Goal: Task Accomplishment & Management: Manage account settings

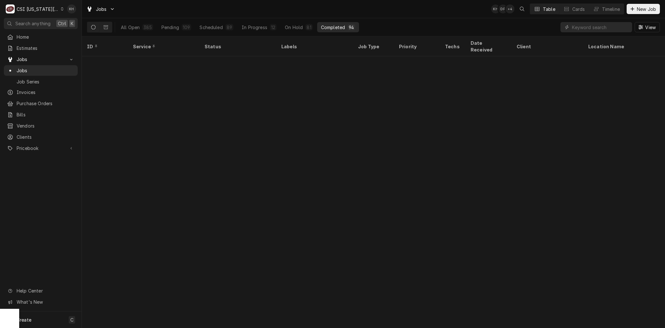
scroll to position [309, 0]
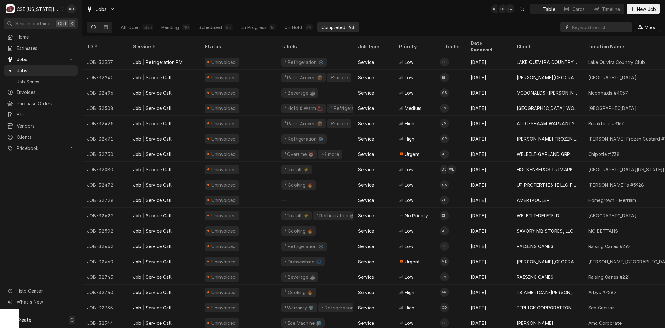
drag, startPoint x: 30, startPoint y: 7, endPoint x: 54, endPoint y: 21, distance: 28.2
click at [30, 7] on div "CSI Kansas City" at bounding box center [38, 9] width 42 height 7
click at [78, 22] on div "CSI [US_STATE]" at bounding box center [109, 23] width 93 height 7
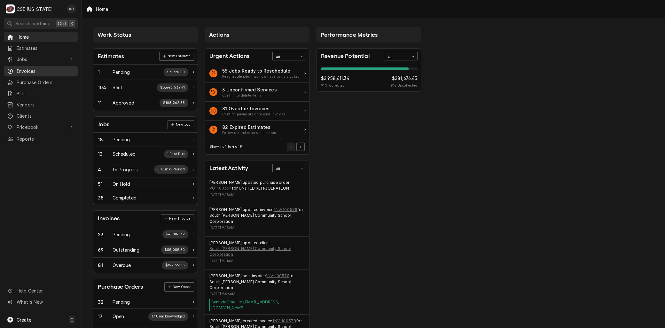
click at [49, 68] on span "Invoices" at bounding box center [46, 71] width 58 height 7
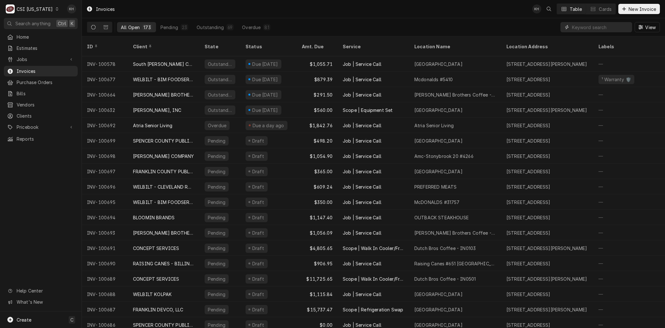
click at [590, 29] on input "Dynamic Content Wrapper" at bounding box center [600, 27] width 57 height 10
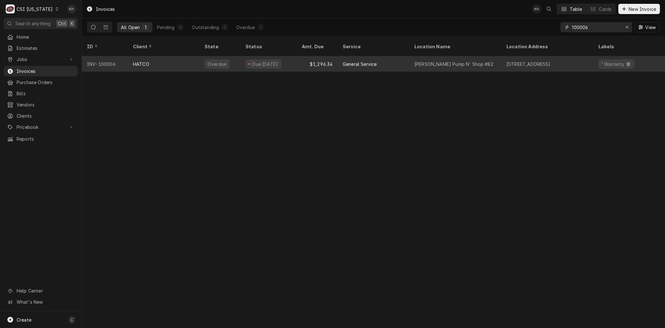
type input "100006"
click at [162, 59] on div "HATCO" at bounding box center [164, 63] width 72 height 15
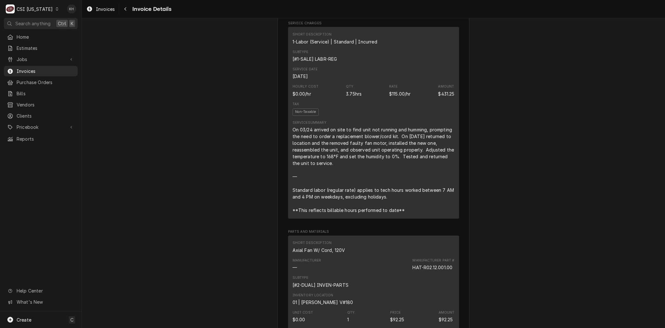
scroll to position [391, 0]
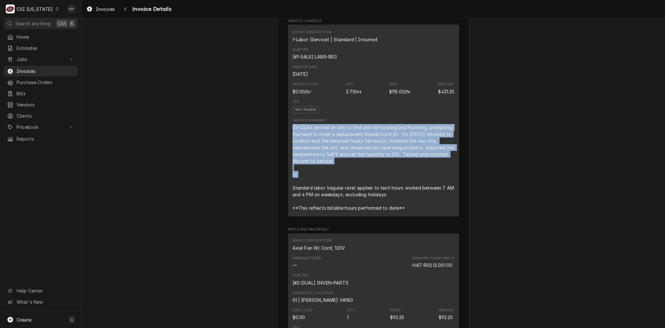
drag, startPoint x: 340, startPoint y: 184, endPoint x: 279, endPoint y: 147, distance: 71.0
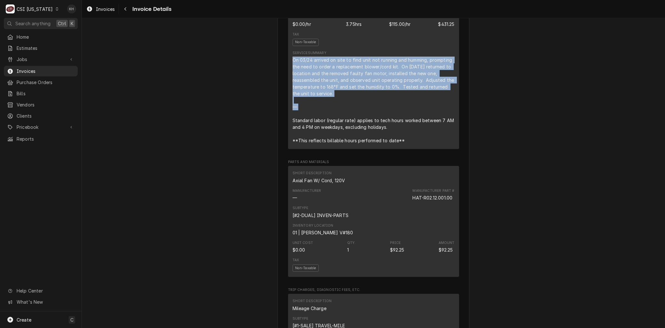
scroll to position [532, 0]
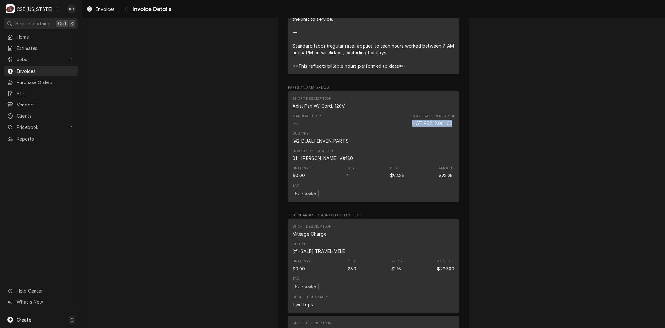
drag, startPoint x: 409, startPoint y: 143, endPoint x: 452, endPoint y: 143, distance: 42.2
click at [452, 143] on div "Short Description Axial Fan W/ Cord, 120V Manufacturer — Manufacturer Part # HA…" at bounding box center [373, 146] width 171 height 111
copy div "HAT-R02.12.001.00"
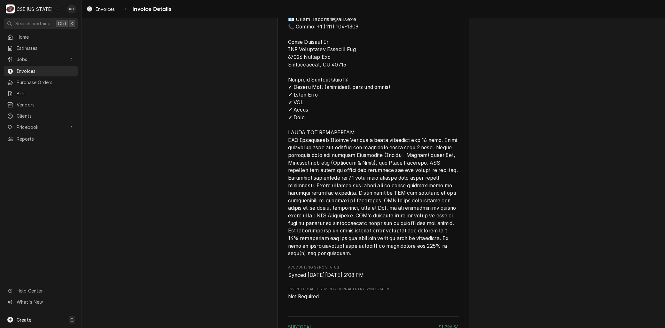
scroll to position [1101, 0]
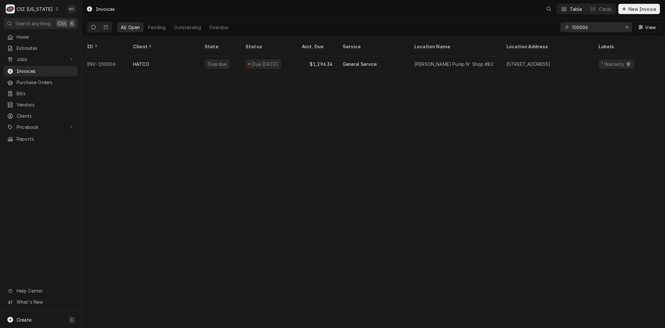
click at [634, 23] on button "View" at bounding box center [646, 27] width 25 height 10
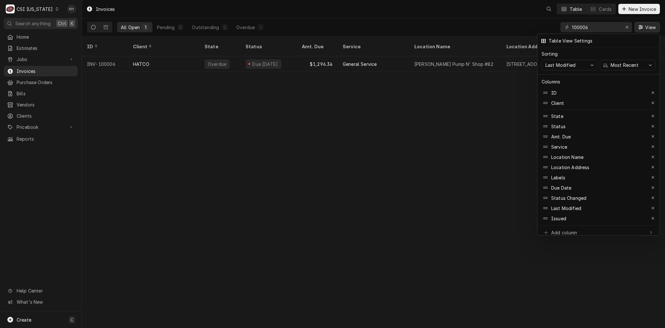
click at [634, 23] on div at bounding box center [332, 164] width 665 height 328
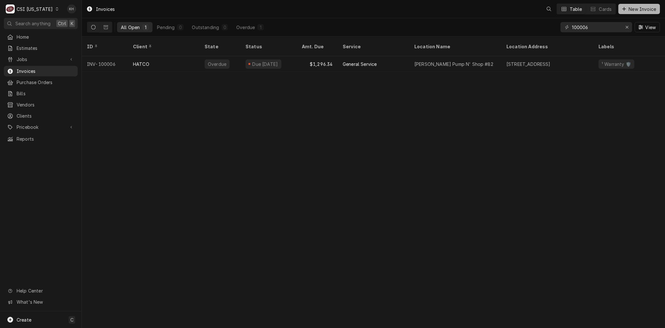
drag, startPoint x: 634, startPoint y: 23, endPoint x: 633, endPoint y: 12, distance: 11.3
click at [633, 12] on span "New Invoice" at bounding box center [642, 9] width 30 height 7
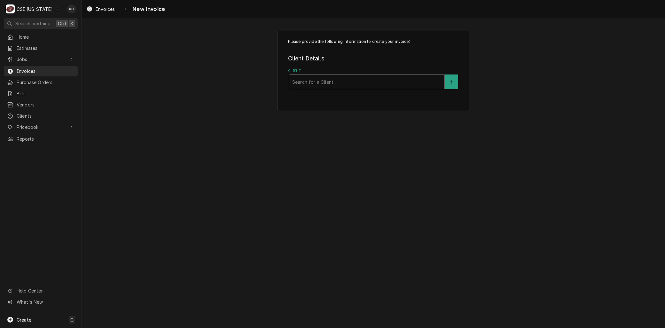
click at [296, 84] on div "Client" at bounding box center [366, 82] width 149 height 12
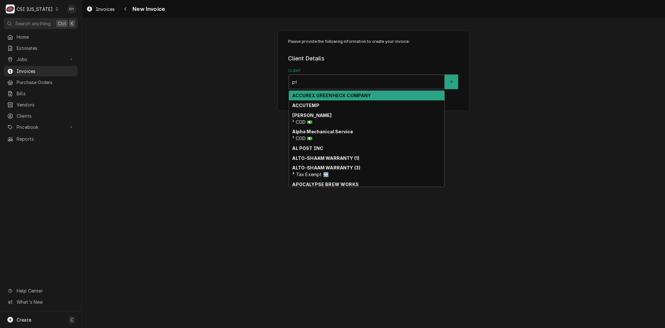
type input "pfs"
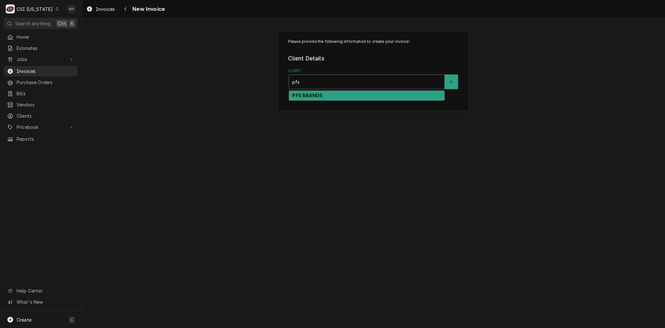
click at [296, 95] on strong "PFS BRANDS" at bounding box center [307, 95] width 30 height 5
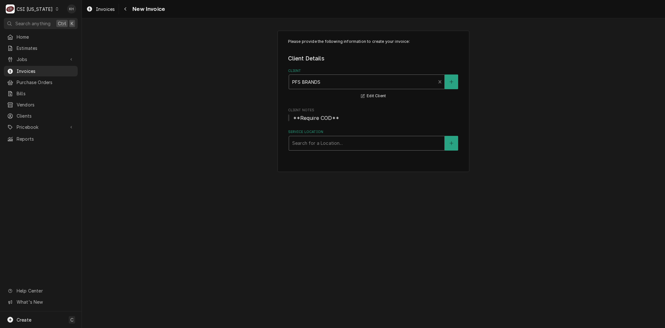
click at [306, 142] on div "Service Location" at bounding box center [366, 143] width 149 height 12
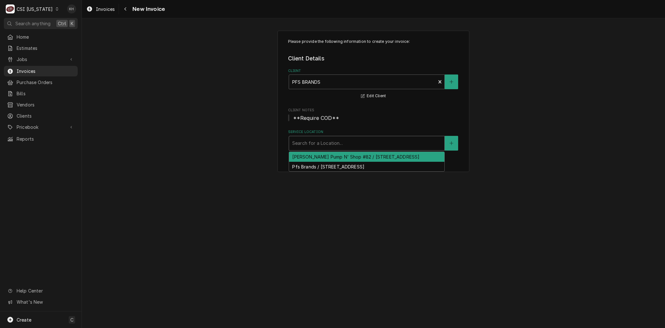
click at [343, 159] on div "[PERSON_NAME] Pump N' Shop #82 / [STREET_ADDRESS]" at bounding box center [366, 157] width 155 height 10
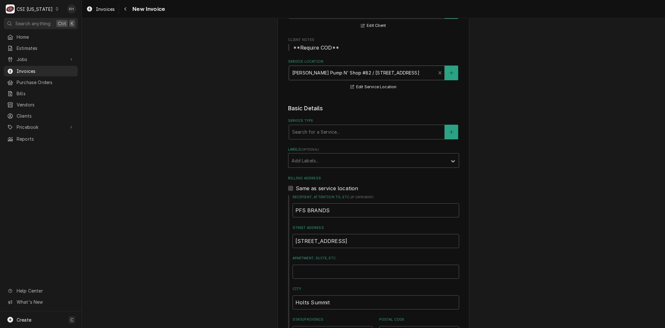
scroll to position [71, 0]
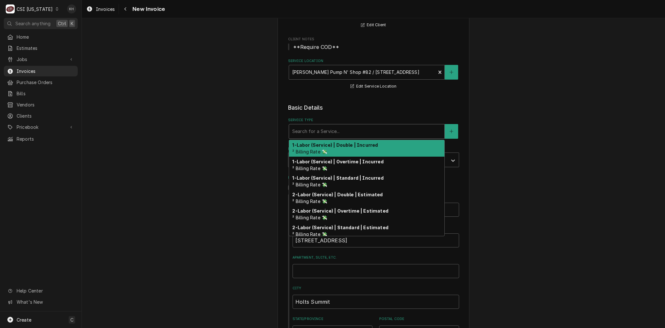
click at [301, 129] on div "Service Type" at bounding box center [366, 132] width 149 height 12
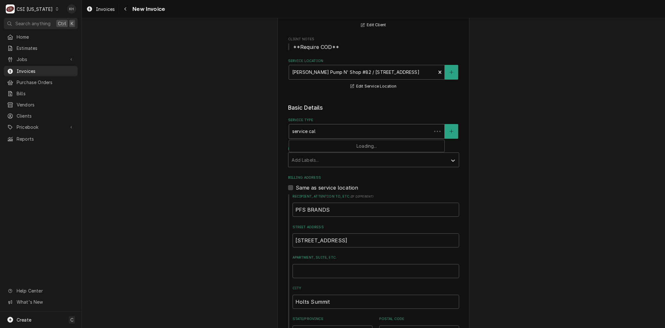
type input "service call"
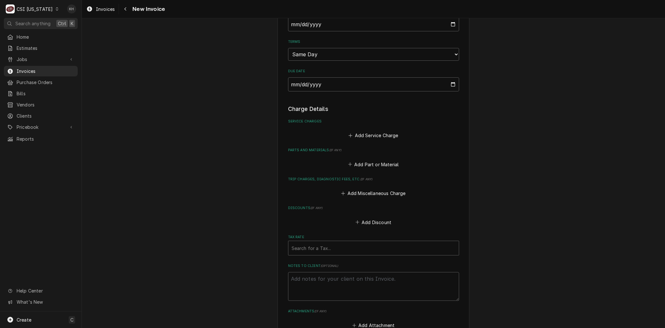
scroll to position [426, 0]
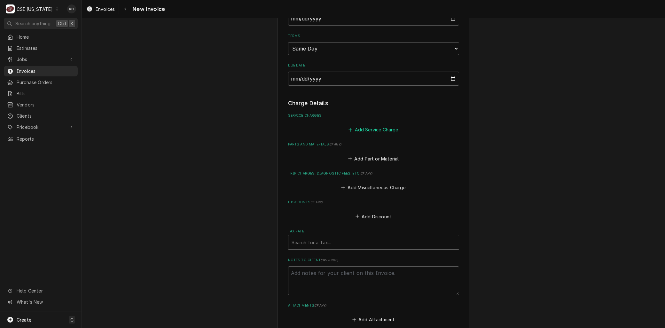
click at [367, 129] on button "Add Service Charge" at bounding box center [373, 129] width 52 height 9
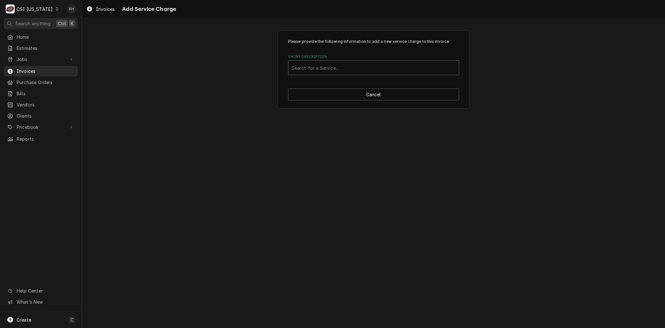
click at [318, 66] on div "Short Description" at bounding box center [373, 68] width 164 height 12
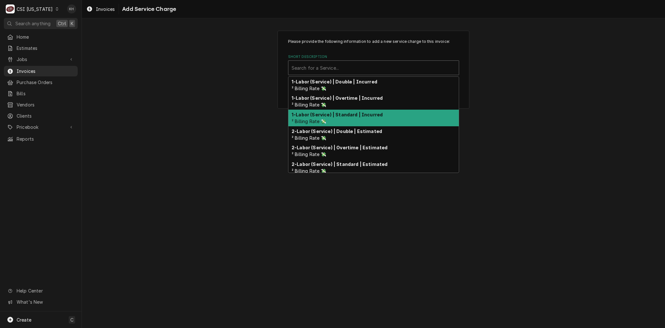
click at [319, 116] on strong "1-Labor (Service) | Standard | Incurred" at bounding box center [336, 114] width 91 height 5
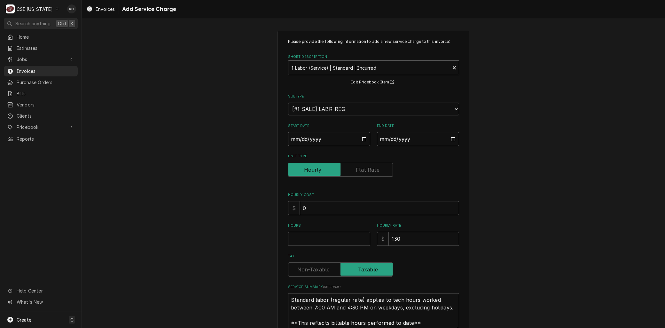
click at [362, 137] on input "Start Date" at bounding box center [329, 139] width 82 height 14
type textarea "x"
type input "2025-08-16"
type textarea "x"
type input "2025-07-16"
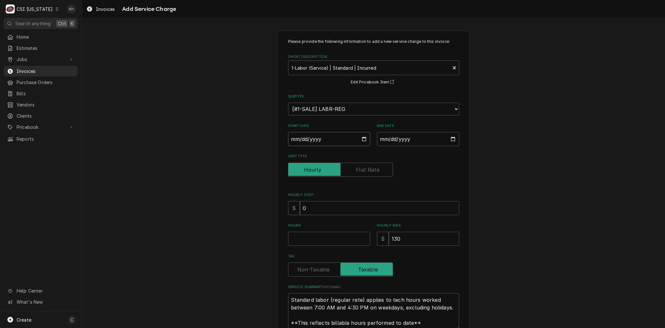
type textarea "x"
type input "2025-06-16"
type textarea "x"
type input "2025-05-16"
type textarea "x"
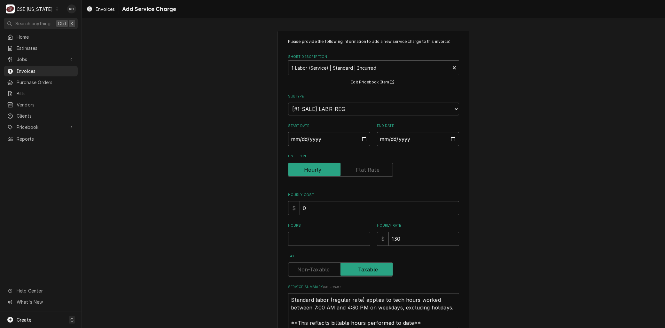
type input "2025-04-16"
type textarea "x"
type input "2025-04-01"
click at [449, 138] on input "End Date" at bounding box center [418, 139] width 82 height 14
type textarea "x"
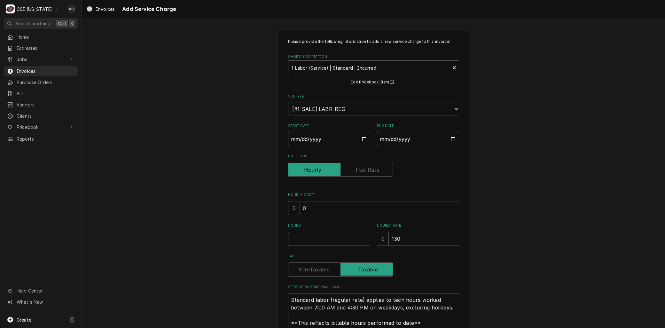
type input "2025-08-16"
type textarea "x"
type input "2025-07-16"
type textarea "x"
type input "2025-06-16"
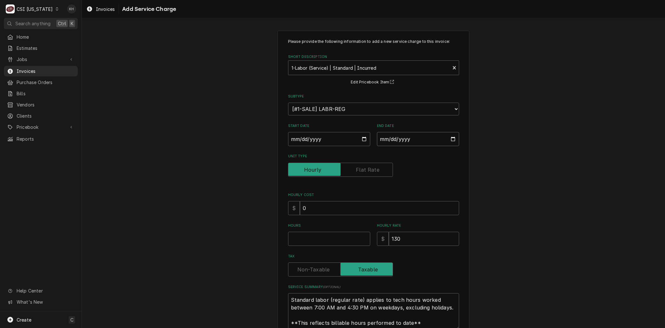
type textarea "x"
type input "2025-05-16"
type textarea "x"
type input "2025-04-01"
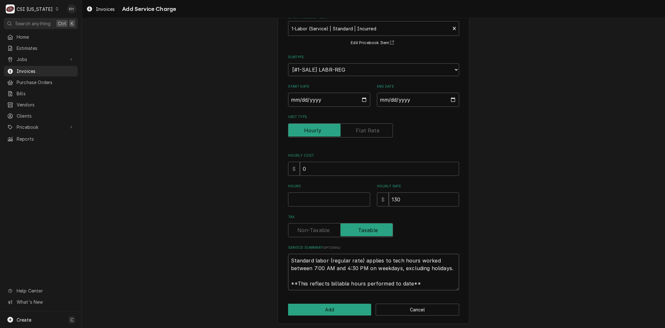
drag, startPoint x: 430, startPoint y: 283, endPoint x: 250, endPoint y: 237, distance: 185.9
click at [250, 237] on div "Please provide the following information to add a new service charge to this in…" at bounding box center [373, 158] width 583 height 344
paste textarea "On 03/24 arrived on site to find unit not running and humming, prompting the ne…"
type textarea "x"
type textarea "On 03/24 arrived on site to find unit not running and humming, prompting the ne…"
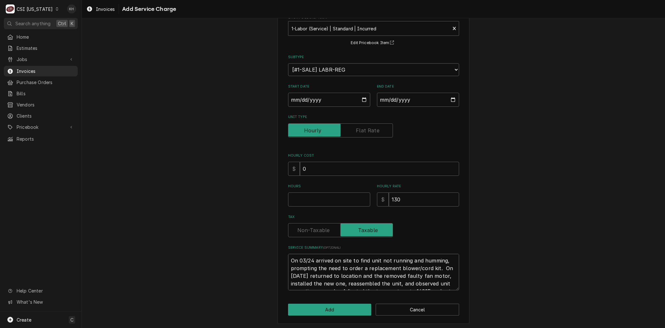
scroll to position [4, 0]
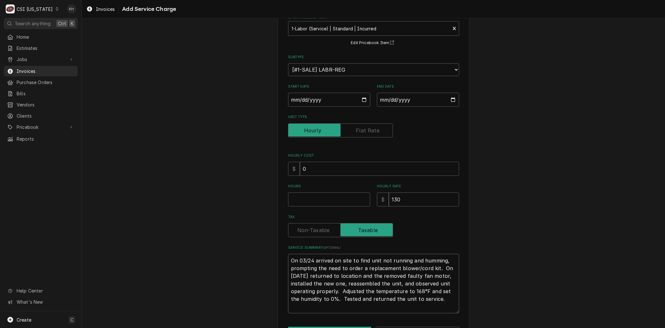
type textarea "x"
type textarea "On 03/24 arrived on site to find unit not running and humming, prompting the ne…"
type textarea "x"
type textarea "On 03/24 arrived on site to find unit not running and humming, prompting the ne…"
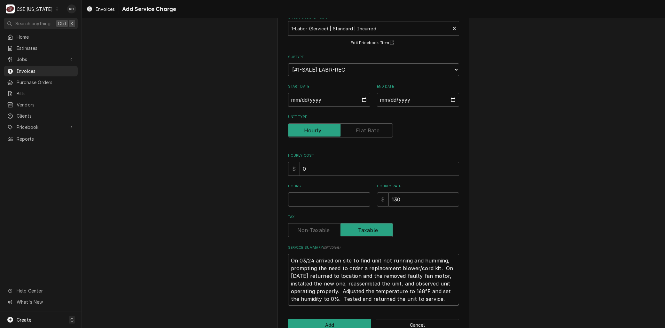
click at [323, 198] on input "Hours" at bounding box center [329, 199] width 82 height 14
type textarea "x"
type input "3"
type textarea "x"
type input "3.7"
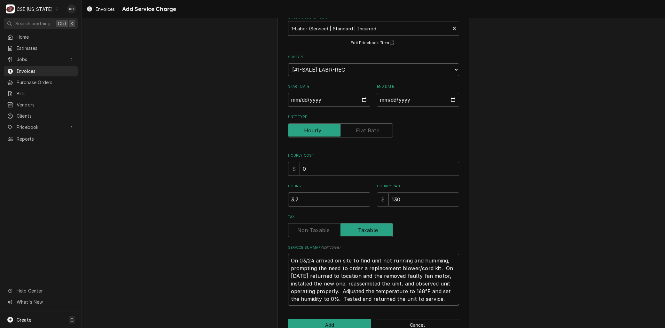
type textarea "x"
type input "3.75"
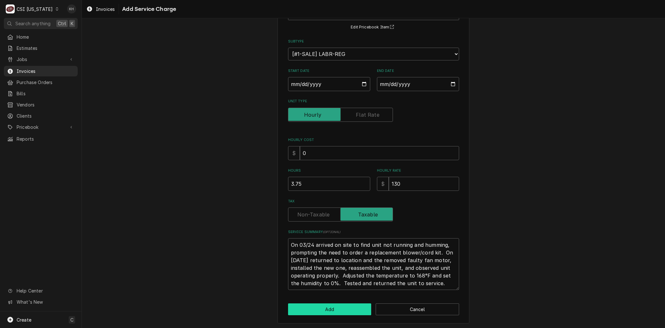
click at [328, 312] on button "Add" at bounding box center [329, 309] width 83 height 12
type textarea "x"
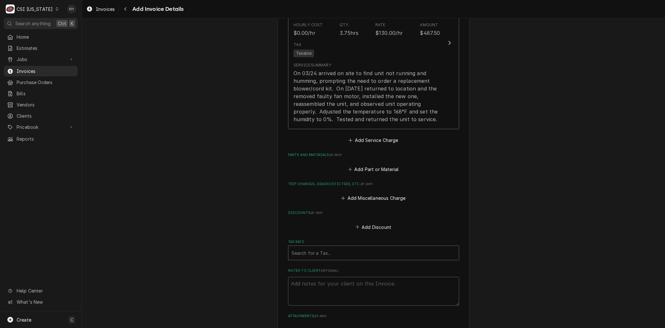
scroll to position [596, 0]
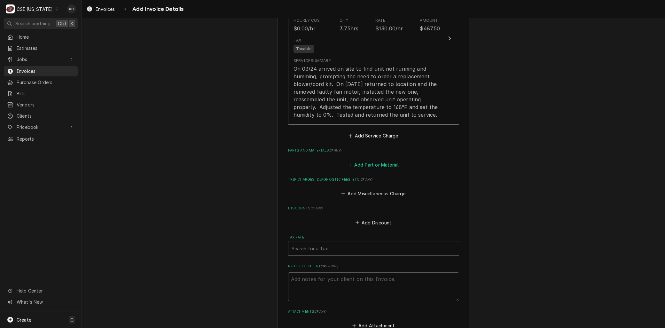
click at [370, 162] on button "Add Part or Material" at bounding box center [373, 164] width 53 height 9
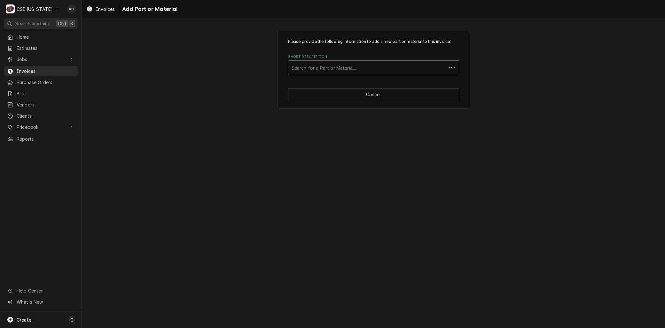
click at [316, 68] on div "Short Description" at bounding box center [366, 68] width 151 height 12
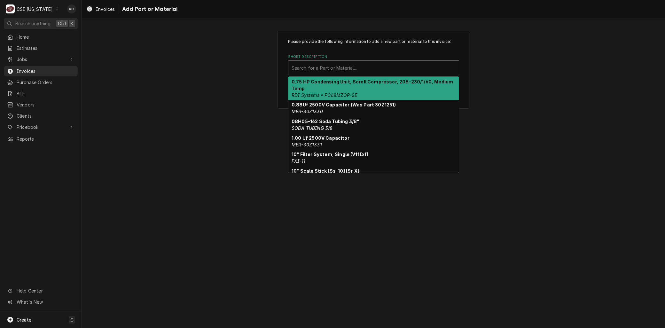
paste input "HAT-R02.12.001.00"
type input "HAT-R02.12.001.00"
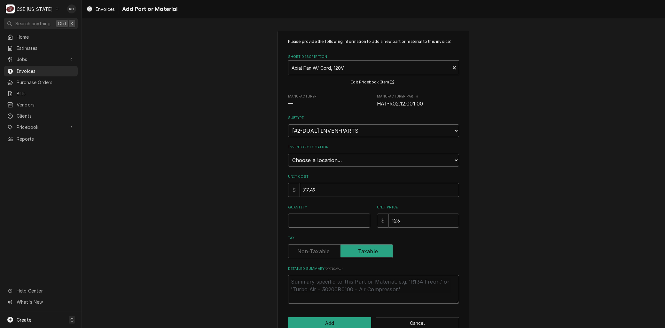
click at [306, 218] on input "Quantity" at bounding box center [329, 220] width 82 height 14
type textarea "x"
type input "1"
click at [306, 162] on select "Choose a location... 00 | KY WAREHOUSE 01 | BRYANT JOLLEY V#142 01 | JAY MAIDEN…" at bounding box center [373, 160] width 171 height 13
select select "624"
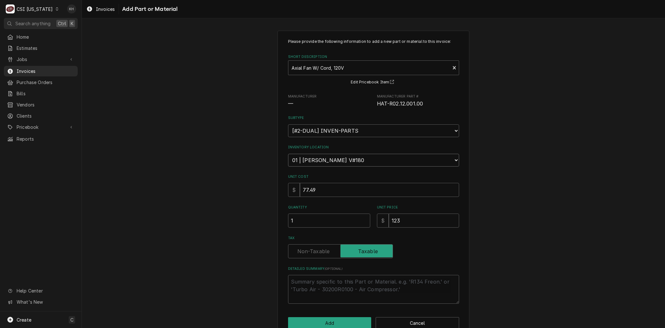
click at [288, 154] on select "Choose a location... 00 | KY WAREHOUSE 01 | BRYANT JOLLEY V#142 01 | JAY MAIDEN…" at bounding box center [373, 160] width 171 height 13
click at [304, 319] on button "Add" at bounding box center [329, 323] width 83 height 12
type textarea "x"
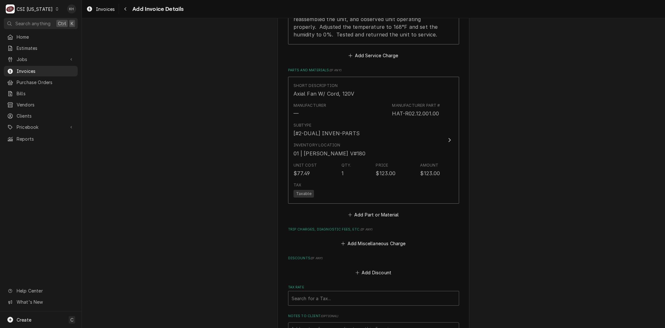
scroll to position [679, 0]
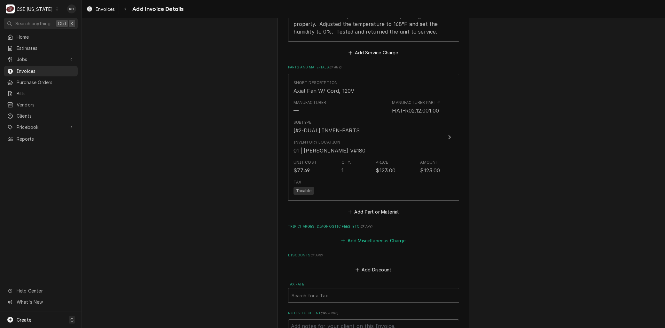
click at [360, 236] on button "Add Miscellaneous Charge" at bounding box center [373, 240] width 66 height 9
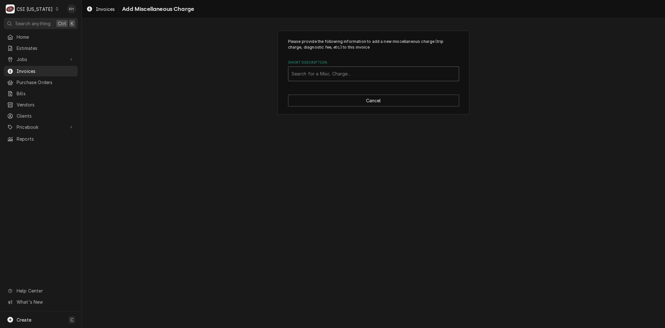
click at [308, 67] on div "Search for a Misc. Charge..." at bounding box center [373, 74] width 170 height 14
type input "ship"
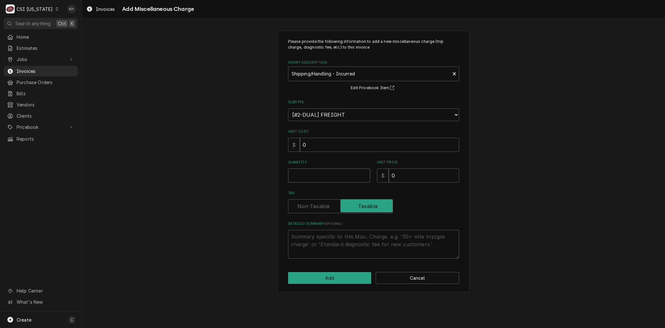
click at [309, 172] on input "Quantity" at bounding box center [329, 175] width 82 height 14
type textarea "x"
type input "1"
type textarea "x"
type input "1"
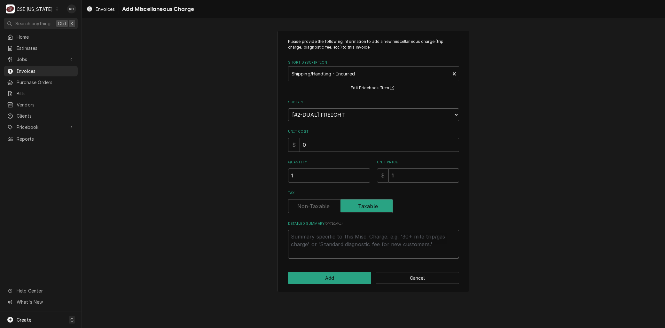
type textarea "x"
type input "13"
type textarea "x"
type input "13.8"
type textarea "x"
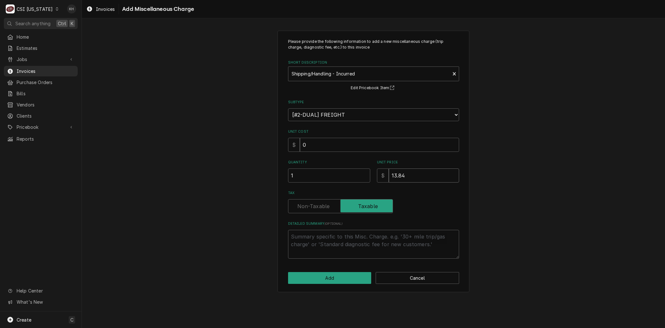
type input "13.84"
click at [326, 282] on button "Add" at bounding box center [329, 278] width 83 height 12
type textarea "x"
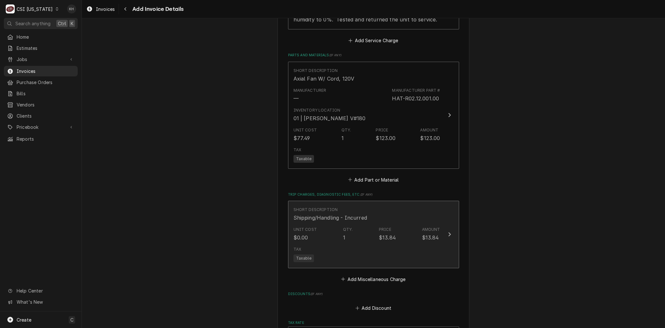
scroll to position [691, 0]
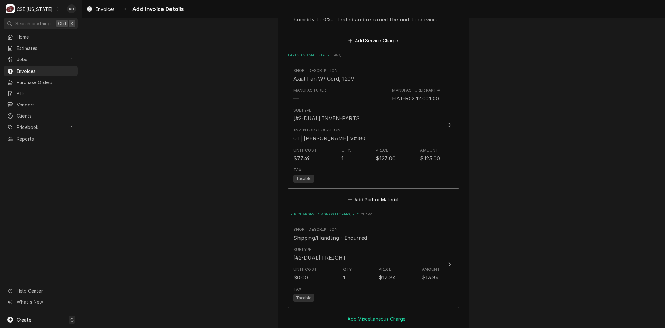
drag, startPoint x: 361, startPoint y: 320, endPoint x: 359, endPoint y: 267, distance: 53.1
click at [361, 319] on button "Add Miscellaneous Charge" at bounding box center [373, 318] width 66 height 9
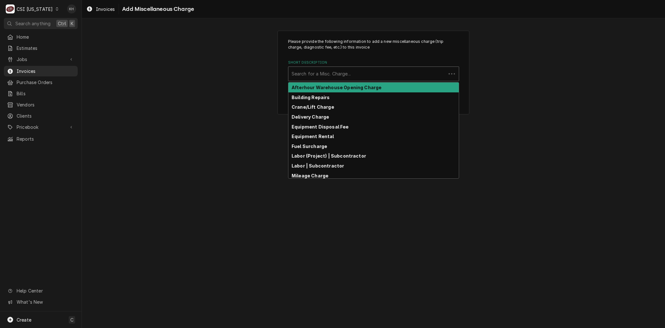
click at [323, 68] on div "Short Description" at bounding box center [366, 74] width 151 height 12
click at [312, 69] on div "Short Description" at bounding box center [373, 74] width 164 height 12
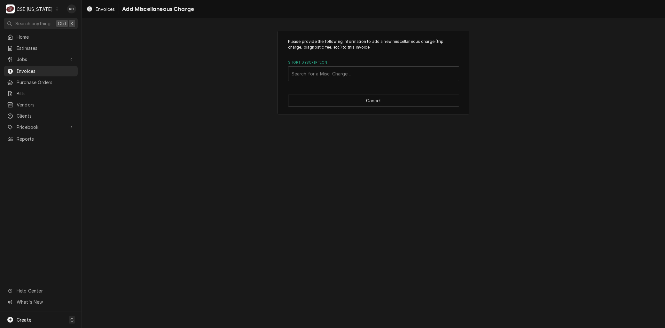
click at [326, 94] on div "Please provide the following information to add a new miscellaneous charge (tri…" at bounding box center [373, 73] width 192 height 84
click at [317, 74] on div "Short Description" at bounding box center [373, 74] width 164 height 12
type input "serv"
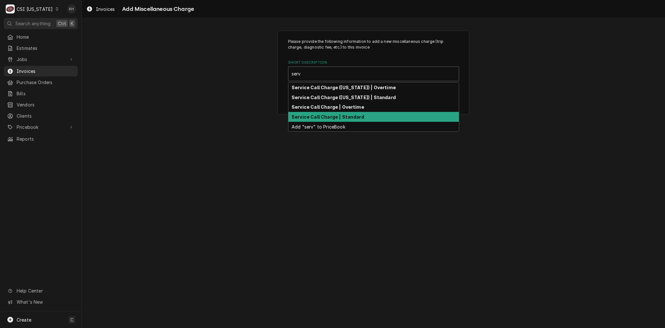
click at [325, 115] on strong "Service Call Charge | Standard" at bounding box center [327, 116] width 73 height 5
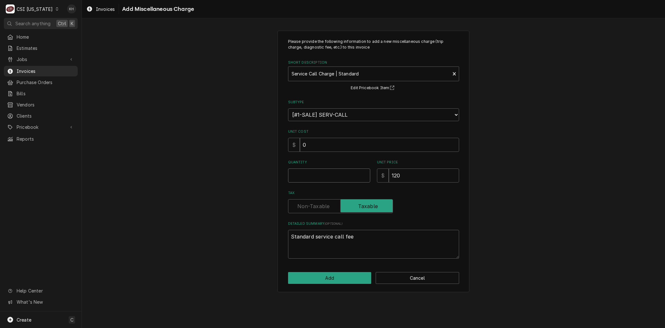
click at [302, 178] on input "Quantity" at bounding box center [329, 175] width 82 height 14
type textarea "x"
type input "1"
click at [331, 275] on button "Add" at bounding box center [329, 278] width 83 height 12
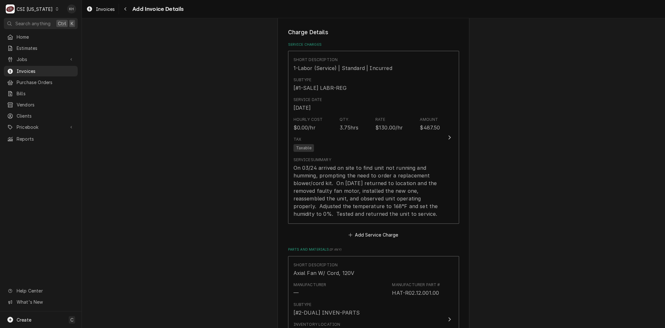
scroll to position [710, 0]
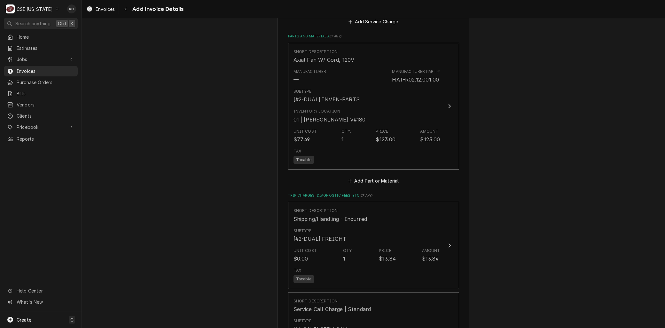
drag, startPoint x: 98, startPoint y: 212, endPoint x: 132, endPoint y: 212, distance: 33.9
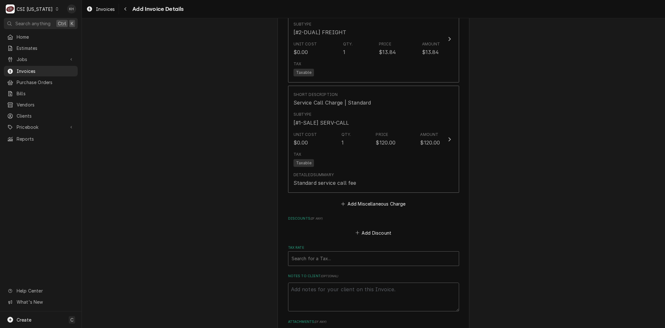
scroll to position [994, 0]
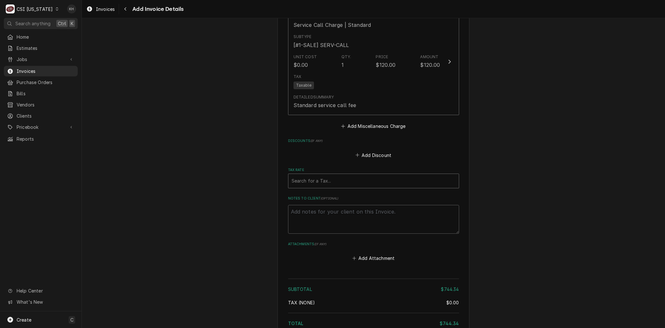
click at [306, 185] on div "Tax Rate" at bounding box center [373, 181] width 164 height 12
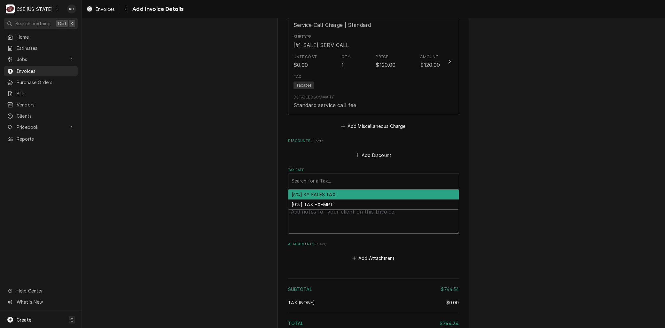
click at [307, 194] on div "[6%] KY SALES TAX" at bounding box center [373, 195] width 170 height 10
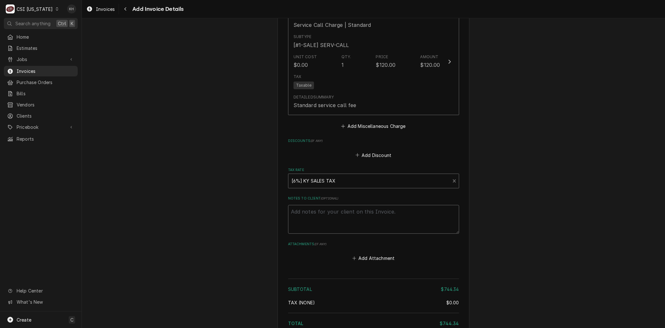
click at [307, 228] on textarea "Notes to Client ( optional )" at bounding box center [373, 219] width 171 height 29
type textarea "x"
type textarea "R"
type textarea "x"
type textarea "Re"
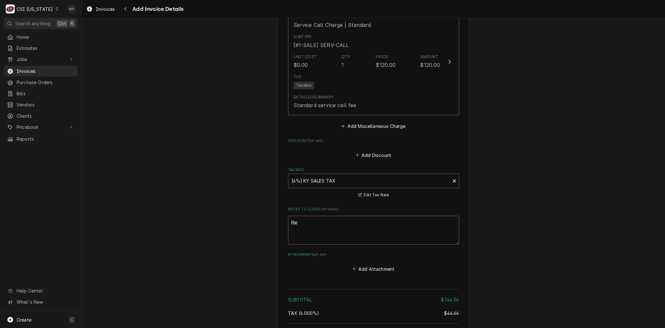
type textarea "x"
type textarea "Reb"
type textarea "x"
type textarea "Rebi"
type textarea "x"
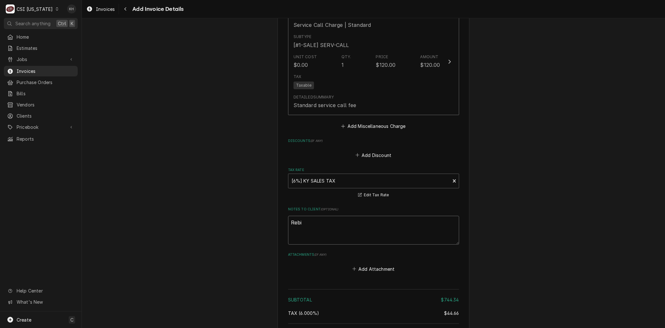
type textarea "Rebil"
type textarea "x"
type textarea "Rebill"
type textarea "x"
type textarea "Rebill"
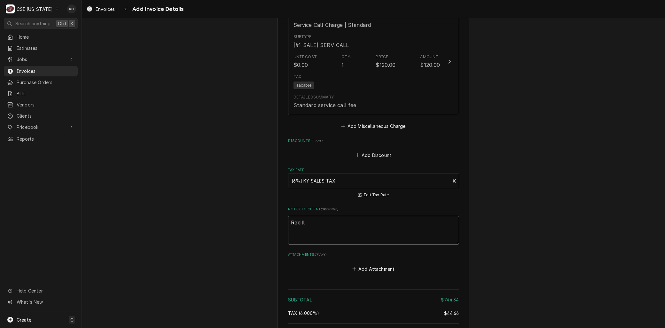
type textarea "x"
type textarea "Rebill f"
type textarea "x"
type textarea "Rebill fr"
type textarea "x"
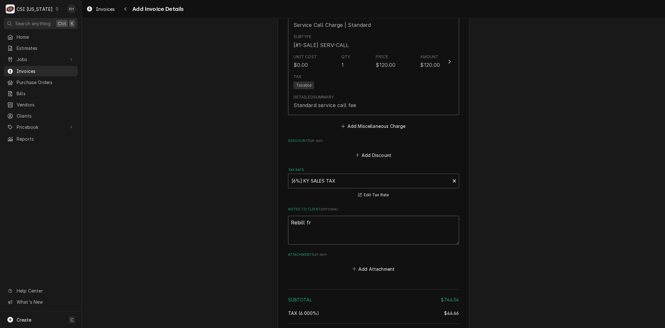
type textarea "Rebill fro"
type textarea "x"
type textarea "Rebill from"
type textarea "x"
type textarea "Rebill from"
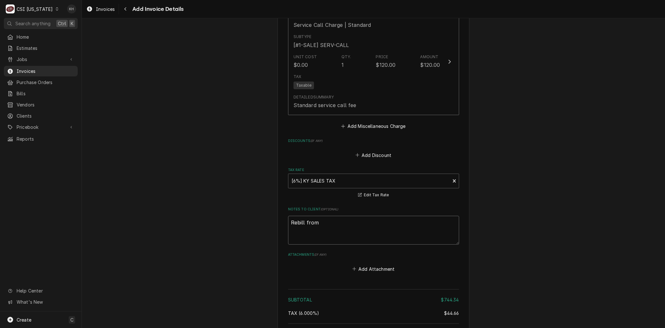
type textarea "x"
type textarea "Rebill from I"
type textarea "x"
type textarea "Rebill from IN"
type textarea "x"
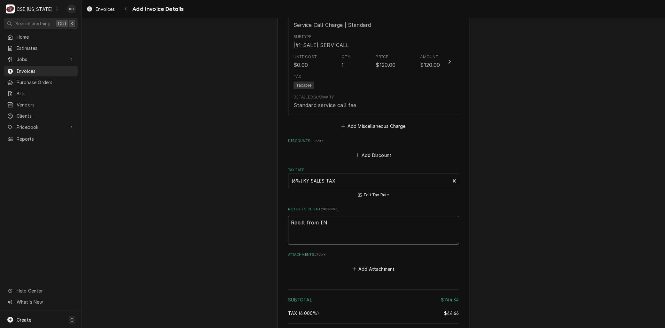
type textarea "Rebill from INV"
type textarea "x"
type textarea "Rebill from INV"
type textarea "x"
type textarea "Rebill from INV 1"
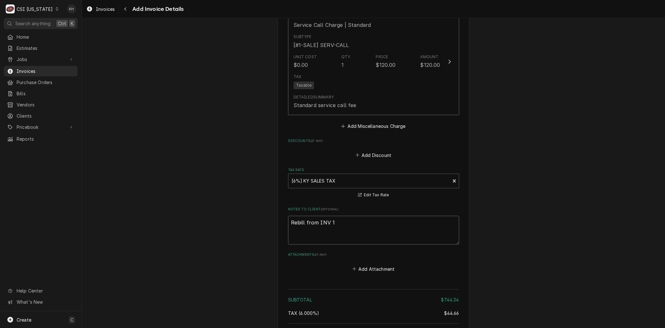
type textarea "x"
type textarea "Rebill from INV 10"
type textarea "x"
type textarea "Rebill from INV 100"
type textarea "x"
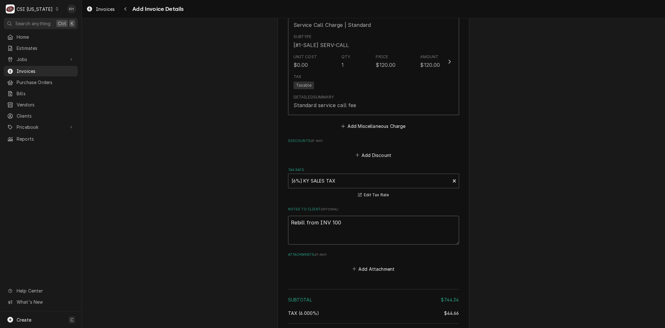
type textarea "Rebill from INV 1000"
type textarea "x"
type textarea "Rebill from INV 10000"
type textarea "x"
type textarea "Rebill from INV 100006"
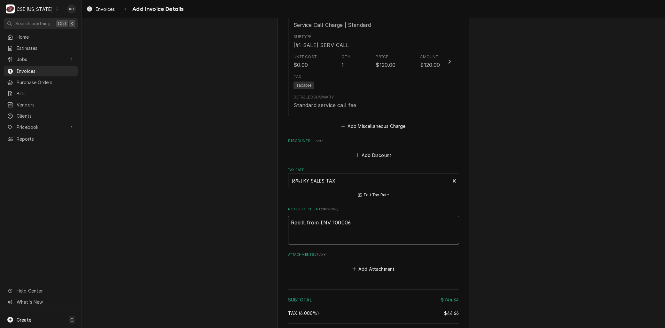
type textarea "x"
type textarea "Rebill from INV 100006"
type textarea "x"
type textarea "Rebill from INV 100006 -"
type textarea "x"
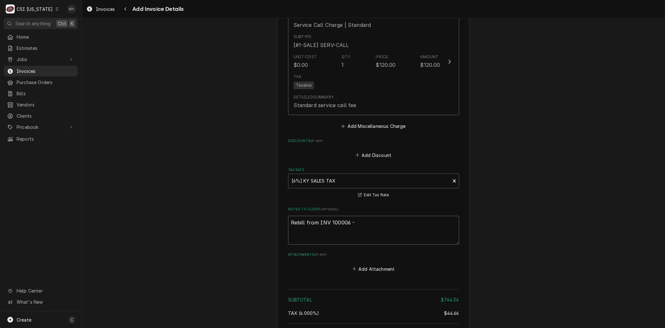
type textarea "Rebill from INV 100006 -"
type textarea "x"
type textarea "Rebill from INV 100006 - U"
type textarea "x"
type textarea "Rebill from INV 100006 - Un"
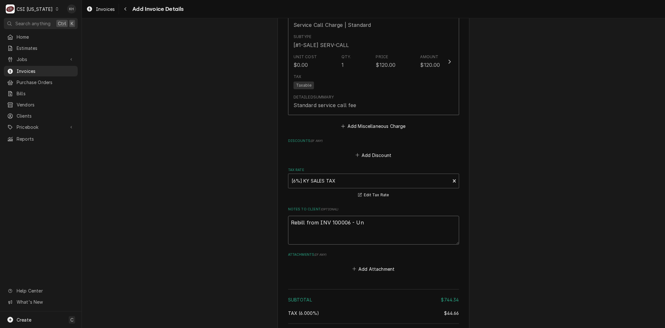
type textarea "x"
type textarea "Rebill from INV 100006 - Uni"
type textarea "x"
type textarea "Rebill from INV 100006 - Unit"
type textarea "x"
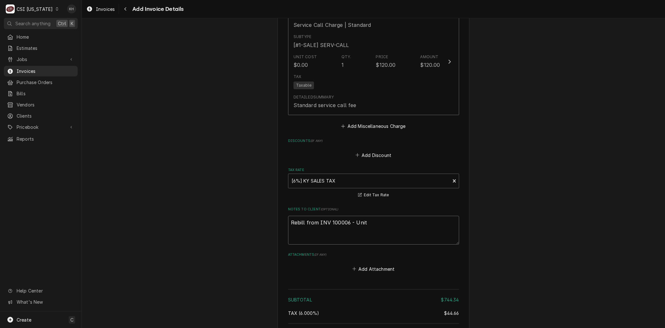
type textarea "Rebill from INV 100006 - Unit"
type textarea "x"
type textarea "Rebill from INV 100006 - Unit n"
type textarea "x"
type textarea "Rebill from INV 100006 - Unit no"
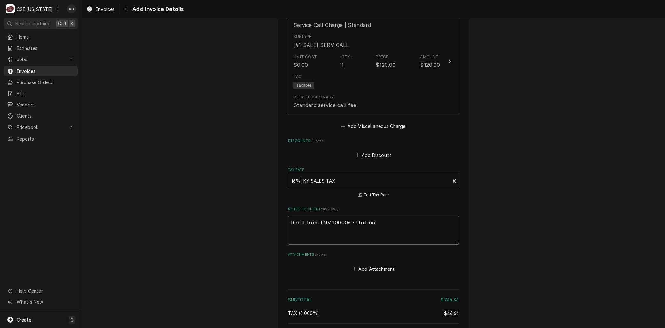
type textarea "x"
type textarea "Rebill from INV 100006 - Unit not"
type textarea "x"
type textarea "Rebill from INV 100006 - Unit no"
type textarea "x"
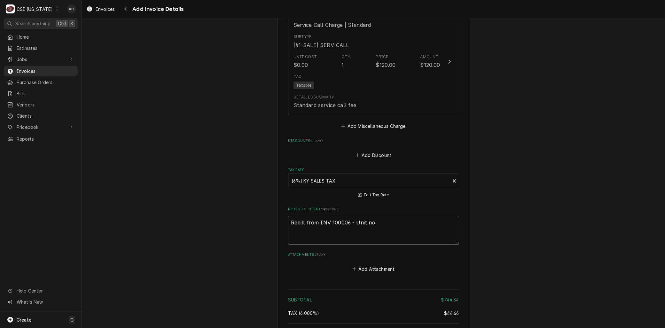
type textarea "Rebill from INV 100006 - Unit n"
type textarea "x"
type textarea "Rebill from INV 100006 - Unit"
type textarea "x"
type textarea "Rebill from INV 100006 - Unit"
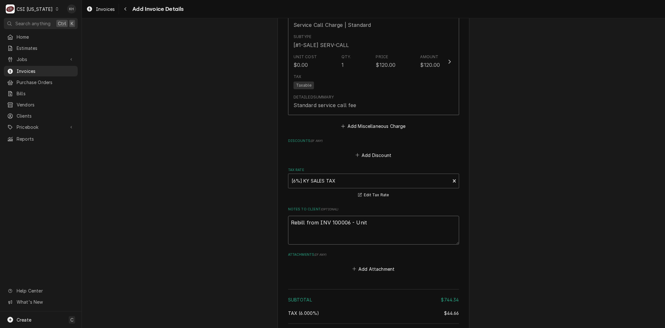
type textarea "x"
type textarea "Rebill from INV 100006 - Uni"
type textarea "x"
type textarea "Rebill from INV 100006 - Un"
type textarea "x"
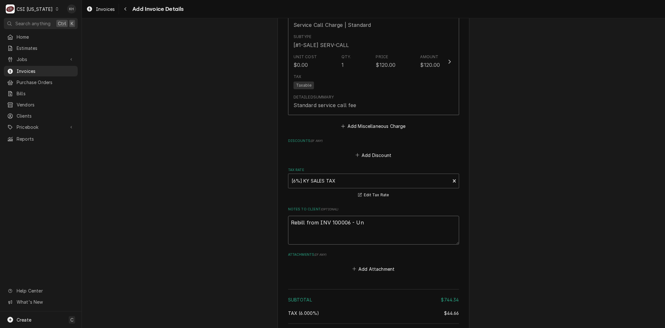
type textarea "Rebill from INV 100006 - U"
type textarea "x"
type textarea "Rebill from INV 100006 -"
type textarea "x"
type textarea "Rebill from INV 100006 -"
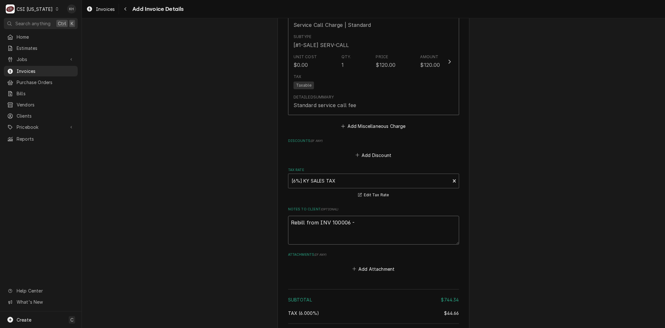
type textarea "x"
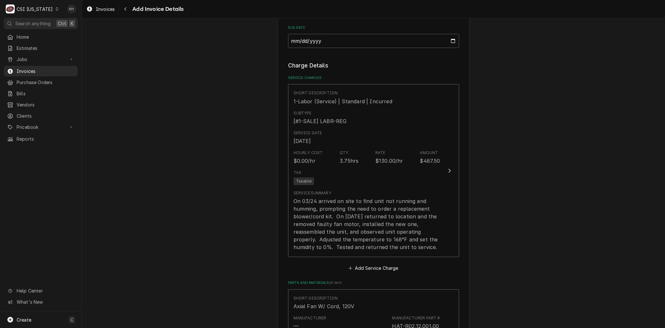
scroll to position [461, 0]
type textarea "Rebill from INV 100006"
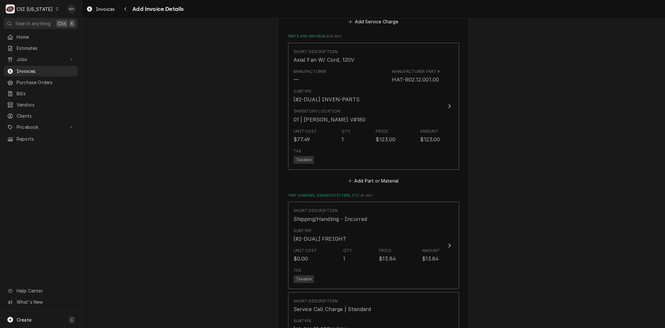
drag, startPoint x: 263, startPoint y: 215, endPoint x: 240, endPoint y: 238, distance: 32.5
click at [241, 238] on div "Please provide the following information to create your invoice: Client Details…" at bounding box center [373, 3] width 583 height 1377
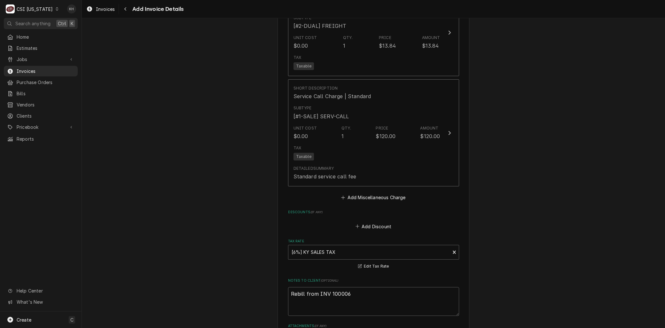
scroll to position [1074, 0]
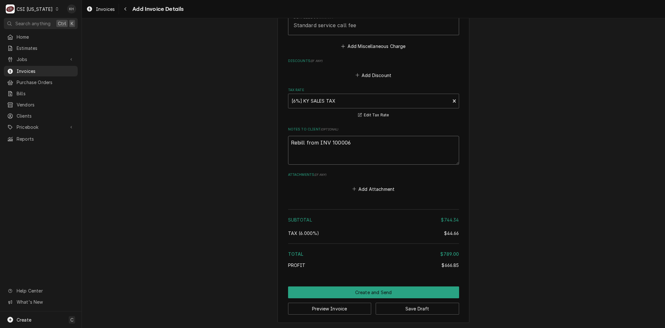
click at [362, 140] on textarea "Rebill from INV 100006" at bounding box center [373, 150] width 171 height 29
click at [413, 310] on button "Save Draft" at bounding box center [417, 309] width 83 height 12
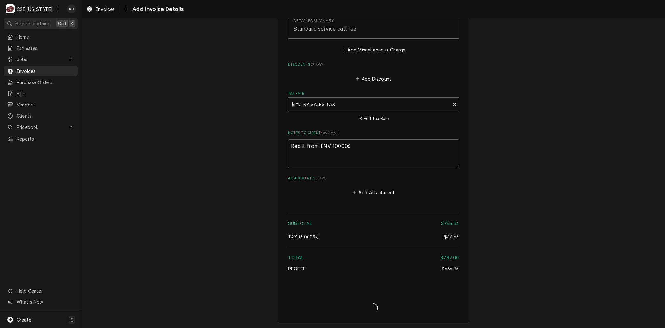
type textarea "x"
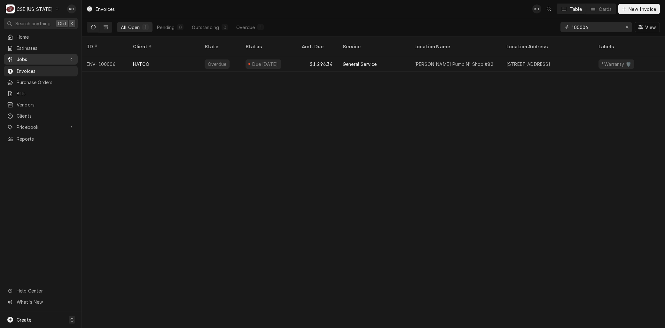
click at [24, 58] on span "Jobs" at bounding box center [41, 59] width 48 height 7
click at [26, 69] on span "Jobs" at bounding box center [46, 70] width 58 height 7
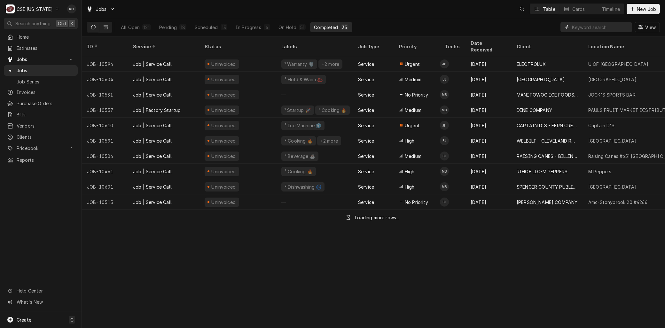
click at [600, 31] on input "Dynamic Content Wrapper" at bounding box center [600, 27] width 57 height 10
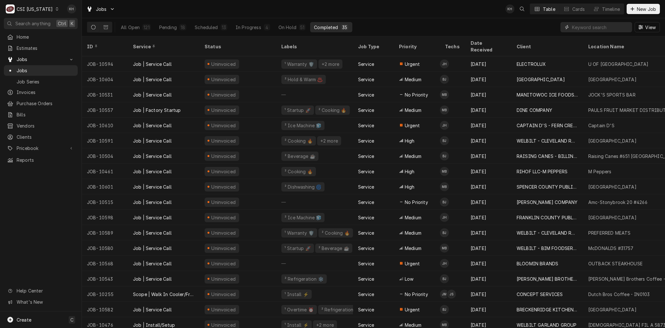
click at [595, 27] on input "Dynamic Content Wrapper" at bounding box center [600, 27] width 57 height 10
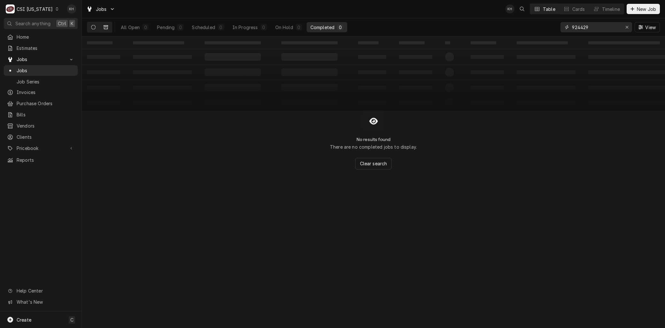
type input "924429"
click at [107, 26] on icon "Dynamic Content Wrapper" at bounding box center [106, 27] width 4 height 4
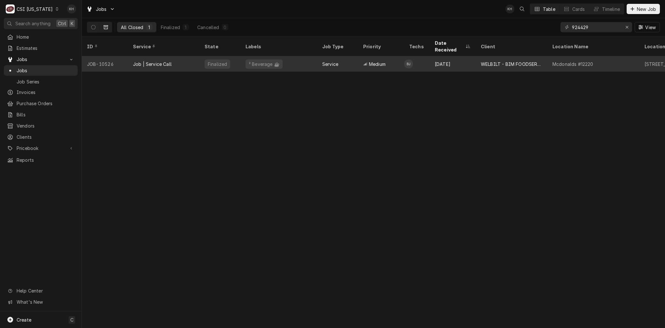
click at [113, 56] on div "JOB-10526" at bounding box center [105, 63] width 46 height 15
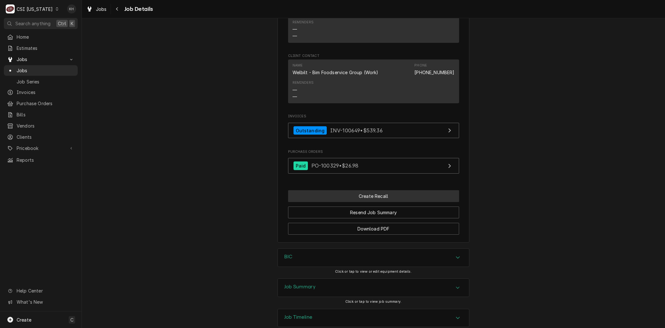
scroll to position [615, 0]
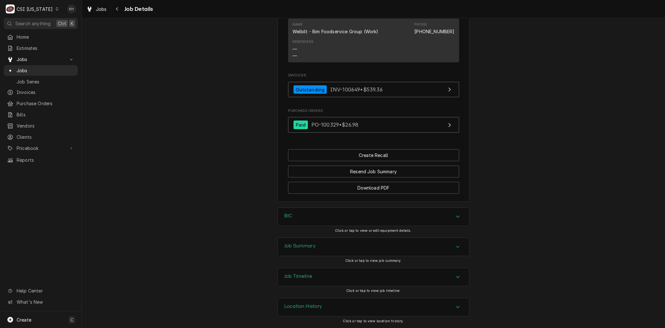
click at [315, 251] on div "Job Summary" at bounding box center [373, 247] width 191 height 18
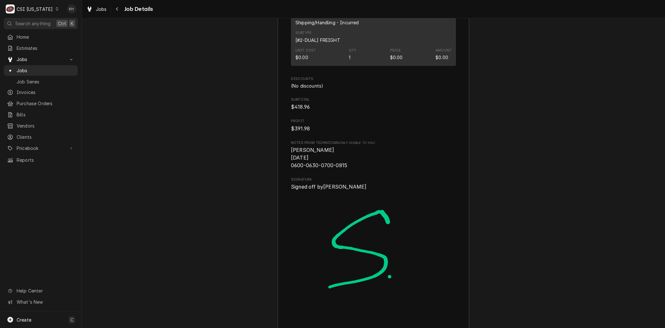
scroll to position [1929, 0]
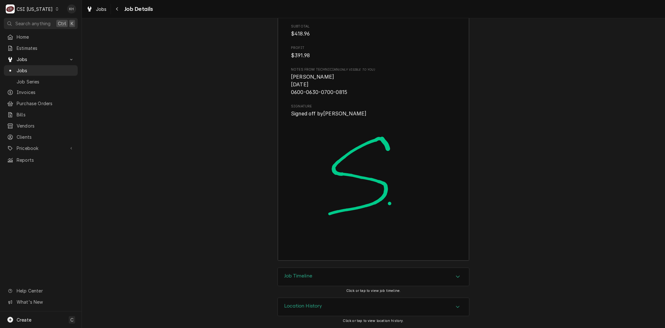
click at [314, 275] on div "Job Timeline" at bounding box center [373, 277] width 191 height 18
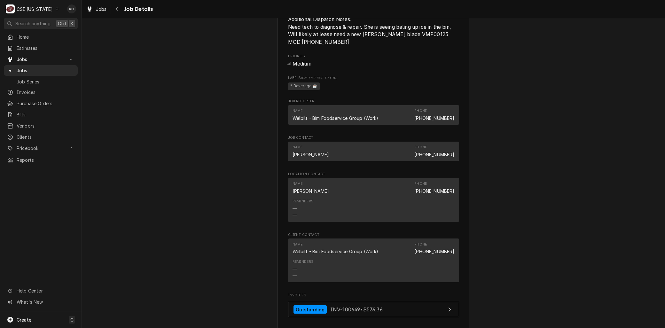
scroll to position [461, 0]
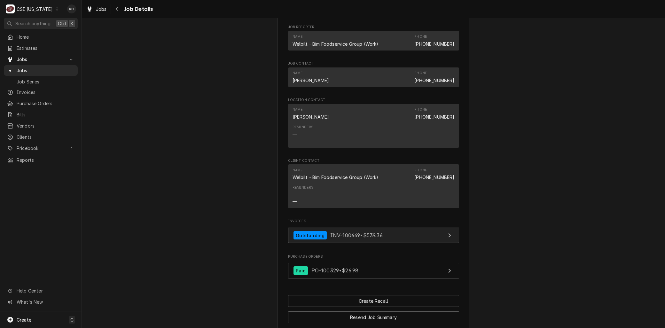
click at [329, 240] on div "Outstanding INV-100649 • $539.36" at bounding box center [337, 235] width 89 height 9
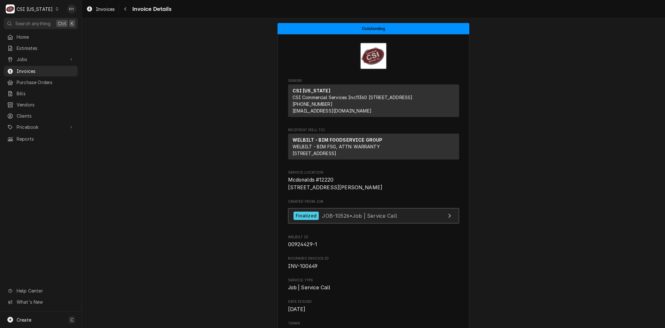
click at [348, 219] on span "JOB-10526 • Job | Service Call" at bounding box center [359, 215] width 75 height 6
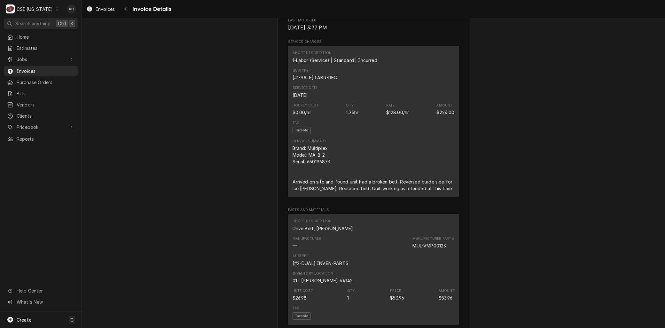
scroll to position [461, 0]
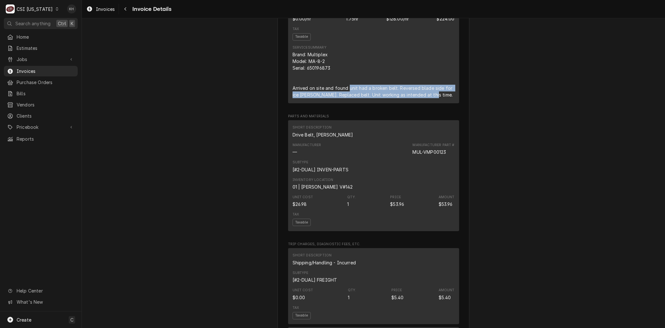
drag, startPoint x: 346, startPoint y: 107, endPoint x: 430, endPoint y: 115, distance: 84.5
click at [430, 98] on div "Brand: Multiplex Model: MA-8-2 Serial: 650196873 Arrived on site and found unit…" at bounding box center [373, 74] width 162 height 47
copy div "unit had a broken belt. Reversed blade side for ice shaver. Replaced belt. Unit…"
click at [43, 71] on span "Invoices" at bounding box center [46, 71] width 58 height 7
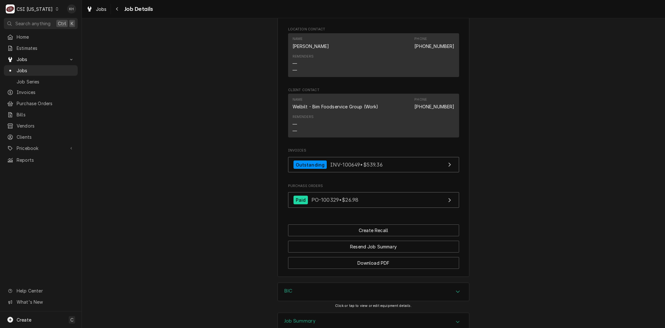
scroll to position [603, 0]
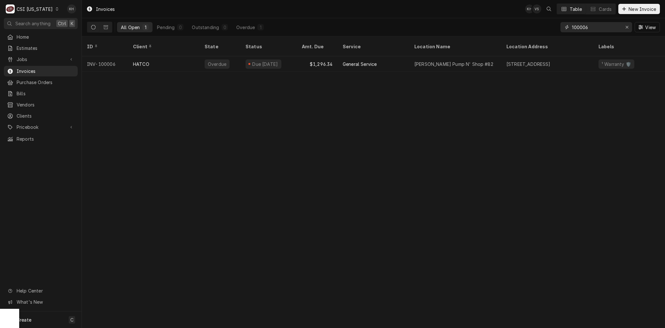
drag, startPoint x: 593, startPoint y: 28, endPoint x: 531, endPoint y: 23, distance: 62.2
click at [531, 23] on div "All Open 1 Pending 0 Outstanding 0 Overdue 1 100006 View" at bounding box center [373, 27] width 573 height 18
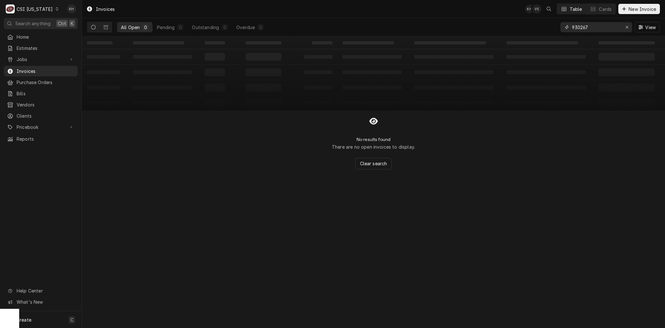
type input "930267"
click at [95, 26] on icon "Dynamic Content Wrapper" at bounding box center [93, 27] width 4 height 4
click at [104, 27] on icon "Dynamic Content Wrapper" at bounding box center [106, 27] width 4 height 4
click at [93, 29] on icon "Dynamic Content Wrapper" at bounding box center [93, 27] width 4 height 4
click at [29, 61] on link "Jobs" at bounding box center [41, 59] width 74 height 11
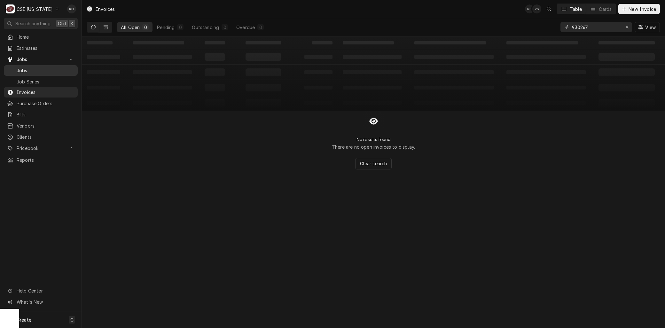
click at [27, 70] on span "Jobs" at bounding box center [46, 70] width 58 height 7
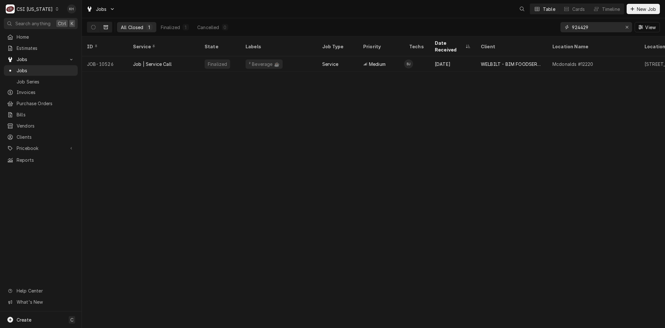
click at [593, 25] on input "924429" at bounding box center [596, 27] width 48 height 10
drag, startPoint x: 0, startPoint y: 0, endPoint x: 537, endPoint y: 24, distance: 537.4
click at [537, 24] on div "All Closed 1 Finalized 1 Cancelled 0 924429 View" at bounding box center [373, 27] width 573 height 18
type input "8"
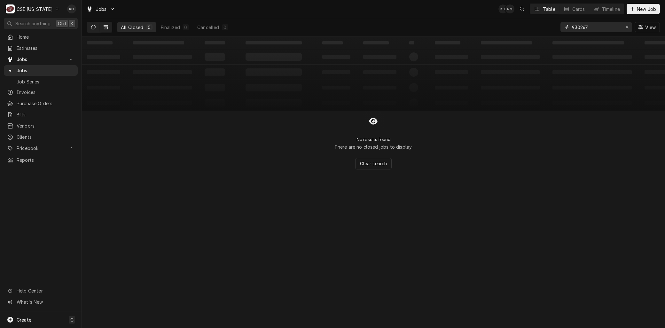
type input "930267"
click at [93, 29] on icon "Dynamic Content Wrapper" at bounding box center [93, 27] width 4 height 4
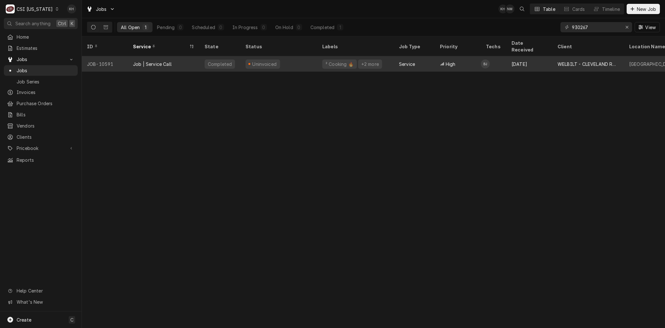
click at [144, 61] on div "Job | Service Call" at bounding box center [152, 64] width 39 height 7
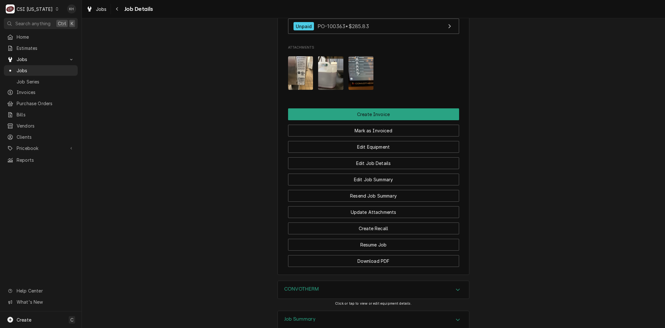
scroll to position [782, 0]
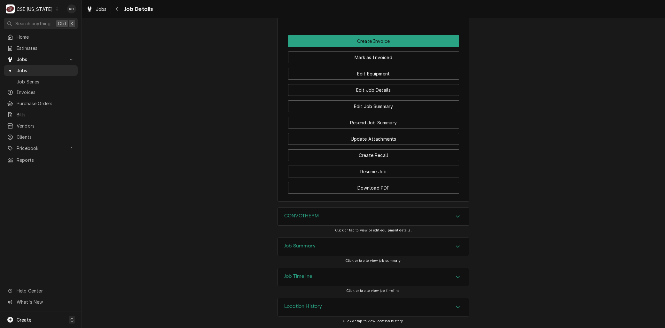
click at [303, 245] on h3 "Job Summary" at bounding box center [299, 246] width 31 height 6
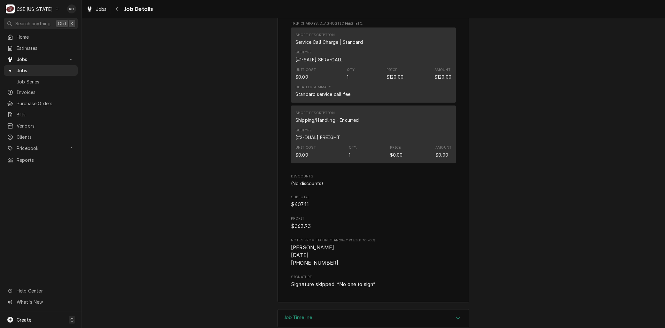
scroll to position [2030, 0]
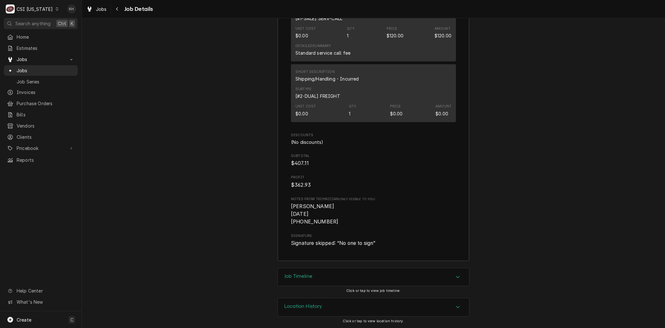
click at [327, 281] on div "Job Timeline" at bounding box center [373, 277] width 191 height 18
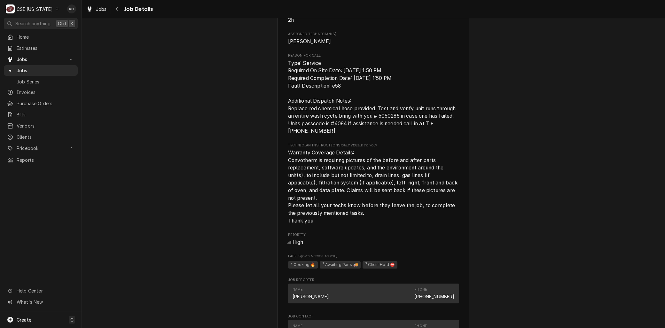
scroll to position [291, 0]
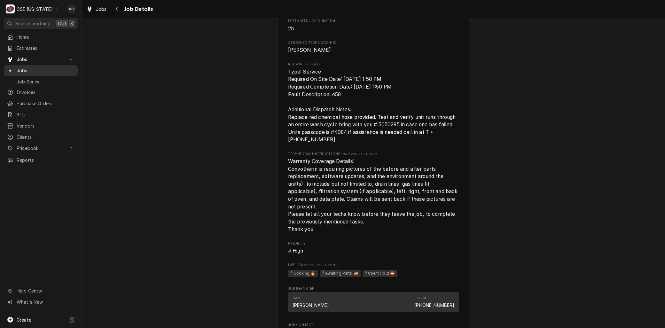
click at [36, 67] on span "Jobs" at bounding box center [46, 70] width 58 height 7
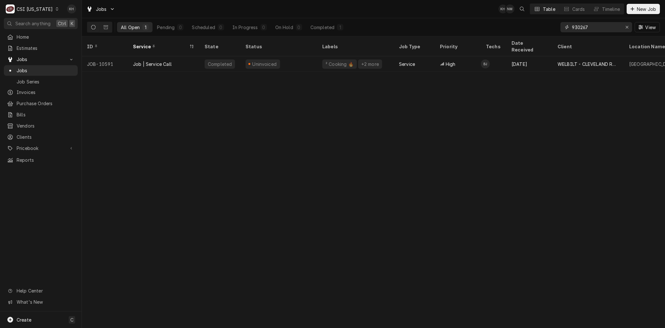
drag, startPoint x: 603, startPoint y: 27, endPoint x: 516, endPoint y: 25, distance: 86.6
click at [517, 25] on div "All Open 1 Pending 0 Scheduled 0 In Progress 0 On Hold 0 Completed 1 930267 View" at bounding box center [373, 27] width 573 height 18
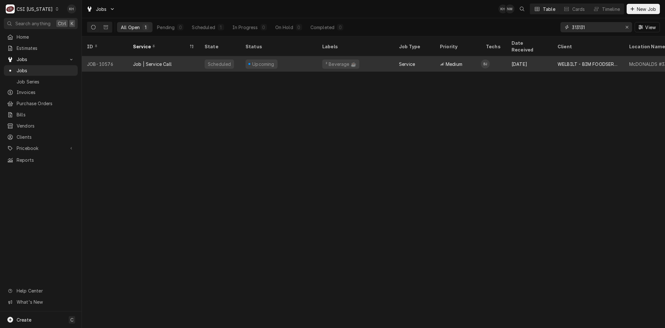
type input "313131"
click at [157, 61] on div "Job | Service Call" at bounding box center [152, 64] width 39 height 7
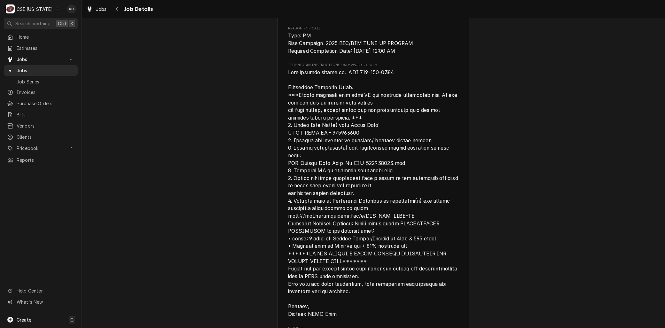
scroll to position [461, 0]
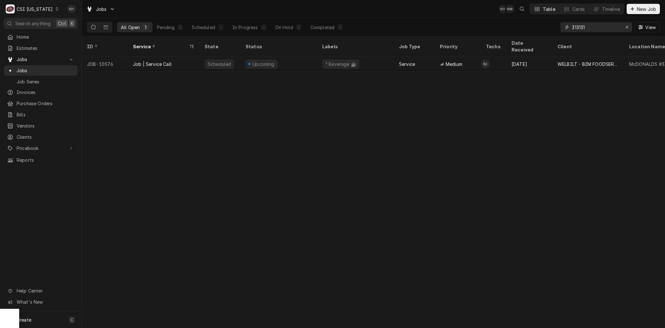
drag, startPoint x: 589, startPoint y: 29, endPoint x: 531, endPoint y: 27, distance: 58.2
click at [531, 28] on div "All Open 1 Pending 0 Scheduled 1 In Progress 0 On Hold 0 Completed 0 313131 View" at bounding box center [373, 27] width 573 height 18
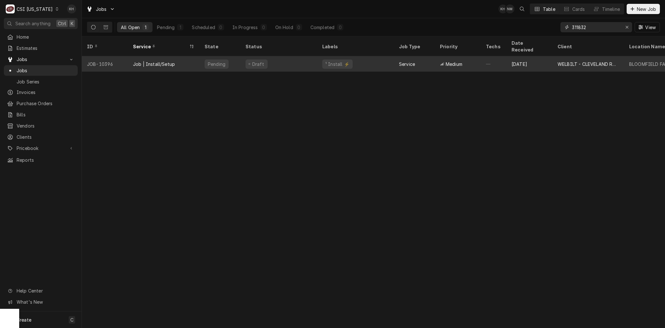
type input "311832"
click at [160, 59] on div "Job | Install/Setup" at bounding box center [164, 63] width 72 height 15
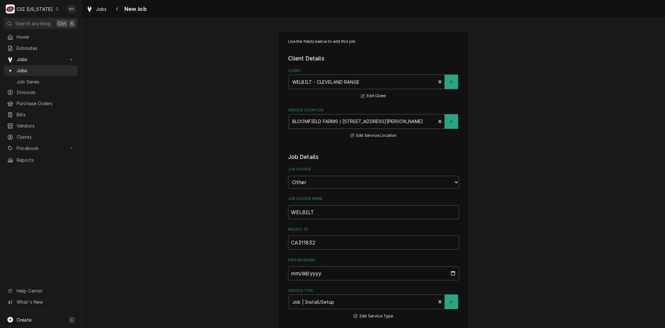
type textarea "x"
click at [18, 67] on span "Jobs" at bounding box center [46, 70] width 58 height 7
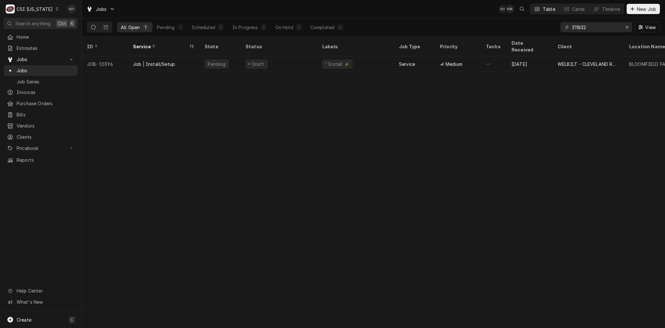
click at [35, 9] on div "CSI Kentucky" at bounding box center [35, 9] width 36 height 7
click at [66, 13] on div "CSI [US_STATE][GEOGRAPHIC_DATA]" at bounding box center [100, 12] width 84 height 7
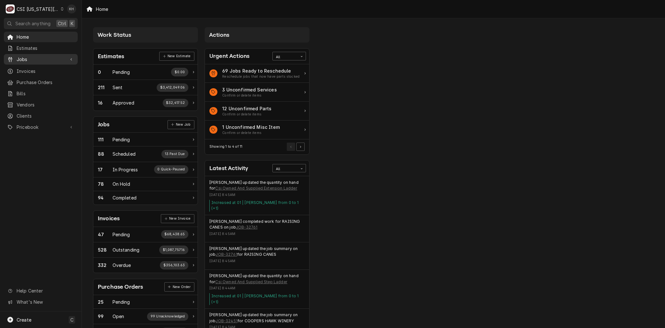
click at [34, 60] on div "Jobs" at bounding box center [40, 59] width 71 height 8
click at [34, 67] on span "Jobs" at bounding box center [46, 70] width 58 height 7
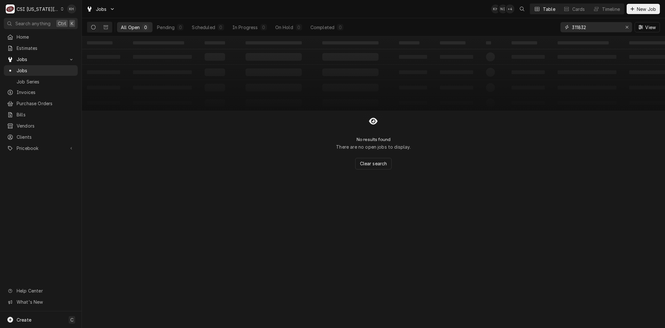
drag, startPoint x: 590, startPoint y: 29, endPoint x: 531, endPoint y: 29, distance: 58.5
click at [531, 29] on div "All Open 0 Pending 0 Scheduled 0 In Progress 0 On Hold 0 Completed 0 311832 View" at bounding box center [373, 27] width 573 height 18
click at [104, 27] on icon "Dynamic Content Wrapper" at bounding box center [106, 27] width 4 height 4
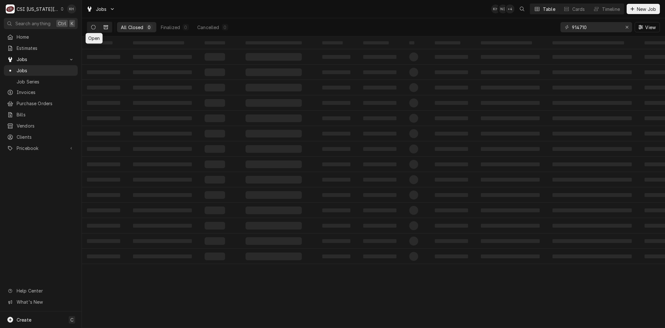
click at [92, 27] on icon "Dynamic Content Wrapper" at bounding box center [93, 27] width 4 height 4
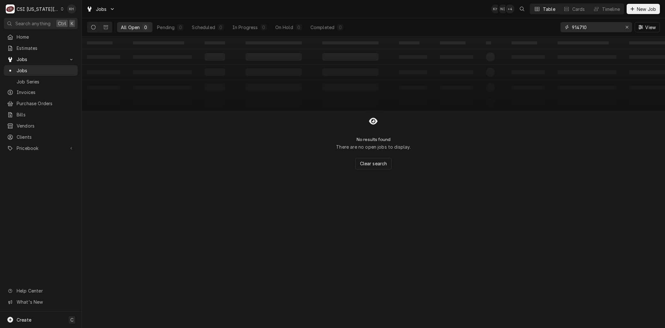
drag, startPoint x: 590, startPoint y: 27, endPoint x: 553, endPoint y: 27, distance: 37.4
click at [553, 27] on div "All Open 0 Pending 0 Scheduled 0 In Progress 0 On Hold 0 Completed 0 914710 View" at bounding box center [373, 27] width 573 height 18
type input "917899"
click at [108, 26] on button "Dynamic Content Wrapper" at bounding box center [106, 27] width 12 height 10
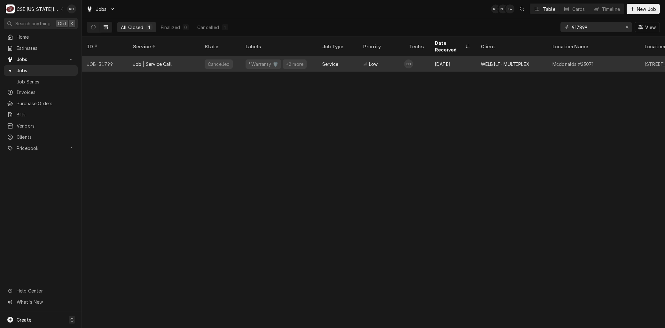
click at [136, 61] on div "Job | Service Call" at bounding box center [152, 64] width 39 height 7
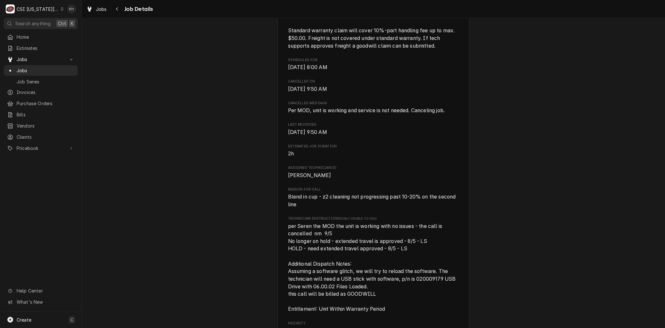
scroll to position [426, 0]
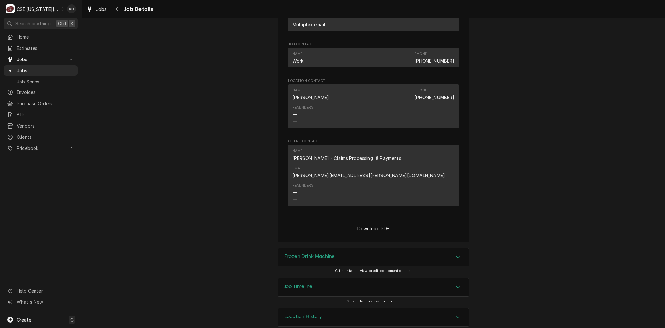
click at [328, 278] on div "Job Timeline" at bounding box center [373, 287] width 191 height 18
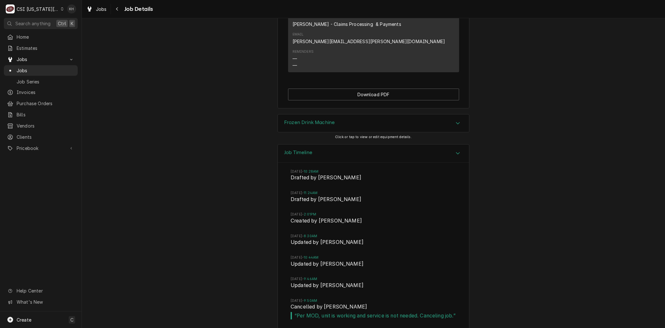
scroll to position [835, 0]
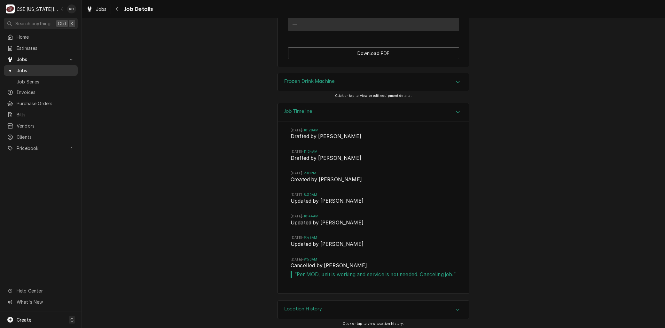
click at [23, 67] on span "Jobs" at bounding box center [46, 70] width 58 height 7
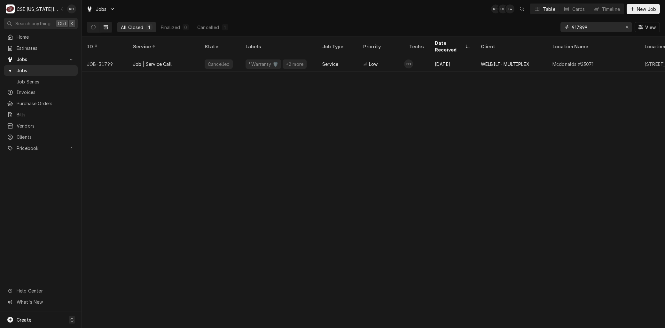
drag, startPoint x: 593, startPoint y: 27, endPoint x: 551, endPoint y: 25, distance: 42.6
click at [551, 26] on div "All Closed 1 Finalized 0 Cancelled 1 917899 View" at bounding box center [373, 27] width 573 height 18
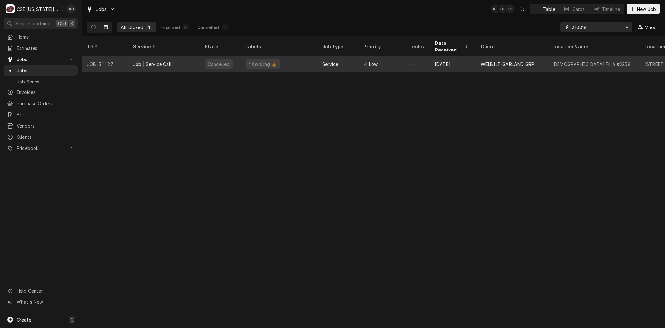
type input "310018"
click at [157, 61] on div "Job | Service Call" at bounding box center [152, 64] width 39 height 7
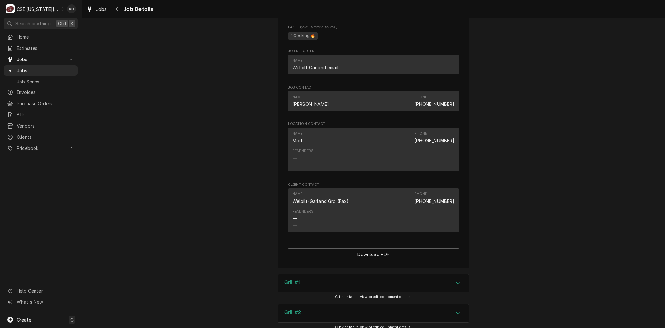
scroll to position [1062, 0]
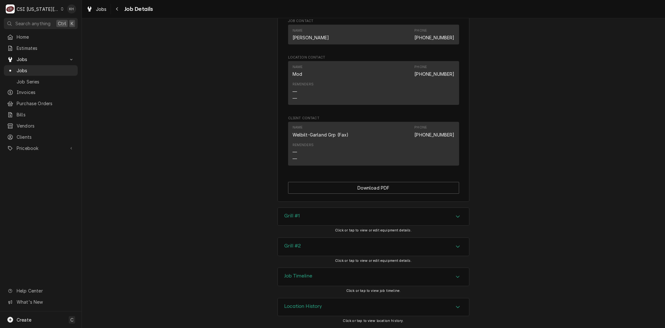
click at [314, 276] on div "Job Timeline" at bounding box center [373, 277] width 191 height 18
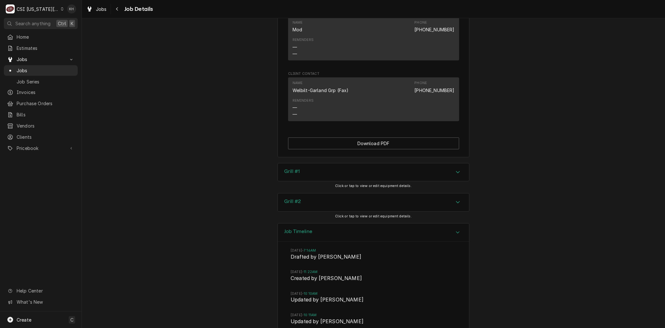
scroll to position [1167, 0]
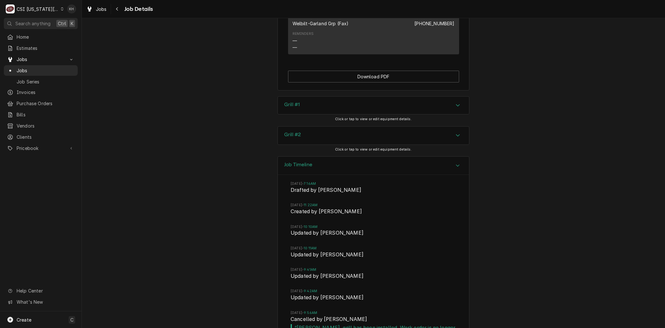
click at [319, 114] on div "Grill #1" at bounding box center [373, 106] width 191 height 18
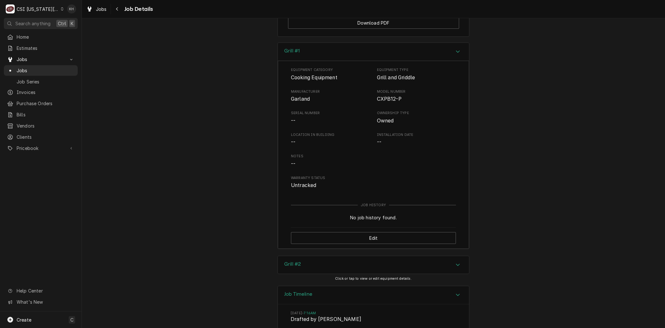
scroll to position [1237, 0]
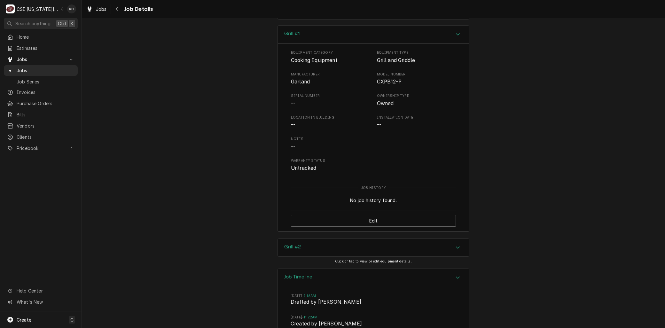
click at [350, 254] on div "Grill #2" at bounding box center [373, 248] width 191 height 18
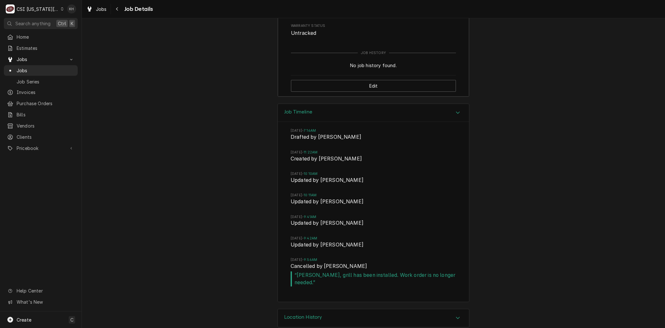
scroll to position [1603, 0]
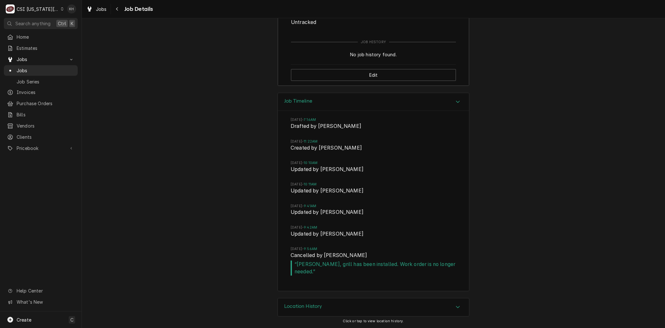
click at [23, 63] on div "Jobs Jobs Job Series" at bounding box center [41, 70] width 74 height 32
drag, startPoint x: 23, startPoint y: 63, endPoint x: 23, endPoint y: 68, distance: 5.4
click at [23, 68] on span "Jobs" at bounding box center [46, 70] width 58 height 7
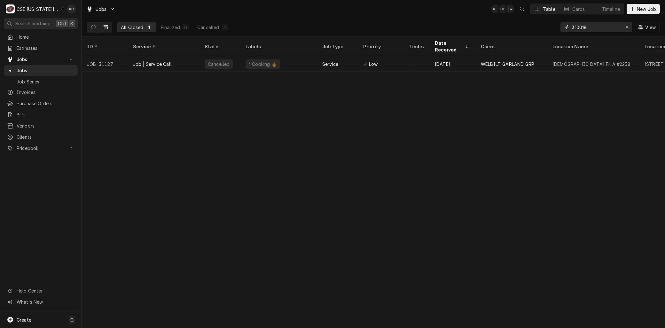
drag, startPoint x: 601, startPoint y: 30, endPoint x: 524, endPoint y: 27, distance: 76.4
click at [524, 27] on div "All Closed 1 Finalized 0 Cancelled 1 310018 View" at bounding box center [373, 27] width 573 height 18
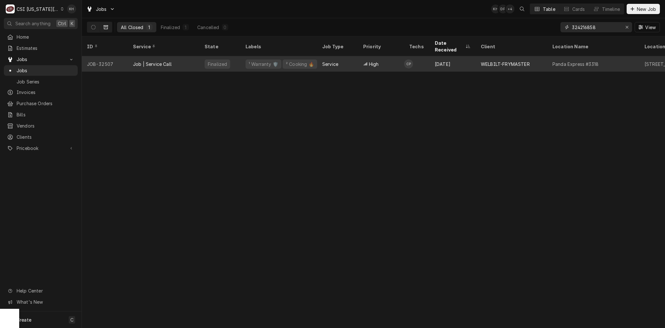
type input "324216858"
click at [128, 56] on div "Job | Service Call" at bounding box center [164, 63] width 72 height 15
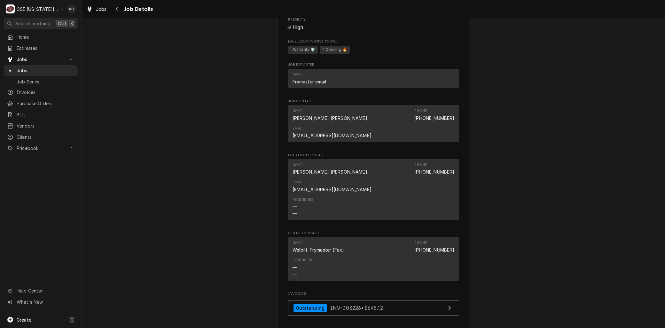
scroll to position [1161, 0]
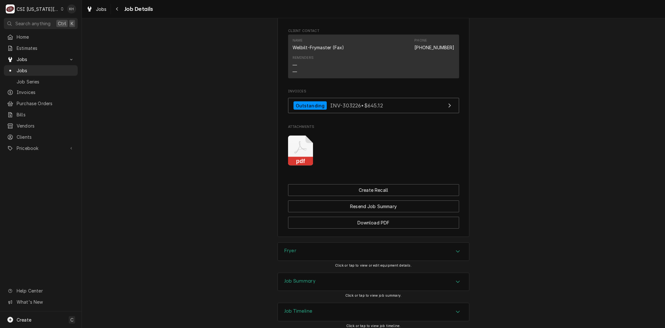
click at [332, 273] on div "Job Summary" at bounding box center [373, 282] width 191 height 18
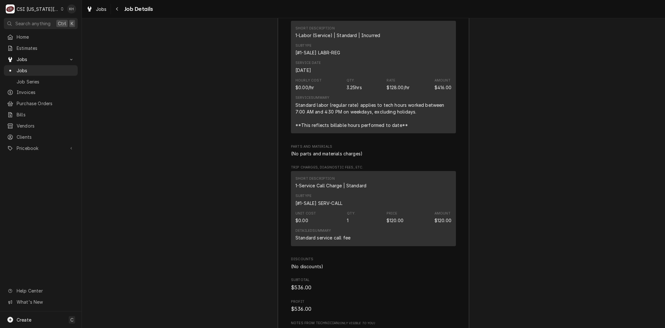
scroll to position [2184, 0]
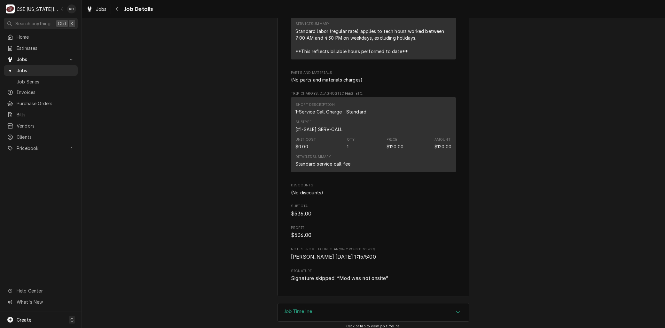
click at [310, 308] on h3 "Job Timeline" at bounding box center [298, 311] width 28 height 6
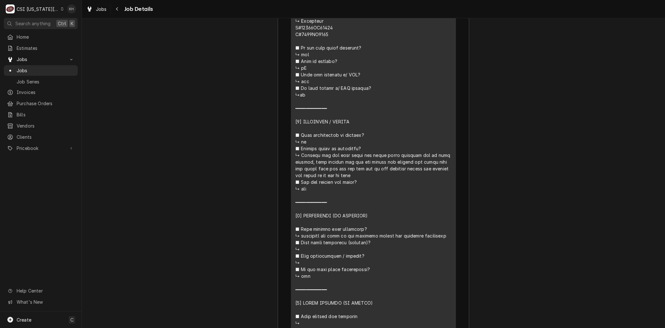
scroll to position [1723, 0]
click at [31, 67] on span "Jobs" at bounding box center [46, 70] width 58 height 7
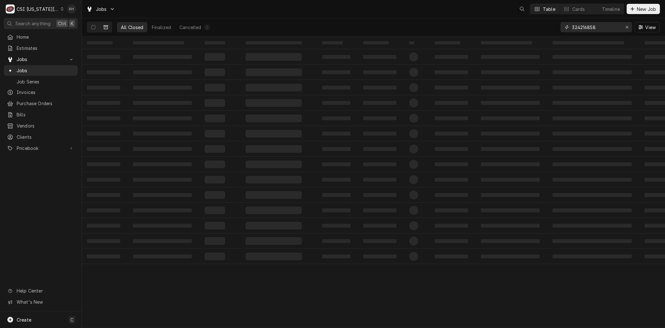
drag, startPoint x: 601, startPoint y: 28, endPoint x: 532, endPoint y: 25, distance: 69.4
click at [535, 26] on div "All Closed Finalized Cancelled 0 324216858 View" at bounding box center [373, 27] width 573 height 18
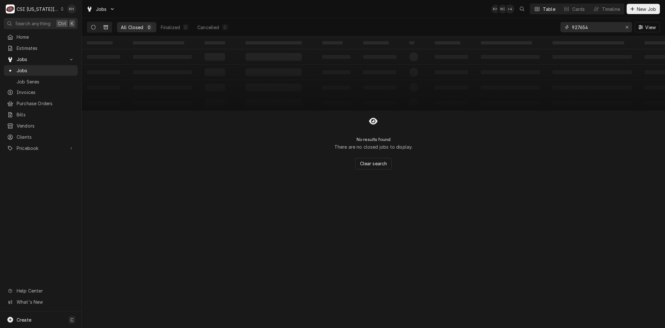
type input "927654"
click at [92, 27] on icon "Dynamic Content Wrapper" at bounding box center [93, 27] width 4 height 4
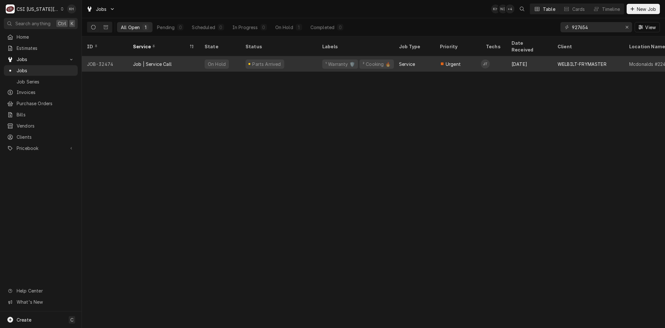
click at [145, 61] on div "Job | Service Call" at bounding box center [152, 64] width 39 height 7
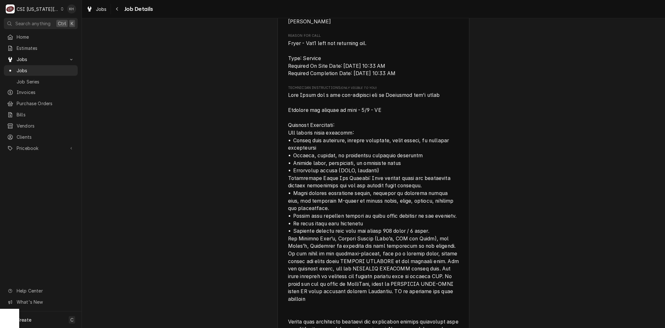
scroll to position [923, 0]
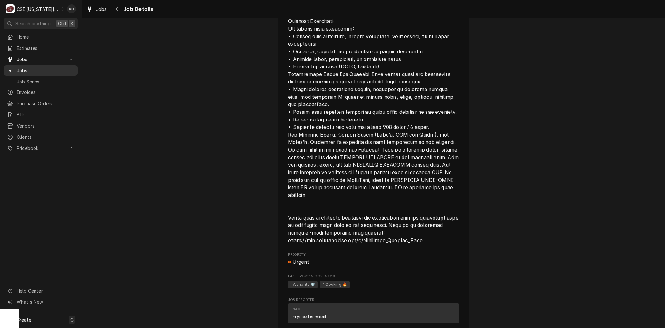
click at [41, 67] on span "Jobs" at bounding box center [46, 70] width 58 height 7
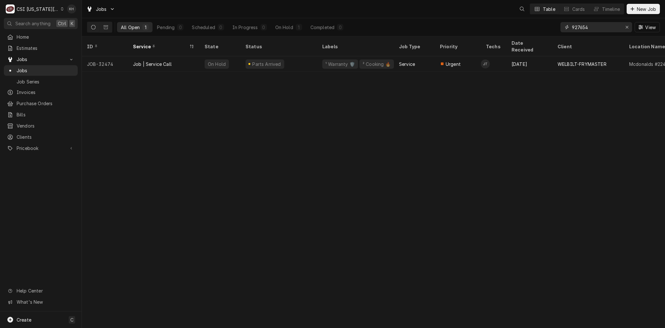
drag, startPoint x: 592, startPoint y: 29, endPoint x: 540, endPoint y: 23, distance: 51.8
click at [542, 23] on div "All Open 1 Pending 0 Scheduled 0 In Progress 0 On Hold 1 Completed 0 927654 View" at bounding box center [373, 27] width 573 height 18
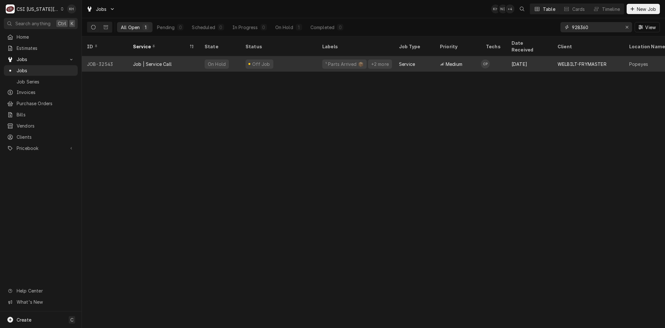
type input "928360"
click at [175, 56] on div "Job | Service Call" at bounding box center [164, 63] width 72 height 15
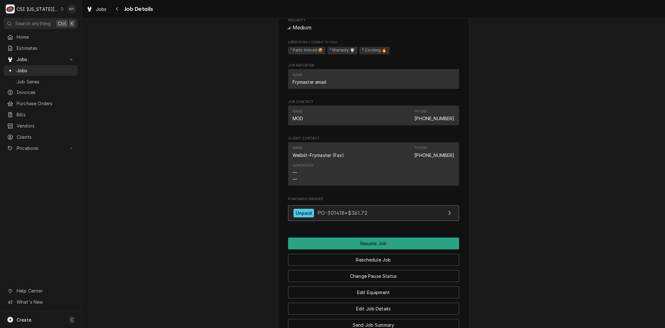
scroll to position [1393, 0]
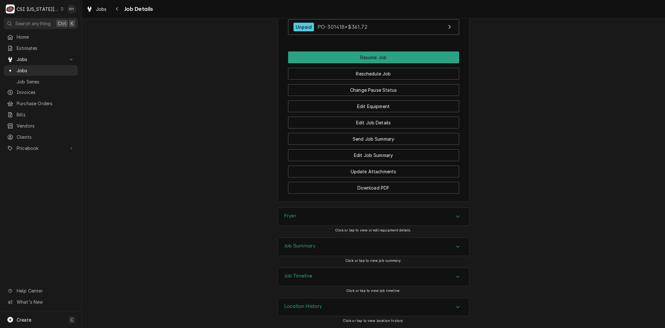
click at [322, 250] on div "Job Summary" at bounding box center [373, 247] width 191 height 18
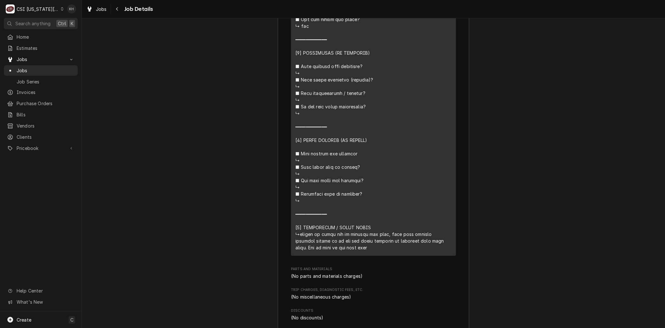
scroll to position [2068, 0]
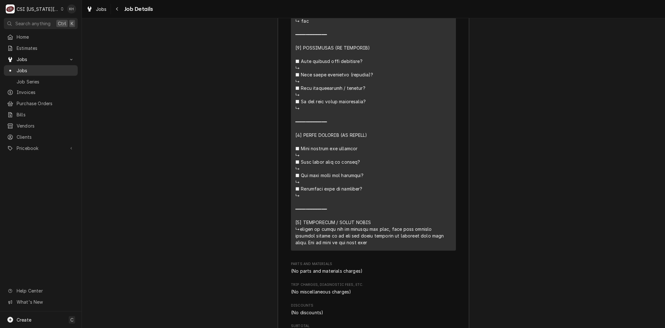
click at [26, 70] on span "Jobs" at bounding box center [46, 70] width 58 height 7
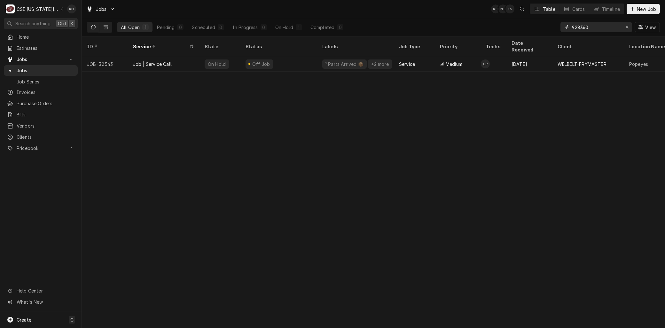
drag, startPoint x: 580, startPoint y: 27, endPoint x: 524, endPoint y: 20, distance: 55.7
click at [525, 21] on div "All Open 1 Pending 0 Scheduled 0 In Progress 0 On Hold 1 Completed 0 928360 View" at bounding box center [373, 27] width 573 height 18
type input "9"
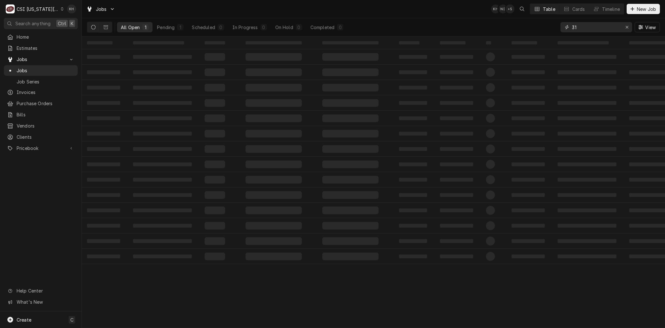
type input "3"
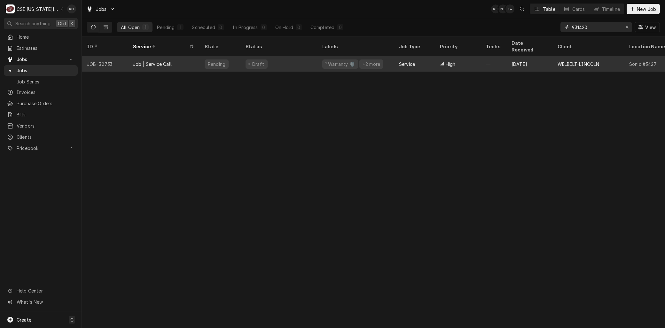
type input "931420"
click at [172, 56] on div "Job | Service Call" at bounding box center [164, 63] width 72 height 15
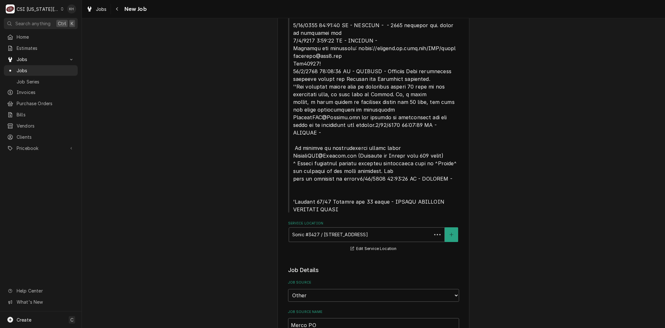
type textarea "x"
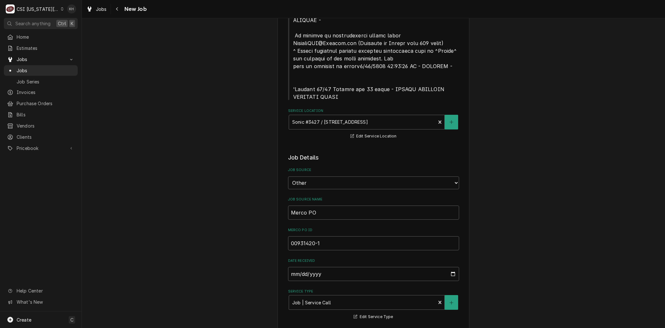
scroll to position [461, 0]
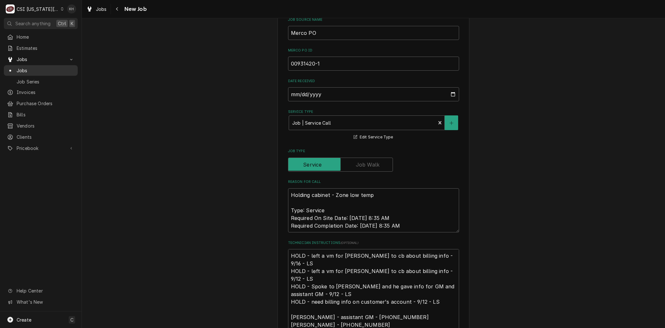
click at [25, 67] on span "Jobs" at bounding box center [46, 70] width 58 height 7
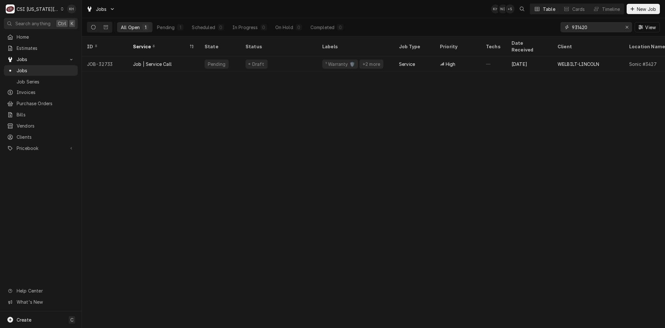
drag, startPoint x: 600, startPoint y: 24, endPoint x: 525, endPoint y: 23, distance: 74.8
click at [525, 23] on div "All Open 1 Pending 1 Scheduled 0 In Progress 0 On Hold 0 Completed 0 931420 View" at bounding box center [373, 27] width 573 height 18
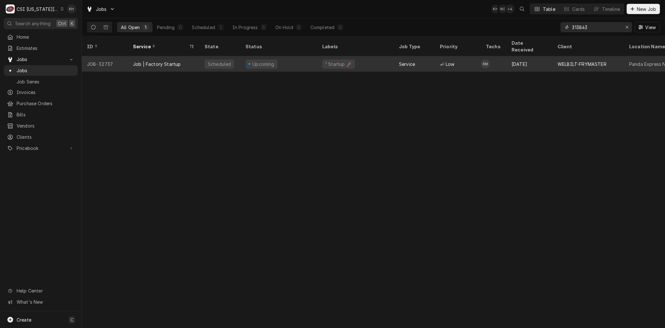
type input "313843"
click at [181, 56] on div "Job | Factory Startup" at bounding box center [164, 63] width 72 height 15
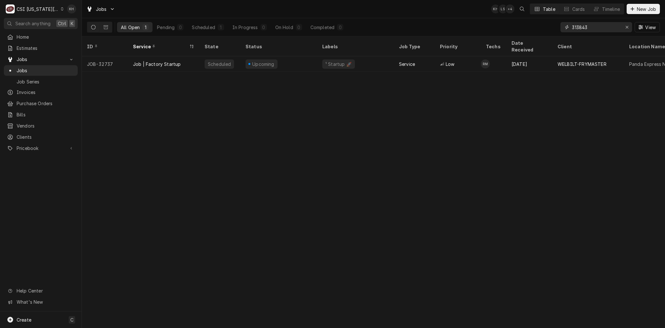
drag, startPoint x: 593, startPoint y: 27, endPoint x: 528, endPoint y: 23, distance: 65.0
click at [530, 23] on div "All Open 1 Pending 0 Scheduled 1 In Progress 0 On Hold 0 Completed 0 313843 View" at bounding box center [373, 27] width 573 height 18
drag, startPoint x: 587, startPoint y: 27, endPoint x: 527, endPoint y: 27, distance: 59.8
click at [527, 27] on div "All Open 1 Pending 0 Scheduled 0 In Progress 0 On Hold 1 Completed 0 931921 View" at bounding box center [373, 27] width 573 height 18
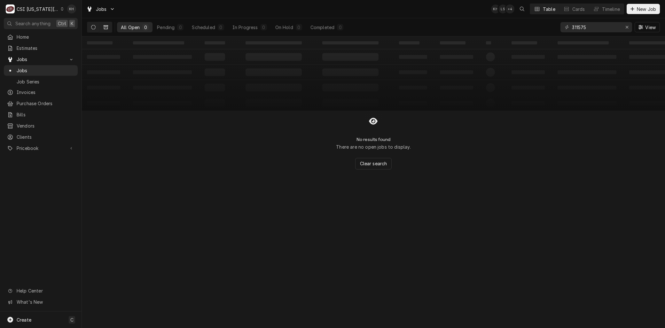
click at [105, 28] on icon "Dynamic Content Wrapper" at bounding box center [106, 27] width 4 height 4
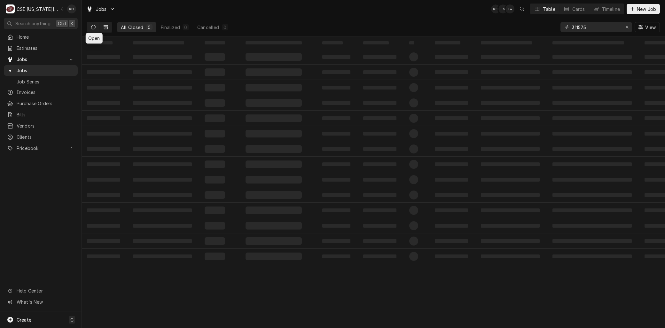
click at [92, 27] on icon "Dynamic Content Wrapper" at bounding box center [93, 27] width 4 height 4
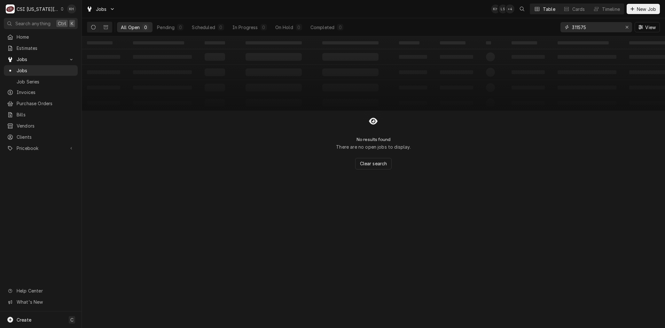
drag, startPoint x: 596, startPoint y: 27, endPoint x: 544, endPoint y: 26, distance: 52.4
click at [544, 26] on div "All Open 0 Pending 0 Scheduled 0 In Progress 0 On Hold 0 Completed 0 311575 View" at bounding box center [373, 27] width 573 height 18
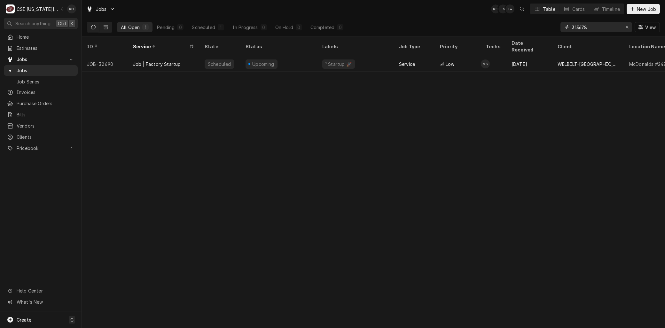
drag, startPoint x: 591, startPoint y: 27, endPoint x: 557, endPoint y: 28, distance: 33.9
click at [557, 28] on div "All Open 1 Pending 0 Scheduled 1 In Progress 0 On Hold 0 Completed 0 313678 View" at bounding box center [373, 27] width 573 height 18
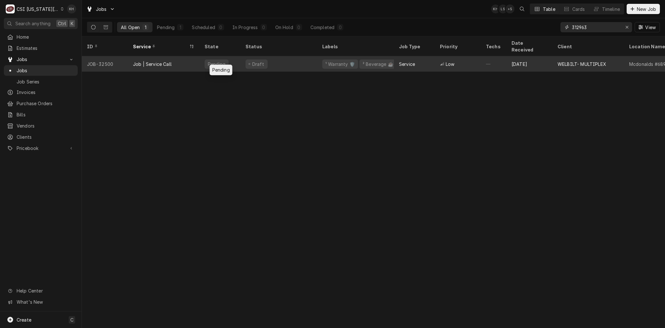
type input "312963"
click at [225, 59] on div "Pending" at bounding box center [217, 63] width 24 height 9
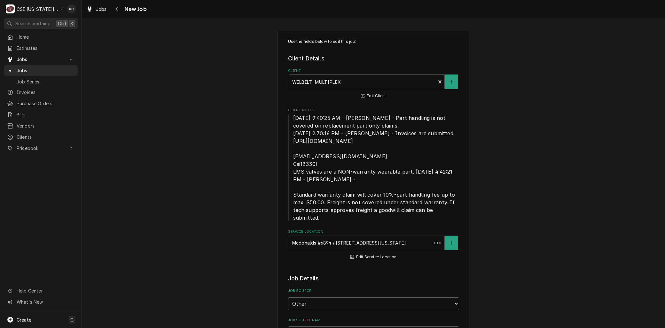
type textarea "x"
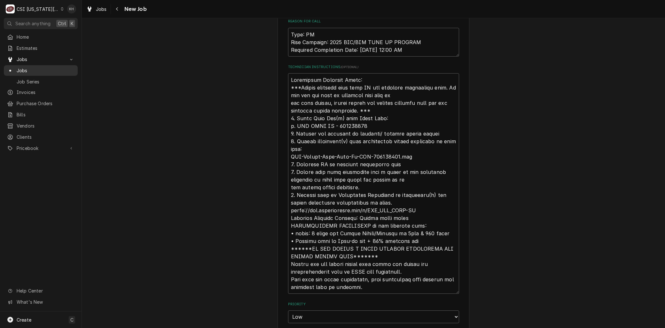
scroll to position [461, 0]
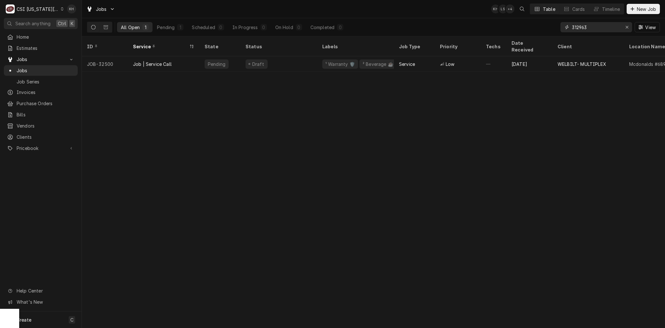
drag, startPoint x: 587, startPoint y: 28, endPoint x: 541, endPoint y: 24, distance: 46.8
click at [542, 24] on div "All Open 1 Pending 1 Scheduled 0 In Progress 0 On Hold 0 Completed 0 312963 View" at bounding box center [373, 27] width 573 height 18
type input "3"
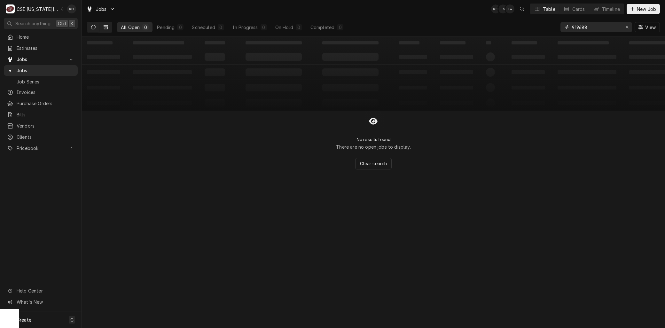
type input "919688"
click at [107, 26] on icon "Dynamic Content Wrapper" at bounding box center [106, 27] width 4 height 4
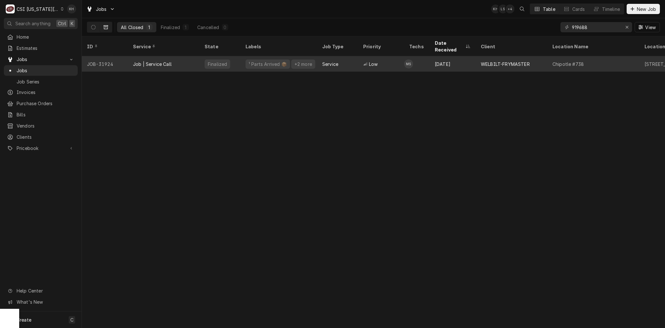
click at [170, 61] on div "Job | Service Call" at bounding box center [152, 64] width 39 height 7
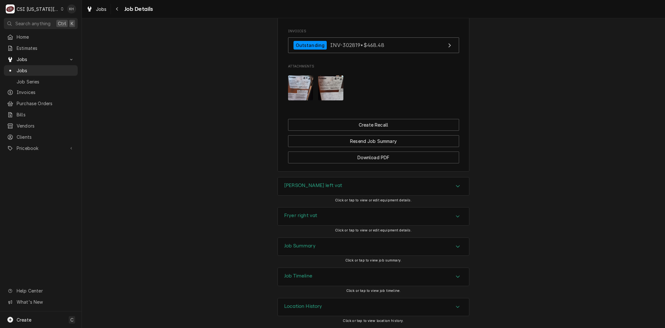
click at [341, 243] on div "Job Summary" at bounding box center [373, 247] width 191 height 18
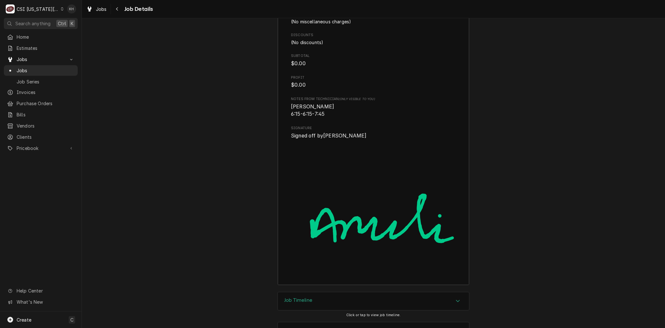
scroll to position [2168, 0]
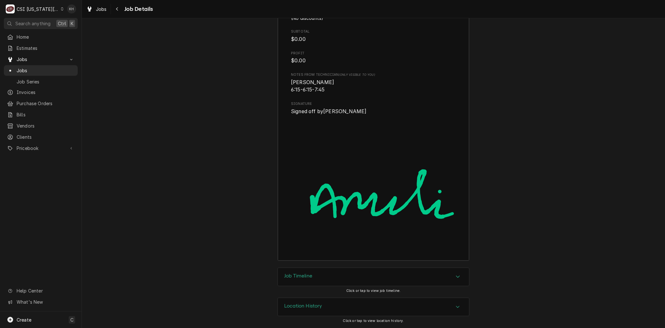
click at [324, 281] on div "Job Timeline" at bounding box center [373, 277] width 191 height 18
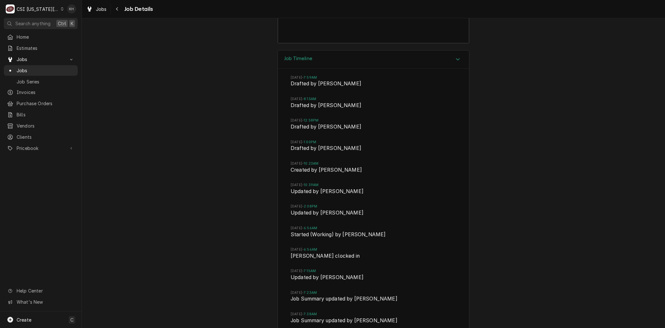
scroll to position [2507, 0]
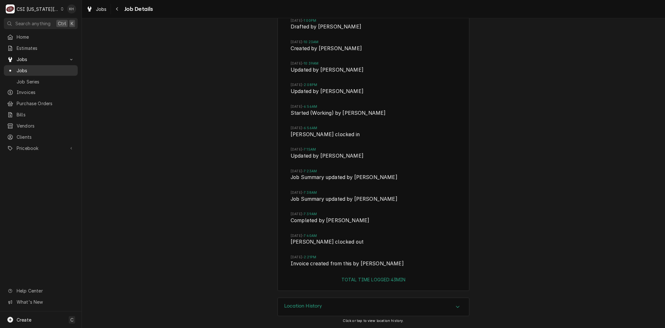
click at [27, 68] on span "Jobs" at bounding box center [46, 70] width 58 height 7
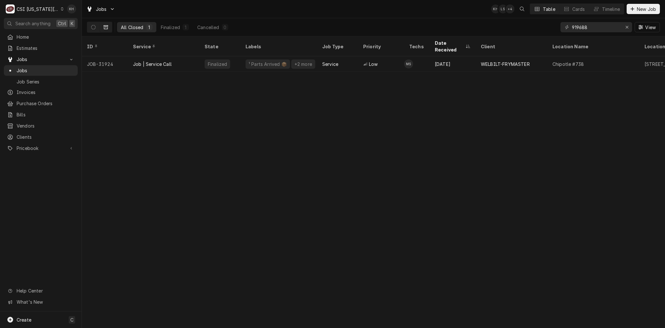
click at [31, 9] on div "CSI [US_STATE][GEOGRAPHIC_DATA]" at bounding box center [38, 9] width 42 height 7
click at [72, 32] on div "CSI St. [PERSON_NAME]" at bounding box center [109, 35] width 93 height 7
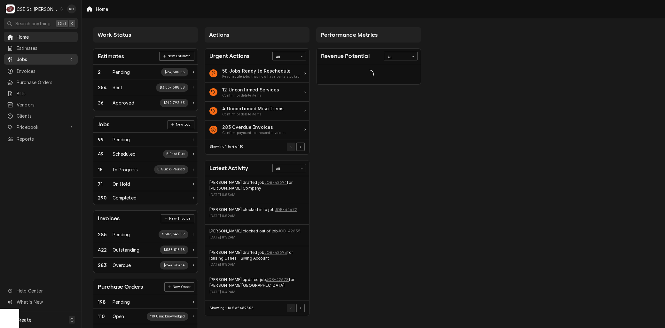
click at [27, 57] on span "Jobs" at bounding box center [41, 59] width 48 height 7
click at [28, 69] on span "Jobs" at bounding box center [46, 70] width 58 height 7
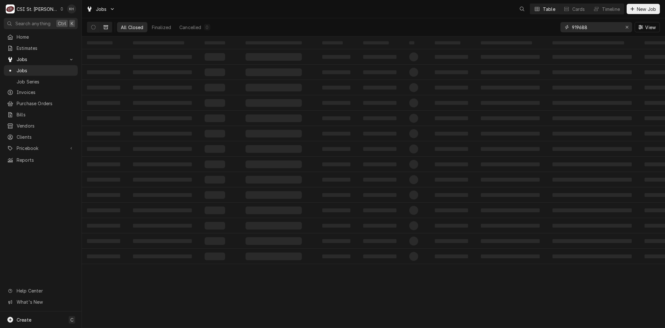
drag, startPoint x: 548, startPoint y: 25, endPoint x: 497, endPoint y: 20, distance: 51.0
click at [502, 21] on div "All Closed Finalized Cancelled 0 919688 View" at bounding box center [373, 27] width 573 height 18
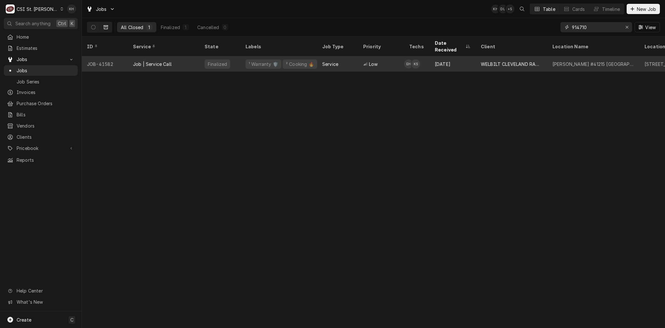
type input "914710"
click at [117, 56] on div "JOB-41582" at bounding box center [105, 63] width 46 height 15
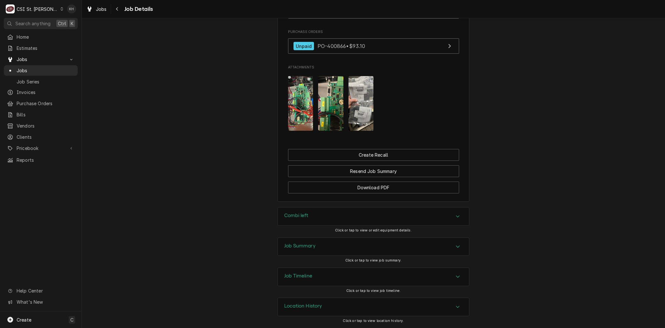
click at [320, 244] on div "Job Summary" at bounding box center [373, 247] width 191 height 18
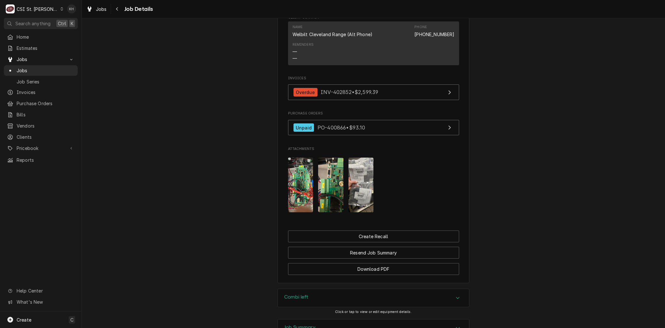
scroll to position [525, 0]
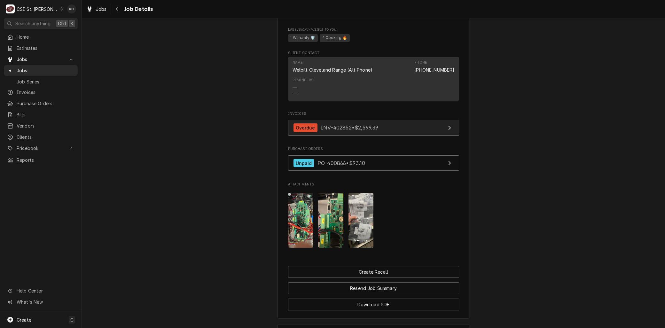
click at [336, 131] on span "INV-402852 • $2,599.39" at bounding box center [350, 127] width 58 height 6
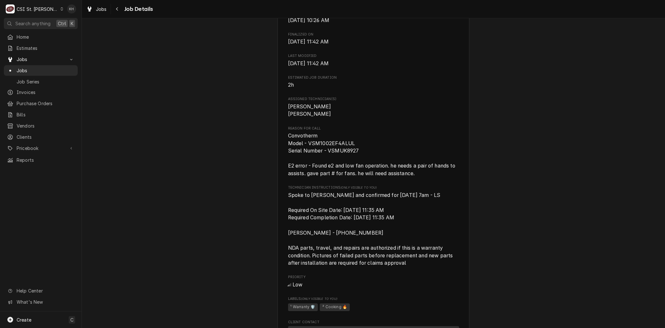
scroll to position [276, 0]
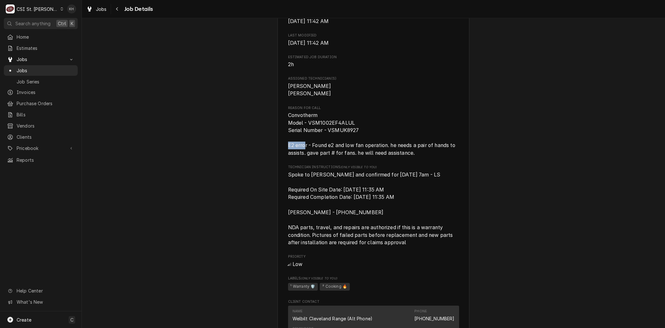
drag, startPoint x: 304, startPoint y: 153, endPoint x: 272, endPoint y: 153, distance: 31.6
click at [272, 153] on div "Completed and Invoiced WELBILT CLEVELAND RANGE [PERSON_NAME] #41215 [GEOGRAPHIC…" at bounding box center [373, 160] width 583 height 824
copy span "E2 erro"
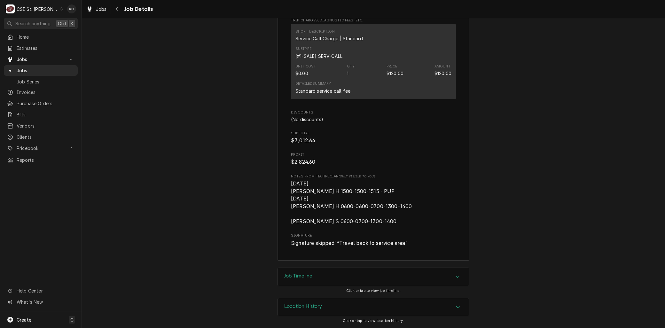
click at [319, 272] on div "Job Timeline" at bounding box center [373, 277] width 191 height 18
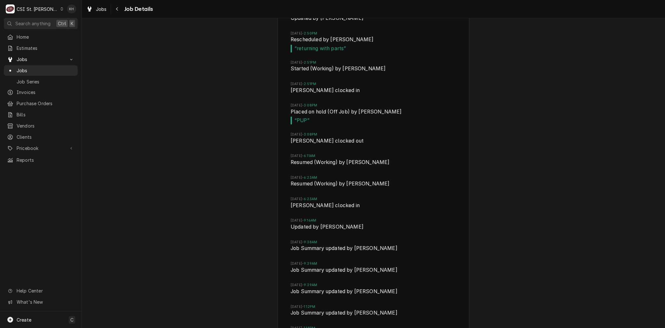
scroll to position [2446, 0]
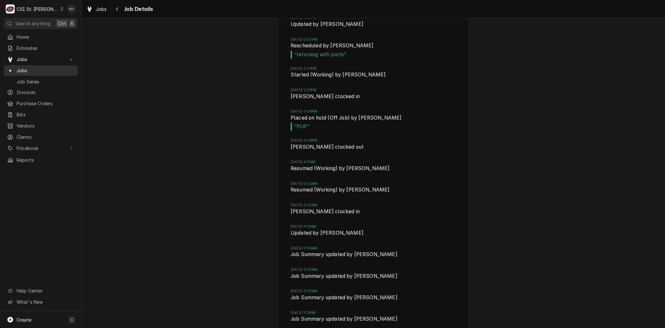
click at [30, 67] on span "Jobs" at bounding box center [46, 70] width 58 height 7
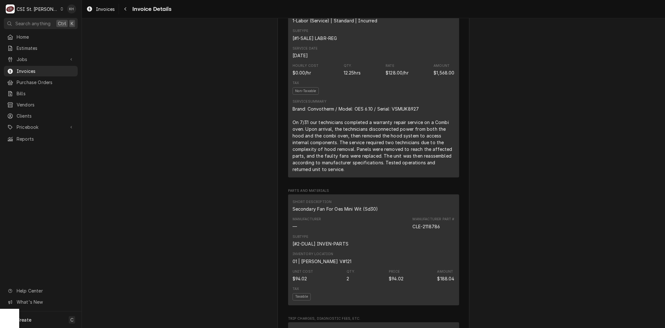
scroll to position [426, 0]
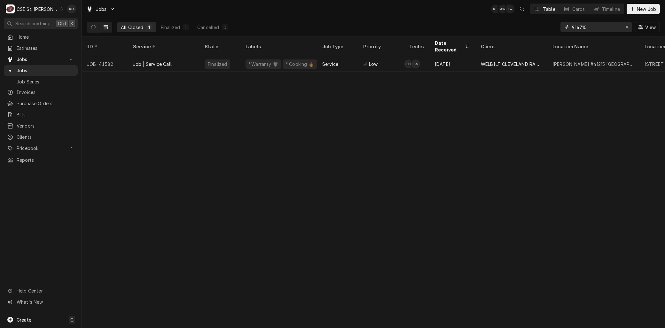
drag, startPoint x: 591, startPoint y: 26, endPoint x: 540, endPoint y: 22, distance: 50.9
click at [540, 22] on div "All Closed 1 Finalized 1 Cancelled 0 914710 View" at bounding box center [373, 27] width 573 height 18
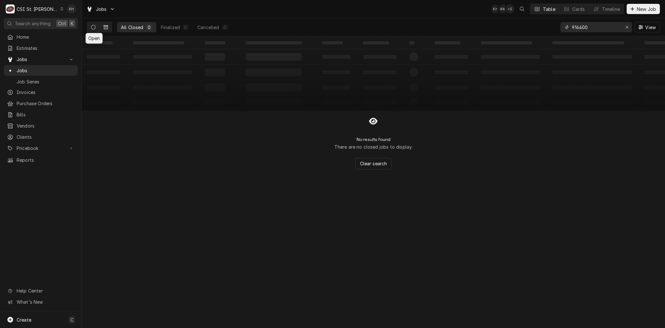
type input "916400"
click at [95, 28] on icon "Dynamic Content Wrapper" at bounding box center [93, 27] width 4 height 4
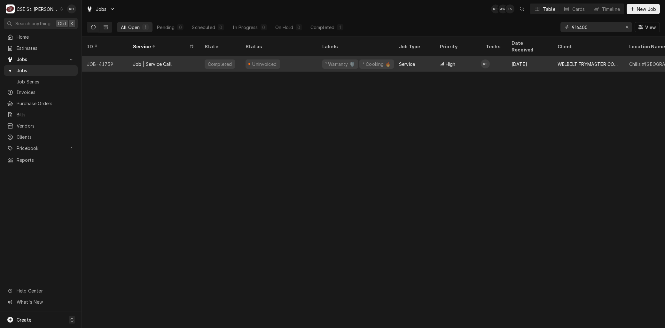
click at [114, 56] on div "JOB-41759" at bounding box center [105, 63] width 46 height 15
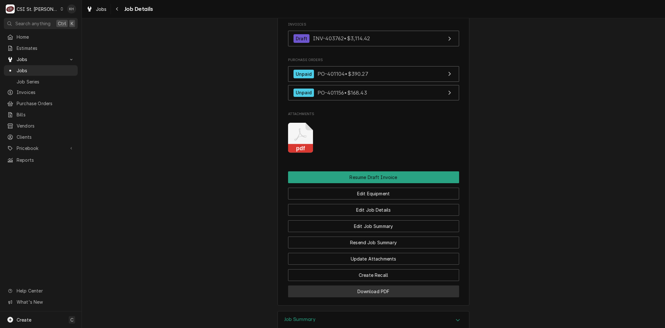
scroll to position [998, 0]
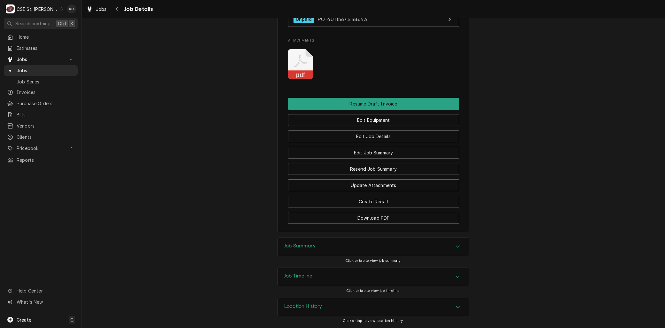
click at [328, 278] on div "Job Timeline" at bounding box center [373, 277] width 191 height 18
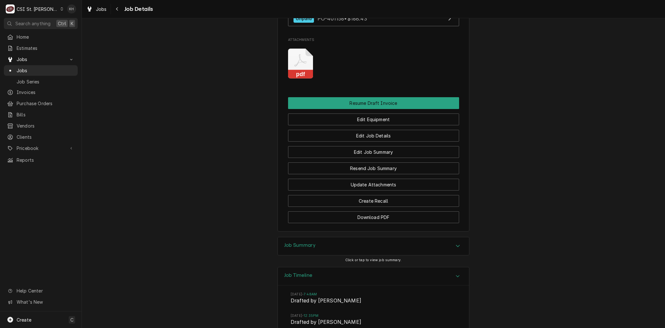
click at [316, 246] on div "Job Summary" at bounding box center [373, 246] width 191 height 18
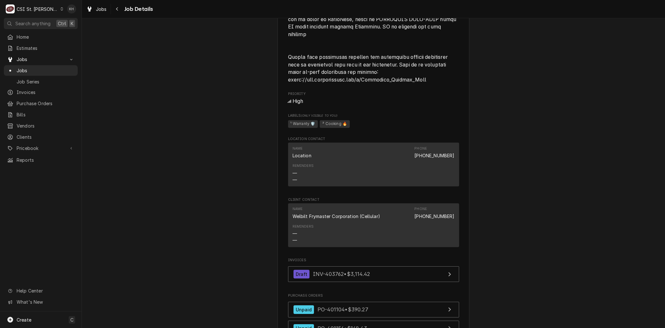
scroll to position [679, 0]
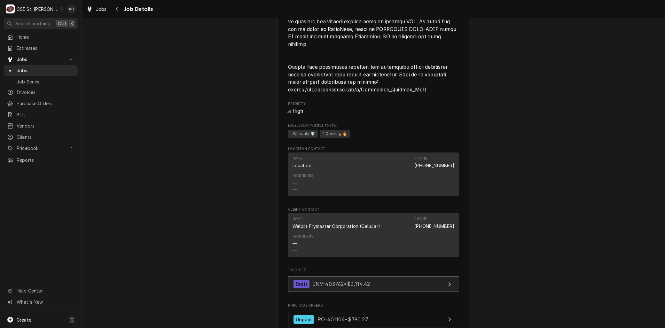
click at [321, 285] on span "INV-403762 • $3,114.42" at bounding box center [341, 284] width 57 height 6
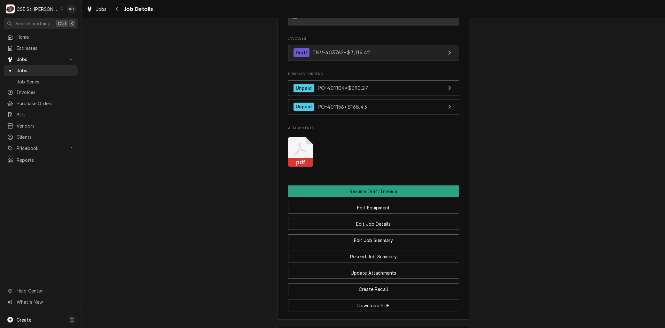
scroll to position [834, 0]
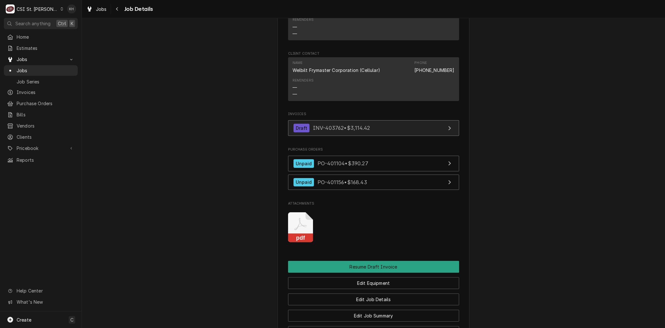
click at [333, 128] on span "INV-403762 • $3,114.42" at bounding box center [341, 128] width 57 height 6
click at [26, 67] on span "Jobs" at bounding box center [46, 70] width 58 height 7
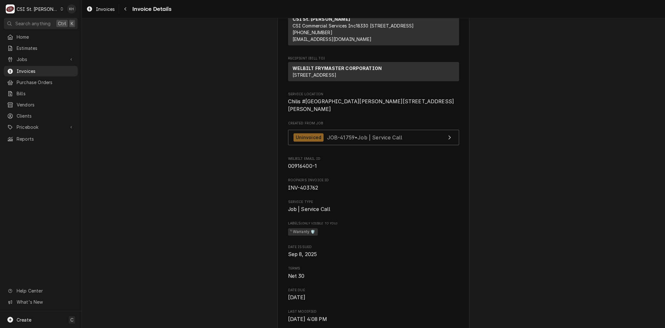
scroll to position [71, 0]
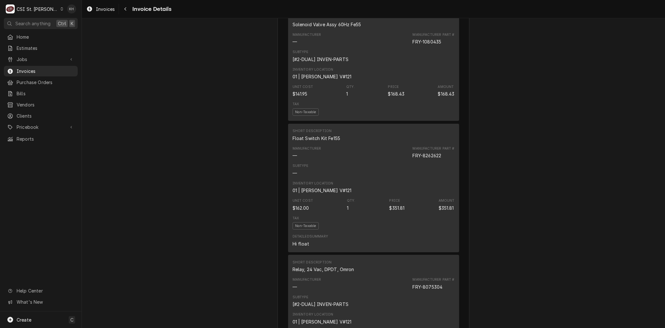
scroll to position [603, 0]
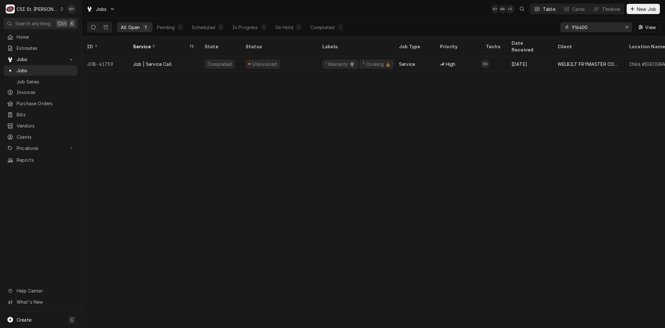
drag, startPoint x: 593, startPoint y: 28, endPoint x: 538, endPoint y: 29, distance: 55.6
click at [538, 29] on div "All Open 1 Pending 0 Scheduled 0 In Progress 0 On Hold 0 Completed 1 916400 View" at bounding box center [373, 27] width 573 height 18
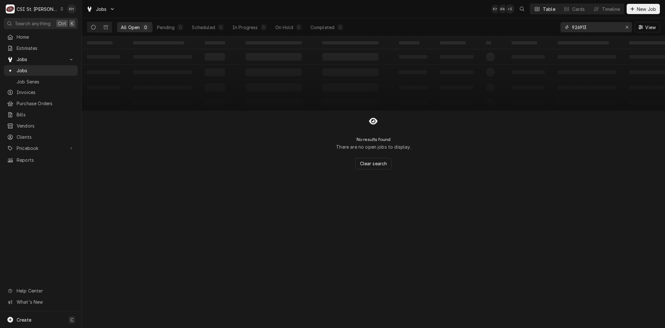
type input "926913"
click at [97, 25] on button "Dynamic Content Wrapper" at bounding box center [93, 27] width 12 height 10
click at [103, 25] on button "Dynamic Content Wrapper" at bounding box center [106, 27] width 12 height 10
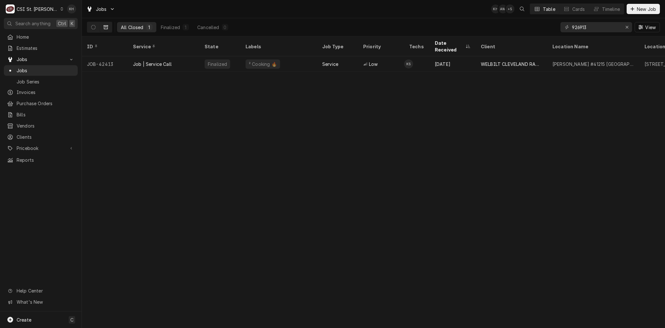
click at [138, 61] on div "Job | Service Call" at bounding box center [152, 64] width 39 height 7
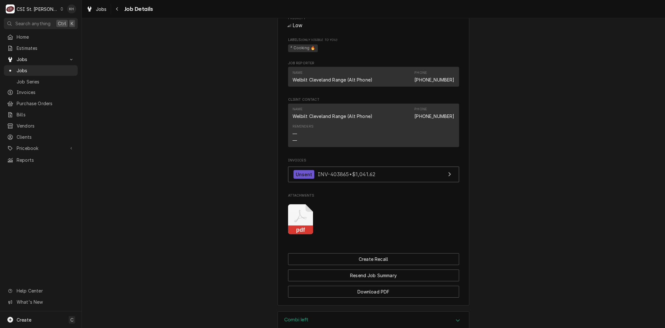
scroll to position [619, 0]
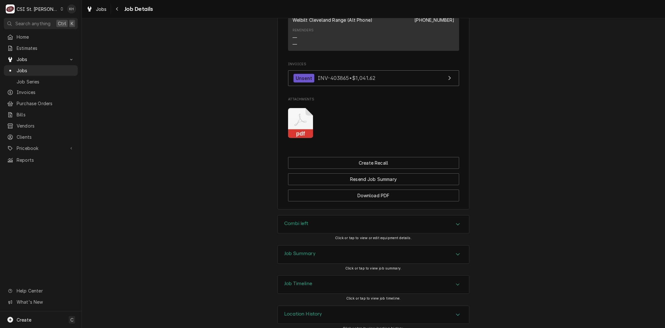
click at [321, 275] on div "Job Timeline" at bounding box center [373, 284] width 191 height 18
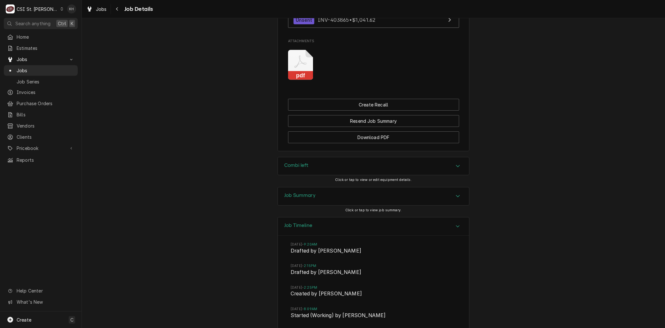
scroll to position [785, 0]
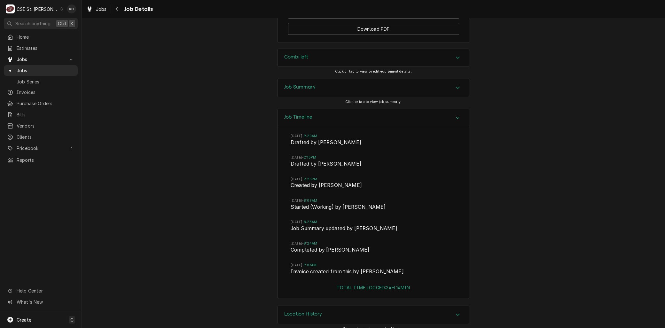
click at [321, 79] on div "Job Summary" at bounding box center [373, 88] width 191 height 18
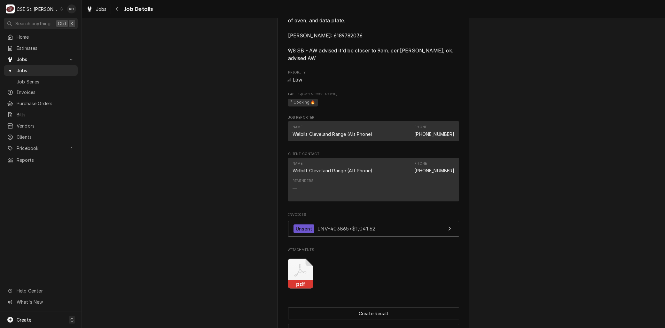
scroll to position [466, 0]
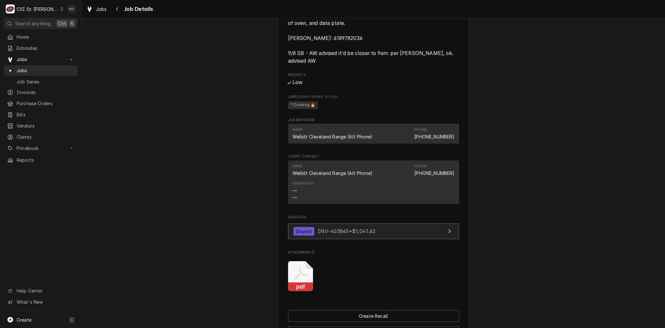
click at [335, 228] on link "Unsent INV-403865 • $1,041.62" at bounding box center [373, 231] width 171 height 16
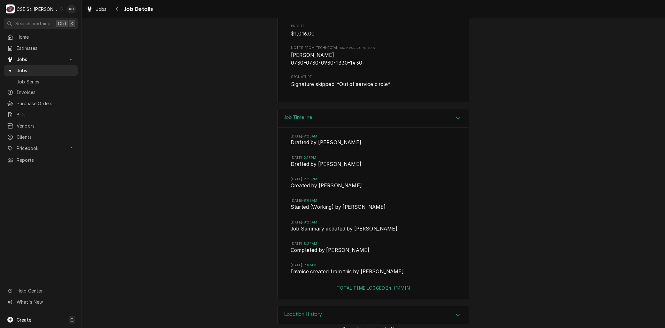
click at [337, 309] on div "Location History" at bounding box center [373, 315] width 191 height 18
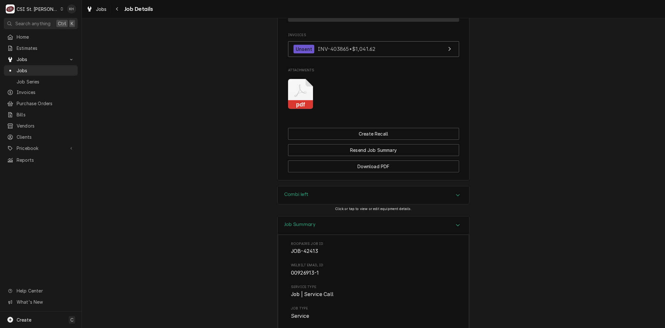
scroll to position [621, 0]
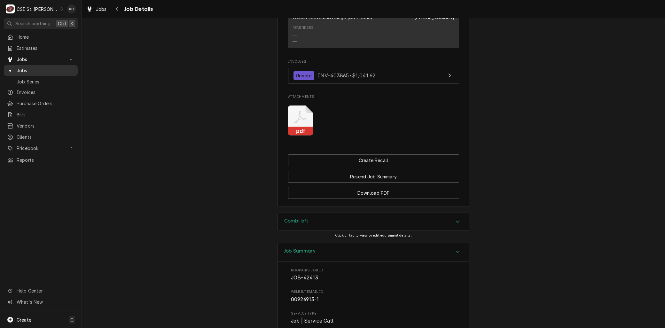
click at [20, 67] on span "Jobs" at bounding box center [46, 70] width 58 height 7
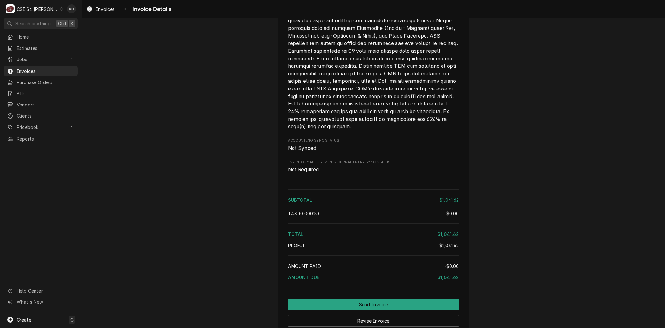
scroll to position [1117, 0]
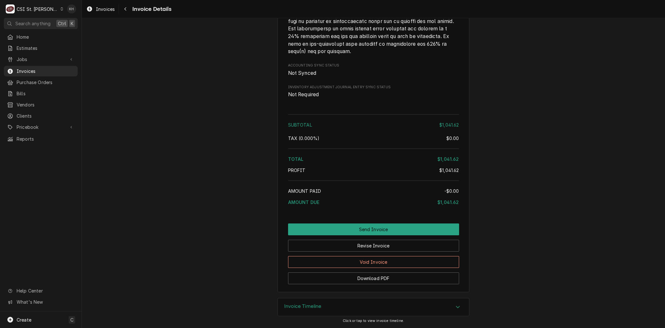
click at [311, 305] on h3 "Invoice Timeline" at bounding box center [302, 306] width 37 height 6
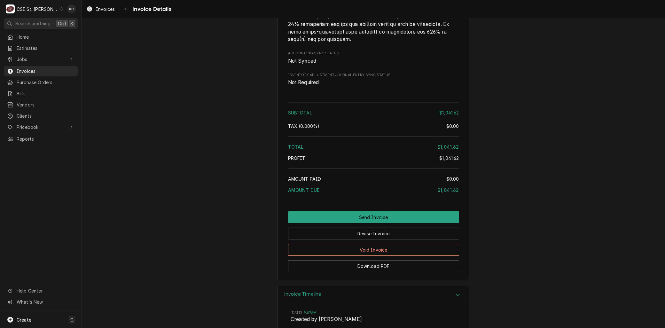
scroll to position [1176, 0]
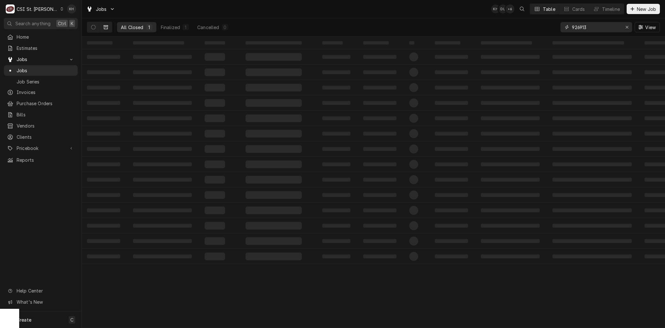
drag, startPoint x: 585, startPoint y: 27, endPoint x: 534, endPoint y: 26, distance: 50.8
click at [535, 27] on div "All Closed 1 Finalized 1 Cancelled 0 926913 View" at bounding box center [373, 27] width 573 height 18
type input "929296"
click at [89, 26] on button "Dynamic Content Wrapper" at bounding box center [93, 27] width 12 height 10
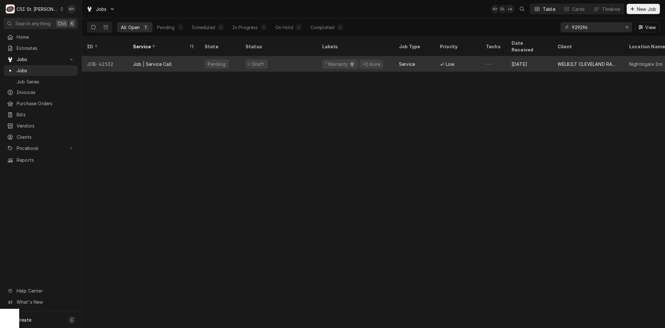
click at [143, 61] on div "Job | Service Call" at bounding box center [152, 64] width 39 height 7
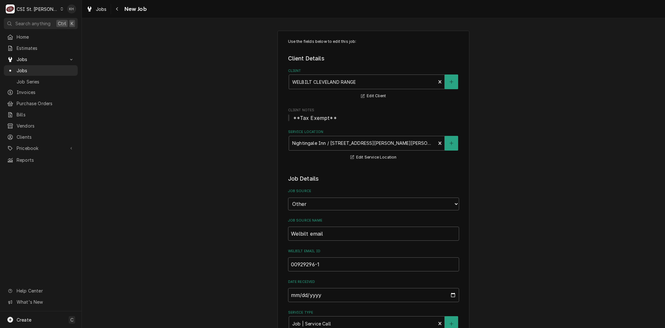
type textarea "x"
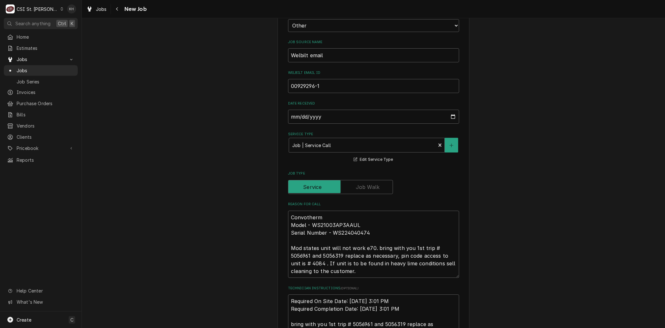
scroll to position [213, 0]
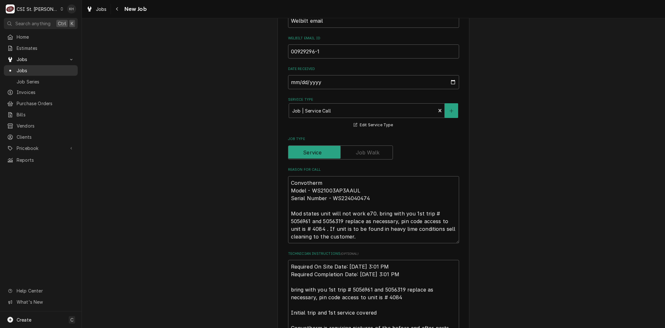
click at [29, 69] on span "Jobs" at bounding box center [46, 70] width 58 height 7
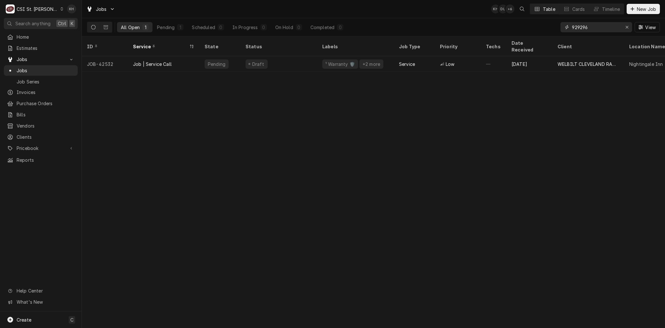
drag, startPoint x: 598, startPoint y: 27, endPoint x: 541, endPoint y: 28, distance: 56.3
click at [539, 28] on div "All Open 1 Pending 1 Scheduled 0 In Progress 0 On Hold 0 Completed 0 929296 View" at bounding box center [373, 27] width 573 height 18
drag, startPoint x: 598, startPoint y: 27, endPoint x: 513, endPoint y: 26, distance: 85.0
click at [514, 26] on div "All Open 1 Pending 0 Scheduled 0 In Progress 0 On Hold 1 Completed 0 931776 View" at bounding box center [373, 27] width 573 height 18
drag, startPoint x: 604, startPoint y: 29, endPoint x: 546, endPoint y: 29, distance: 58.5
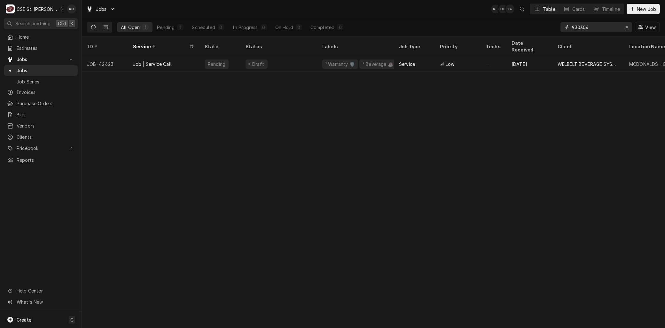
click at [541, 29] on div "All Open 1 Pending 1 Scheduled 0 In Progress 0 On Hold 0 Completed 0 930304 View" at bounding box center [373, 27] width 573 height 18
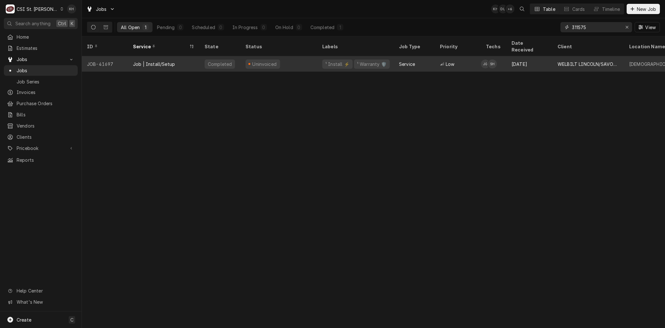
type input "311575"
click at [161, 61] on div "Job | Install/Setup" at bounding box center [154, 64] width 42 height 7
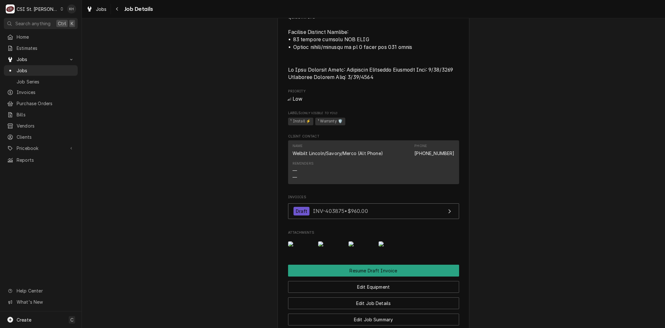
scroll to position [612, 0]
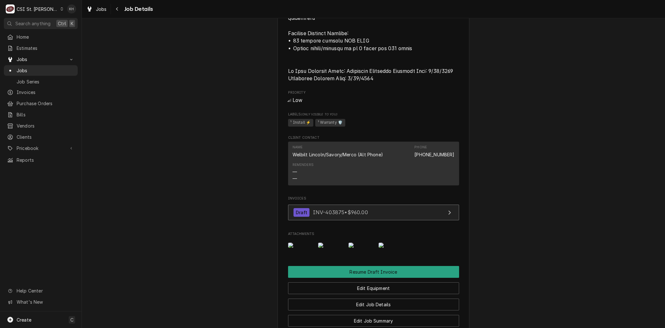
click at [325, 211] on span "INV-403875 • $960.00" at bounding box center [340, 212] width 55 height 6
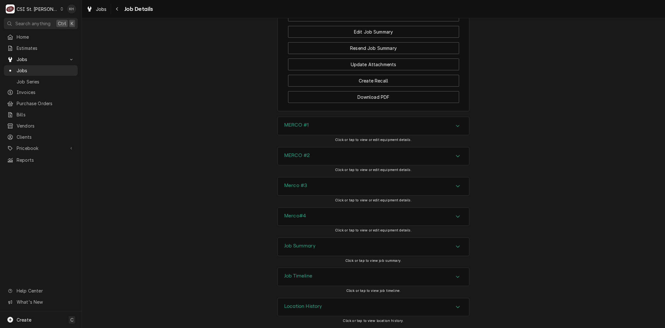
click at [311, 273] on div "Job Timeline" at bounding box center [373, 277] width 191 height 18
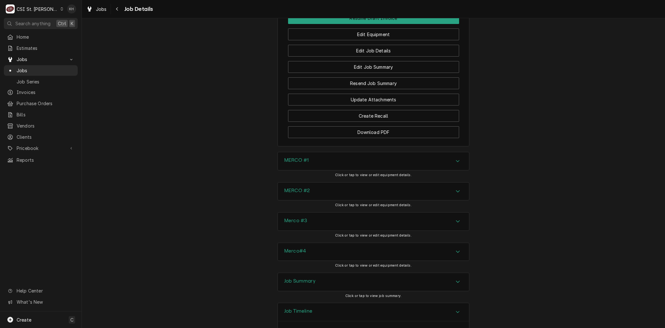
scroll to position [1000, 0]
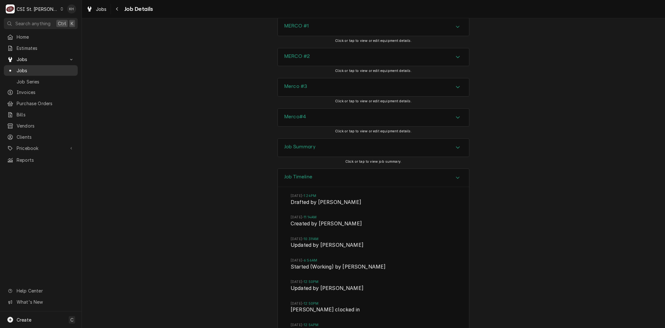
click at [25, 69] on span "Jobs" at bounding box center [46, 70] width 58 height 7
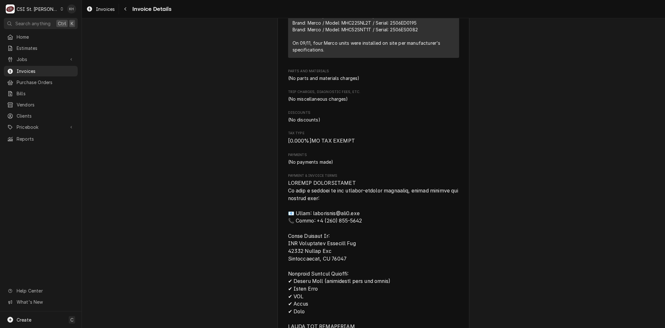
scroll to position [372, 0]
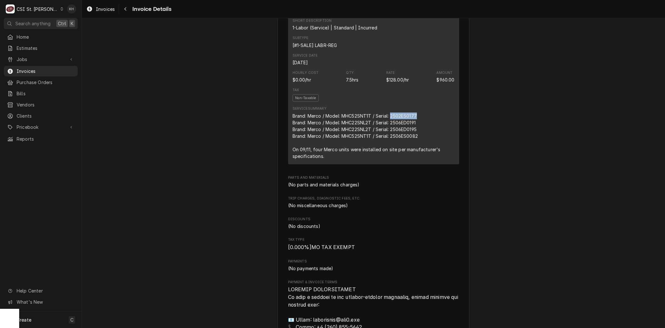
drag, startPoint x: 389, startPoint y: 136, endPoint x: 441, endPoint y: 135, distance: 52.4
click at [441, 135] on div "Brand: Merco / Model: MHC52SNT1T / Serial: 2502ES0177 Brand: Merco / Model: MHC…" at bounding box center [373, 135] width 162 height 47
copy div "2502ES0177"
click at [392, 157] on div "Brand: Merco / Model: MHC52SNT1T / Serial: 2502ES0177 Brand: Merco / Model: MHC…" at bounding box center [373, 135] width 162 height 47
drag, startPoint x: 388, startPoint y: 157, endPoint x: 425, endPoint y: 157, distance: 37.1
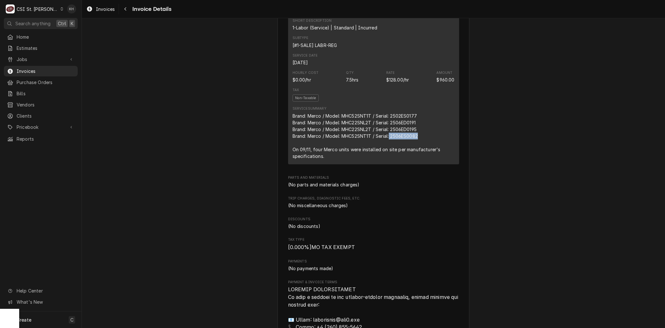
click at [425, 157] on div "Brand: Merco / Model: MHC52SNT1T / Serial: 2502ES0177 Brand: Merco / Model: MHC…" at bounding box center [373, 135] width 162 height 47
copy div "2506ES0082"
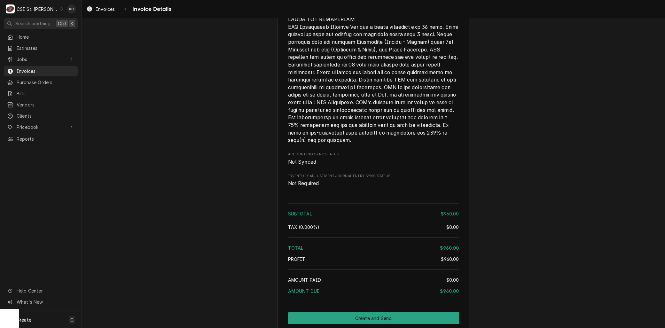
scroll to position [862, 0]
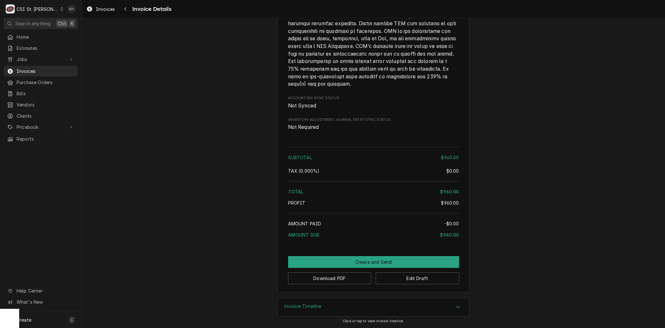
click at [305, 301] on div "Invoice Timeline" at bounding box center [373, 307] width 191 height 18
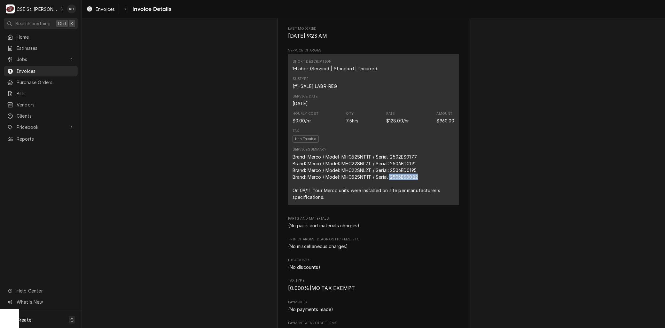
scroll to position [353, 0]
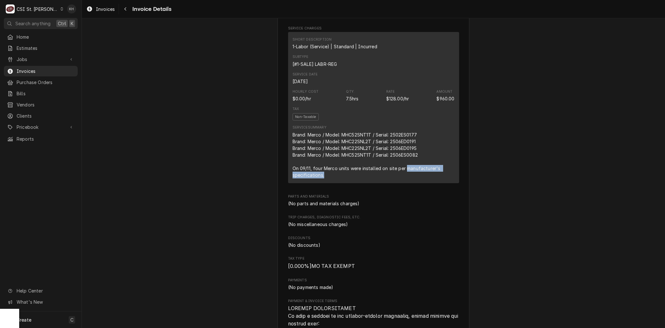
drag, startPoint x: 404, startPoint y: 189, endPoint x: 410, endPoint y: 196, distance: 9.3
click at [410, 178] on div "Brand: Merco / Model: MHC52SNT1T / Serial: 2502ES0177 Brand: Merco / Model: MHC…" at bounding box center [373, 154] width 162 height 47
copy div "manufacturer's specifications."
click at [23, 56] on span "Jobs" at bounding box center [41, 59] width 48 height 7
click at [27, 67] on span "Jobs" at bounding box center [46, 70] width 58 height 7
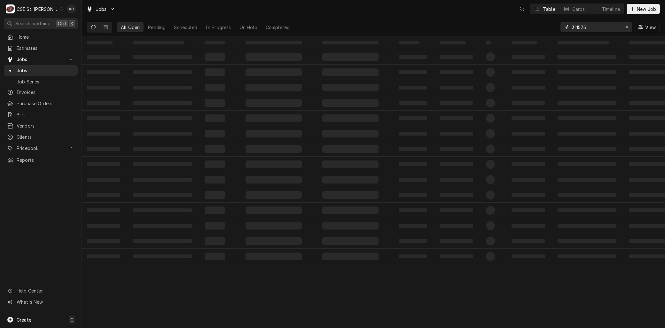
drag, startPoint x: 605, startPoint y: 29, endPoint x: 528, endPoint y: 30, distance: 77.7
click at [529, 30] on div "All Open Pending Scheduled In Progress On Hold Completed 311575 View" at bounding box center [373, 27] width 573 height 18
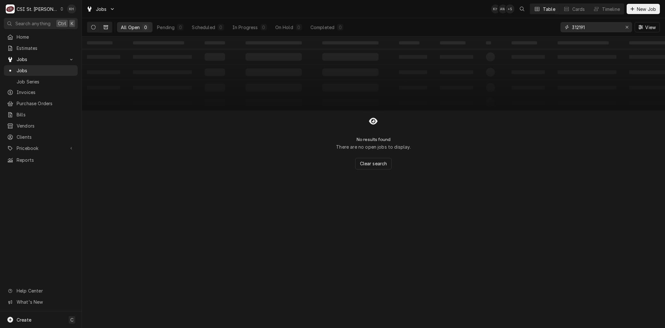
type input "312191"
click at [102, 29] on button "Dynamic Content Wrapper" at bounding box center [106, 27] width 12 height 10
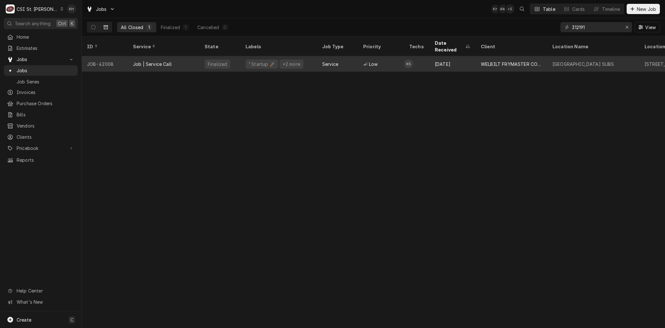
click at [165, 61] on div "Job | Service Call" at bounding box center [152, 64] width 39 height 7
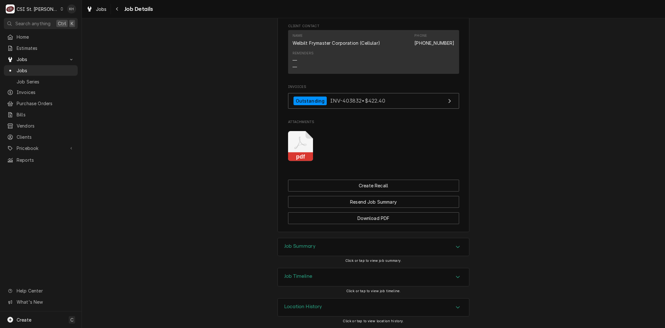
scroll to position [807, 0]
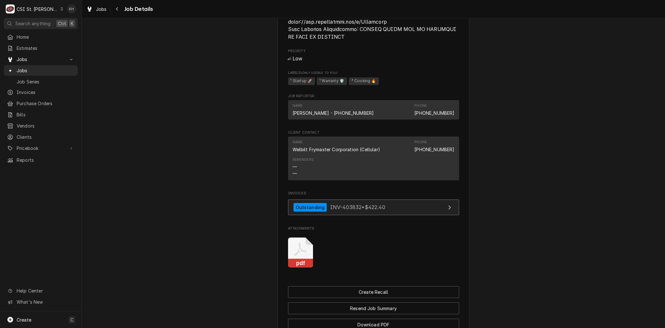
click at [323, 206] on div "Outstanding INV-403832 • $422.40" at bounding box center [339, 207] width 92 height 9
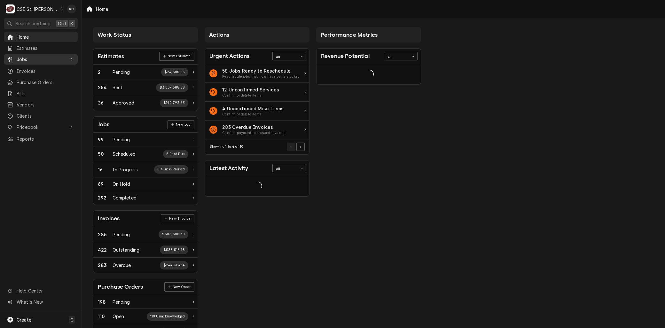
click at [24, 59] on span "Jobs" at bounding box center [41, 59] width 48 height 7
click at [24, 68] on span "Jobs" at bounding box center [46, 70] width 58 height 7
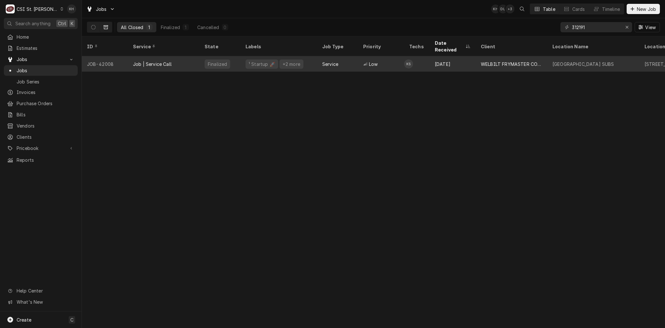
click at [146, 61] on div "Job | Service Call" at bounding box center [152, 64] width 39 height 7
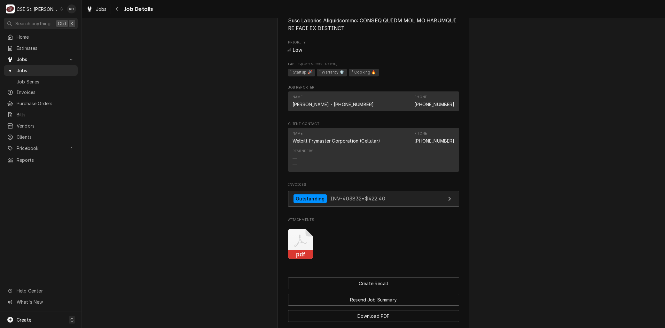
scroll to position [817, 0]
click at [314, 194] on div "Outstanding" at bounding box center [310, 197] width 34 height 9
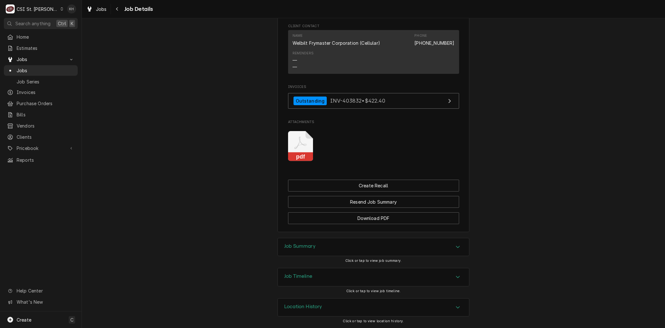
click at [309, 276] on h3 "Job Timeline" at bounding box center [298, 276] width 28 height 6
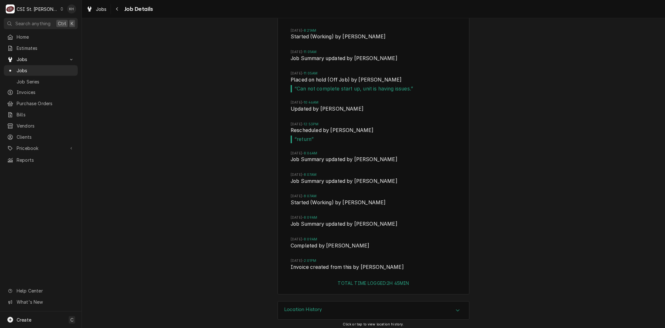
scroll to position [1245, 0]
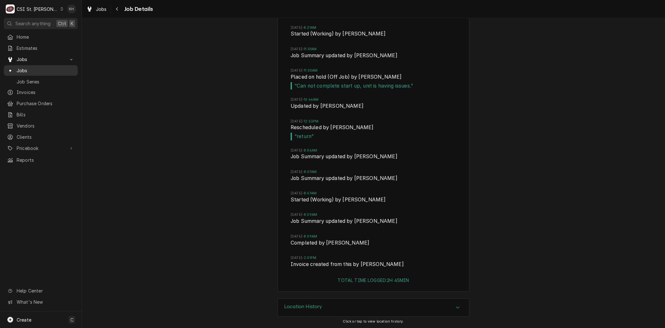
click at [23, 67] on span "Jobs" at bounding box center [46, 70] width 58 height 7
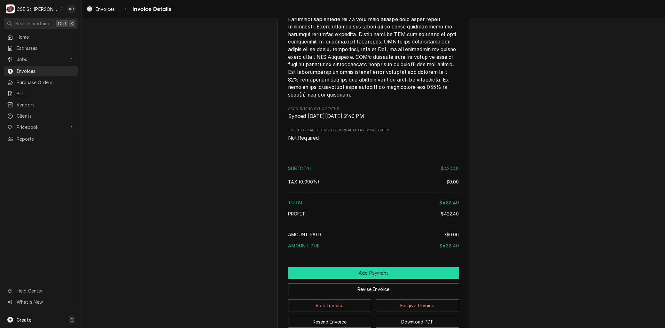
scroll to position [1077, 0]
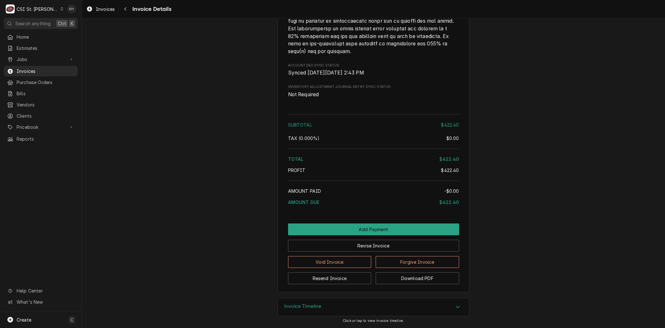
click at [309, 311] on div "Invoice Timeline" at bounding box center [373, 307] width 191 height 18
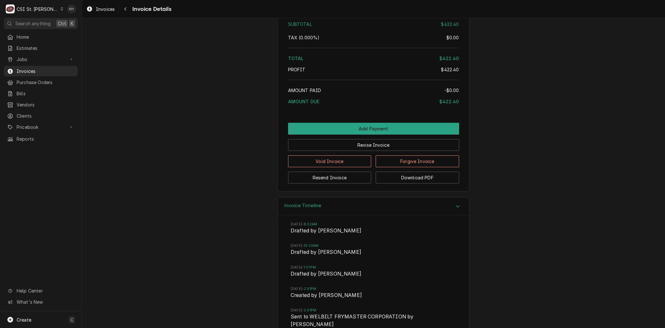
scroll to position [1194, 0]
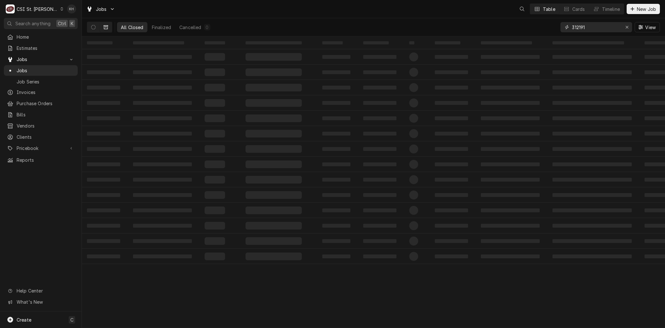
drag, startPoint x: 593, startPoint y: 27, endPoint x: 548, endPoint y: 30, distance: 45.5
click at [548, 30] on div "All Closed Finalized Cancelled 0 312191 View" at bounding box center [373, 27] width 573 height 18
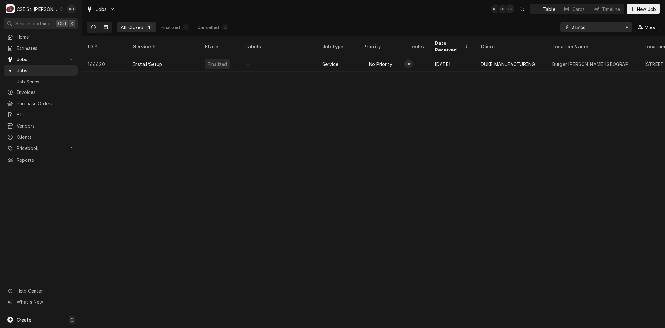
click at [93, 26] on icon "Dynamic Content Wrapper" at bounding box center [93, 27] width 4 height 4
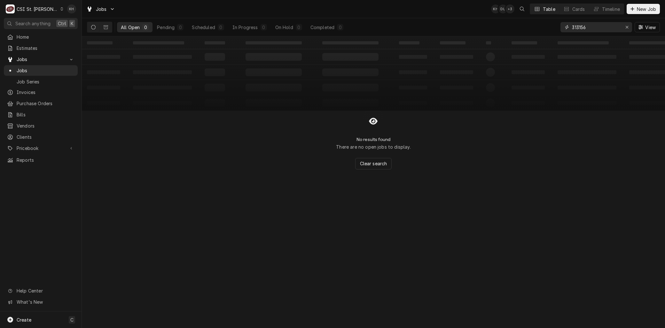
drag, startPoint x: 606, startPoint y: 29, endPoint x: 565, endPoint y: 30, distance: 41.2
click at [565, 30] on div "313156" at bounding box center [596, 27] width 72 height 10
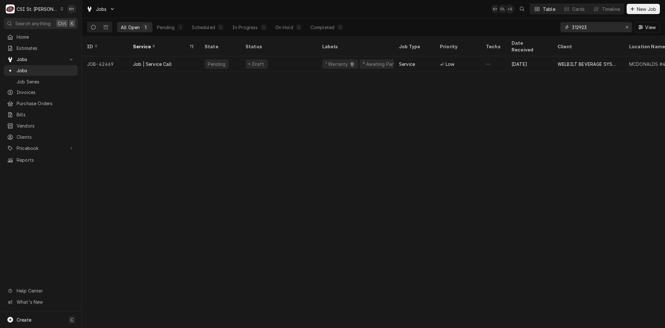
drag, startPoint x: 599, startPoint y: 27, endPoint x: 534, endPoint y: 26, distance: 65.5
click at [534, 26] on div "All Open 1 Pending 1 Scheduled 0 In Progress 0 On Hold 0 Completed 0 312923 View" at bounding box center [373, 27] width 573 height 18
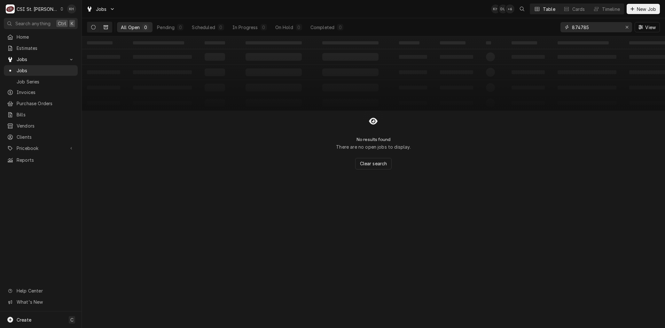
type input "874785"
click at [105, 26] on icon "Dynamic Content Wrapper" at bounding box center [106, 27] width 4 height 4
click at [94, 29] on icon "Dynamic Content Wrapper" at bounding box center [93, 27] width 4 height 4
click at [36, 7] on div "CSI St. Louis" at bounding box center [38, 9] width 42 height 7
click at [69, 12] on div "CSI [US_STATE][GEOGRAPHIC_DATA]" at bounding box center [98, 12] width 84 height 7
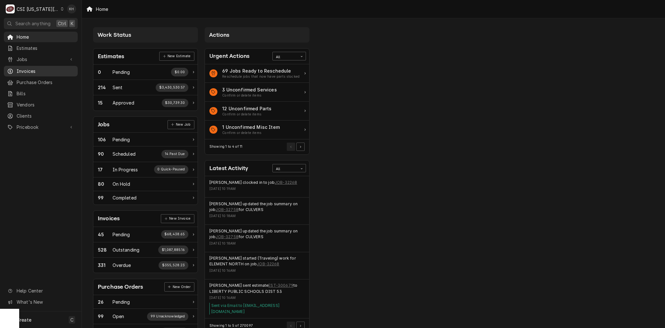
click at [28, 70] on span "Invoices" at bounding box center [46, 71] width 58 height 7
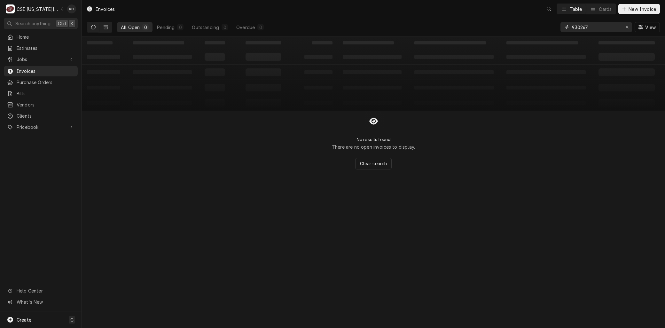
drag, startPoint x: 596, startPoint y: 24, endPoint x: 503, endPoint y: 27, distance: 93.4
click at [503, 27] on div "All Open 0 Pending 0 Outstanding 0 Overdue 0 930267 View" at bounding box center [373, 27] width 573 height 18
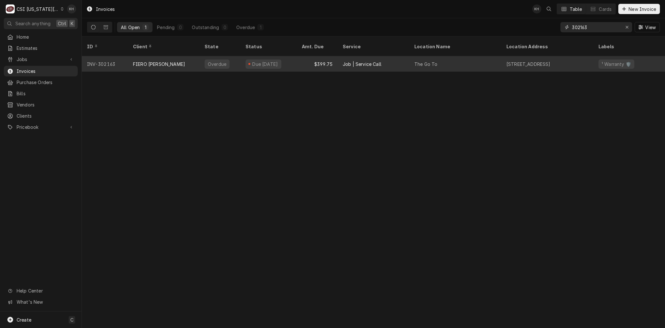
type input "302163"
click at [136, 61] on div "FIERO [PERSON_NAME]" at bounding box center [159, 64] width 52 height 7
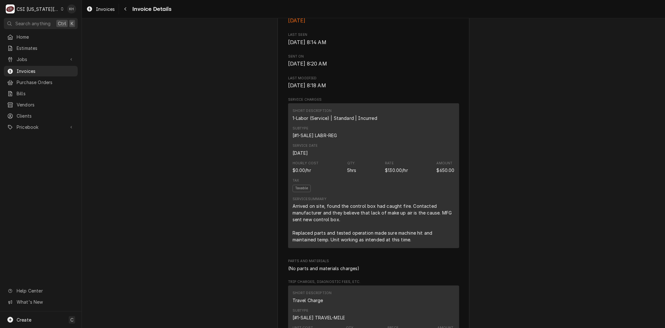
scroll to position [248, 0]
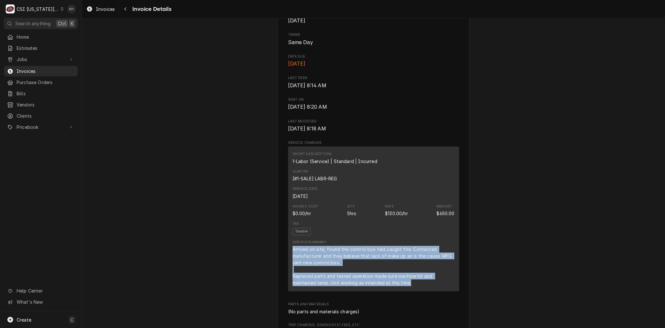
drag, startPoint x: 411, startPoint y: 301, endPoint x: 288, endPoint y: 270, distance: 127.4
click at [288, 270] on div "Short Description 1-Labor (Service) | Standard | Incurred Subtype [#1-SALE] LAB…" at bounding box center [373, 218] width 171 height 144
copy div "Arrived on site, found the control box had caught fire. Contacted manufacturer …"
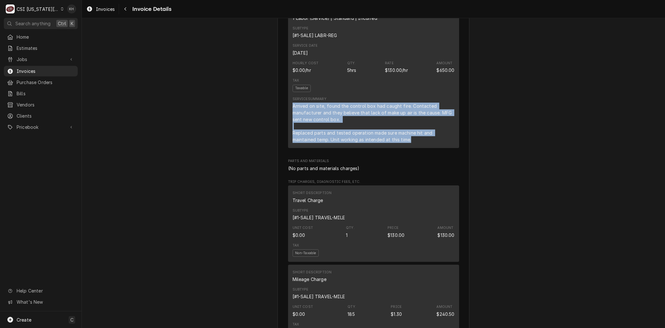
scroll to position [497, 0]
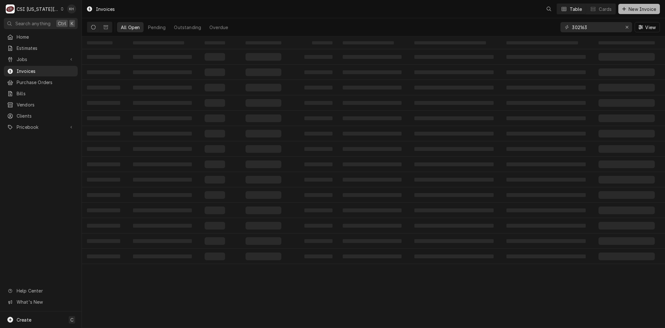
click at [638, 8] on span "New Invoice" at bounding box center [642, 9] width 30 height 7
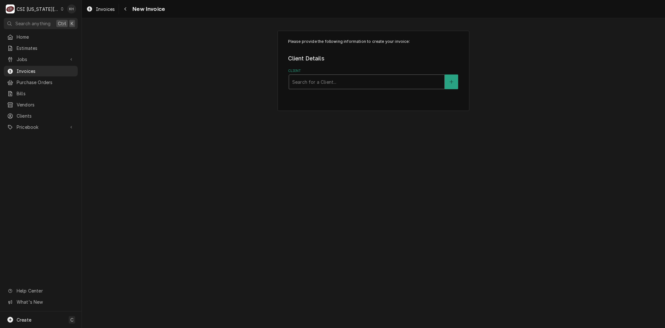
click at [299, 81] on div "Client" at bounding box center [366, 82] width 149 height 12
type input "the go to"
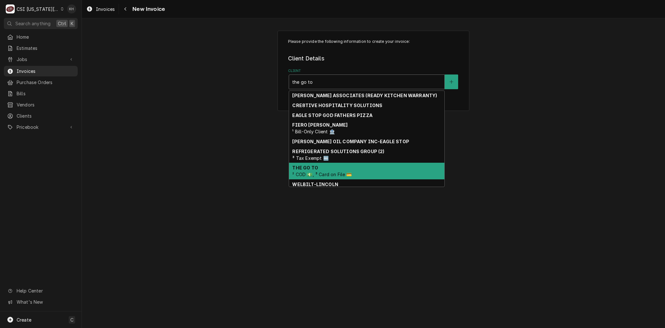
click at [322, 165] on div "THE GO TO ² COD 💵, ³ Card on File 💳" at bounding box center [366, 171] width 155 height 17
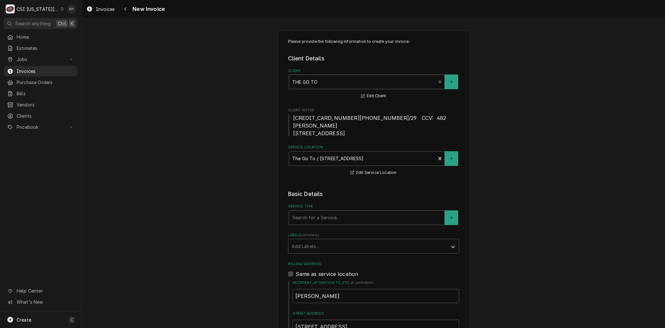
click at [308, 212] on div "Service Type" at bounding box center [366, 218] width 149 height 12
type input "service call"
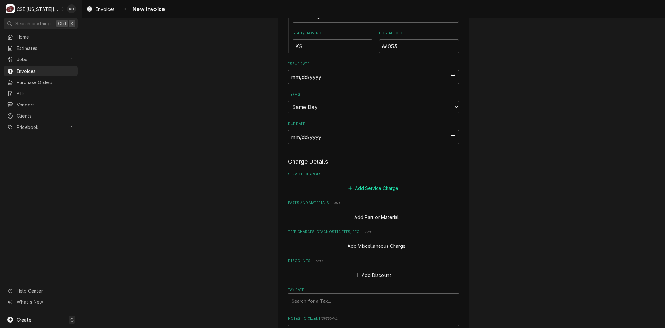
scroll to position [391, 0]
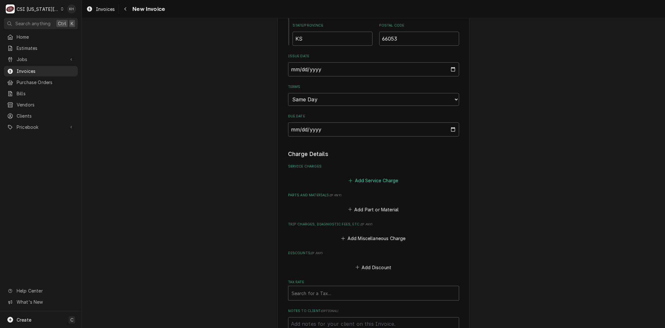
drag, startPoint x: 358, startPoint y: 170, endPoint x: 360, endPoint y: 148, distance: 21.8
click at [359, 176] on button "Add Service Charge" at bounding box center [373, 180] width 52 height 9
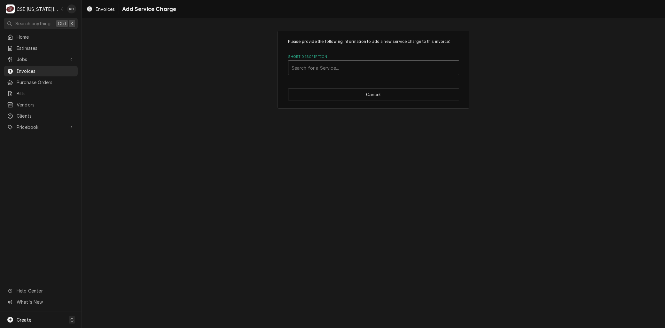
click at [306, 70] on div "Short Description" at bounding box center [373, 68] width 164 height 12
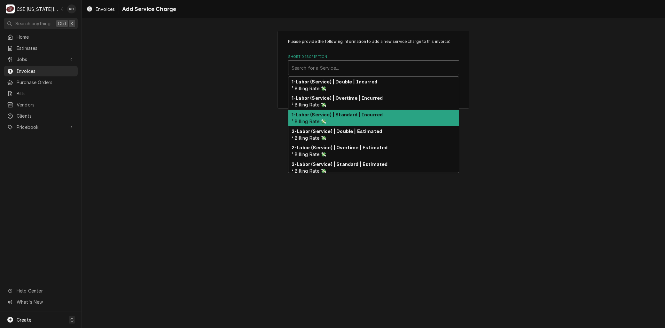
click at [309, 113] on strong "1-Labor (Service) | Standard | Incurred" at bounding box center [336, 114] width 91 height 5
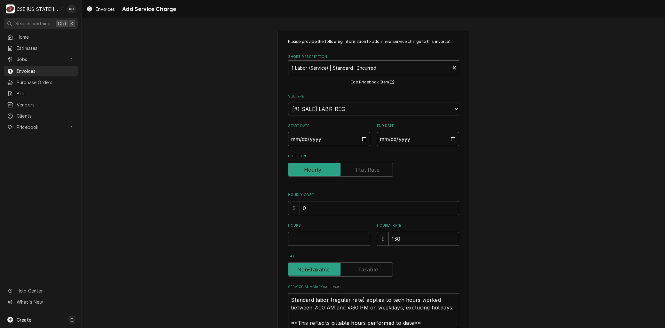
click at [360, 138] on input "Start Date" at bounding box center [329, 139] width 82 height 14
type textarea "x"
type input "2025-08-16"
type textarea "x"
type input "2025-07-16"
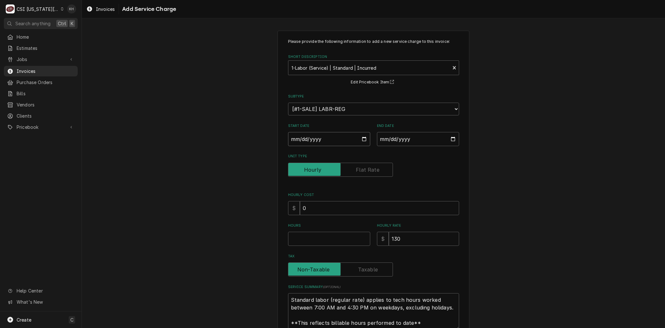
type textarea "x"
type input "2025-07-02"
click at [451, 137] on input "End Date" at bounding box center [418, 139] width 82 height 14
type textarea "x"
type input "2025-08-16"
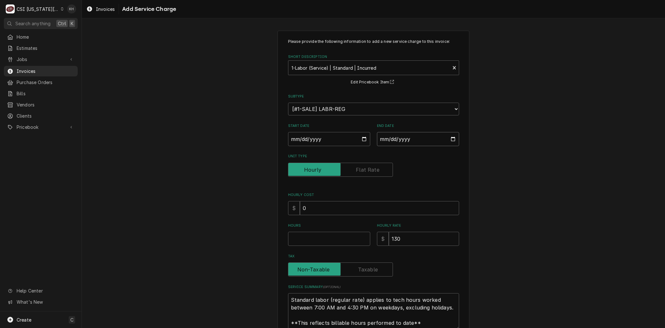
type textarea "x"
type input "2025-07-02"
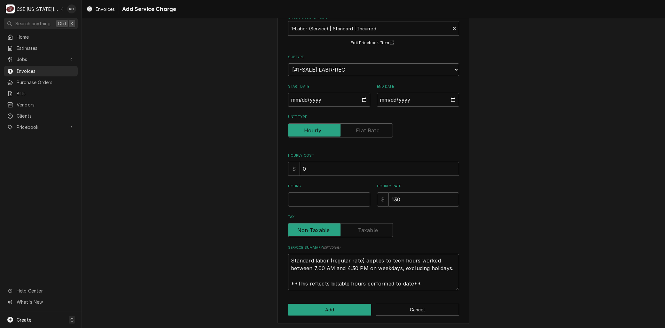
drag, startPoint x: 423, startPoint y: 280, endPoint x: 192, endPoint y: 186, distance: 249.6
click at [194, 188] on div "Please provide the following information to add a new service charge to this in…" at bounding box center [373, 158] width 583 height 344
paste textarea "Arrived on site, found the control box had caught fire. Contacted manufacturer …"
type textarea "x"
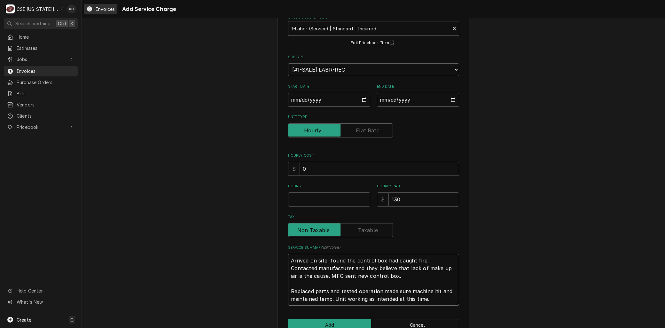
type textarea "Arrived on site, found the control box had caught fire. Contacted manufacturer …"
click at [322, 196] on input "Hours" at bounding box center [329, 199] width 82 height 14
type textarea "x"
type input "5"
click at [309, 322] on button "Add" at bounding box center [329, 325] width 83 height 12
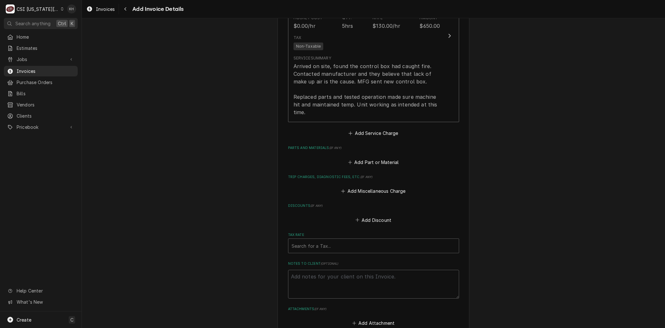
scroll to position [631, 0]
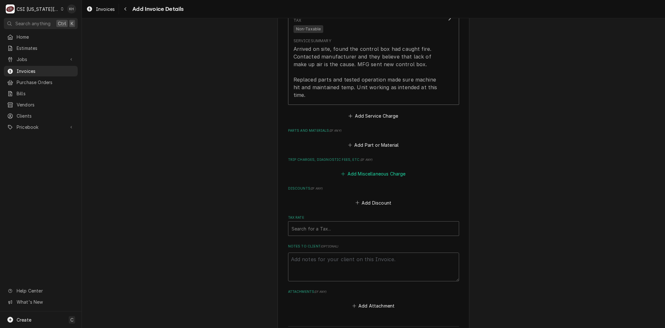
click at [357, 169] on button "Add Miscellaneous Charge" at bounding box center [373, 173] width 66 height 9
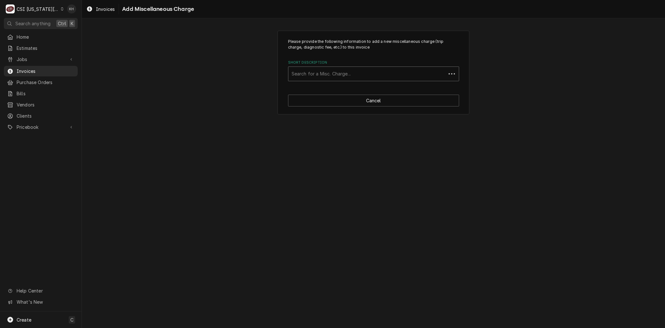
click at [304, 74] on div "Short Description" at bounding box center [366, 74] width 151 height 12
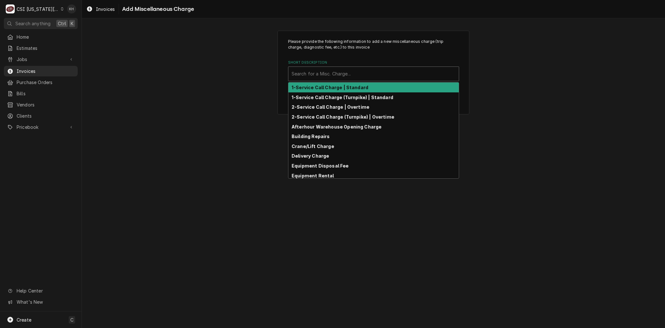
click at [314, 85] on strong "1-Service Call Charge | Standard" at bounding box center [329, 87] width 77 height 5
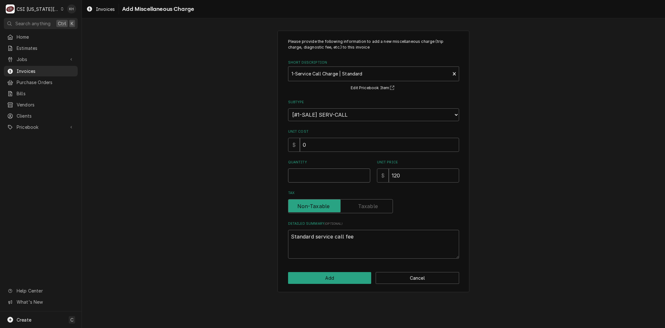
click at [317, 176] on input "Quantity" at bounding box center [329, 175] width 82 height 14
type textarea "x"
type input "1"
click at [321, 283] on button "Add" at bounding box center [329, 278] width 83 height 12
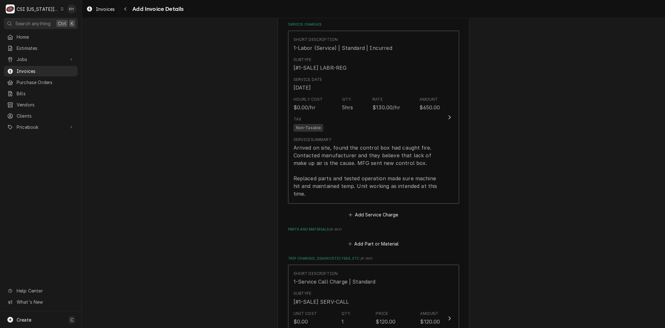
scroll to position [746, 0]
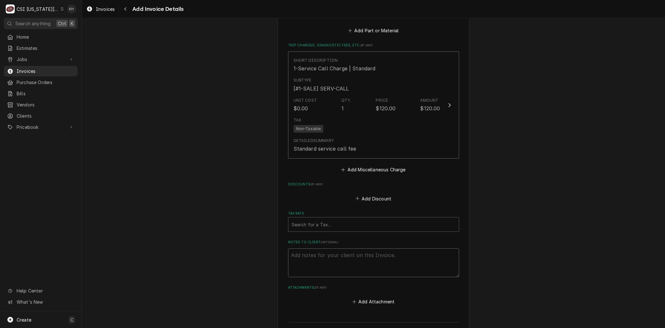
click at [305, 260] on textarea "Notes to Client ( optional )" at bounding box center [373, 262] width 171 height 29
type textarea "x"
type textarea "R"
type textarea "x"
type textarea "Re"
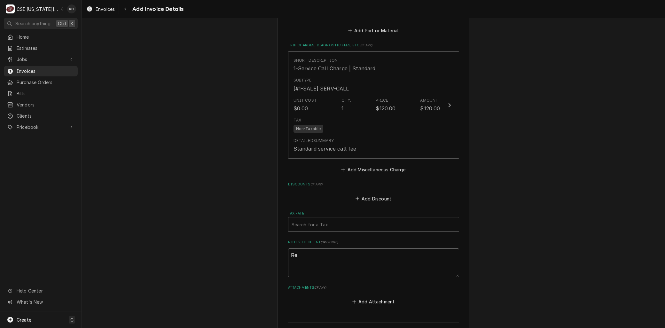
type textarea "x"
type textarea "Reb"
type textarea "x"
type textarea "Rebi"
type textarea "x"
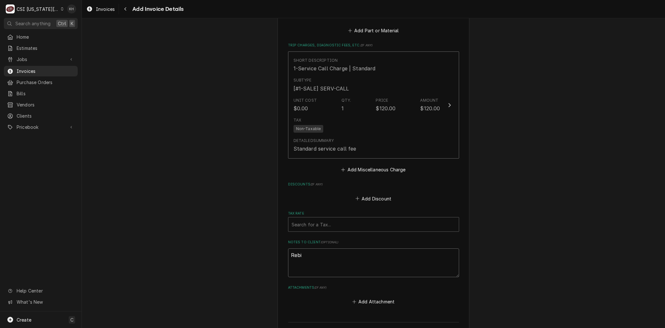
type textarea "Rebil"
type textarea "x"
type textarea "Rebill"
type textarea "x"
type textarea "Rebill"
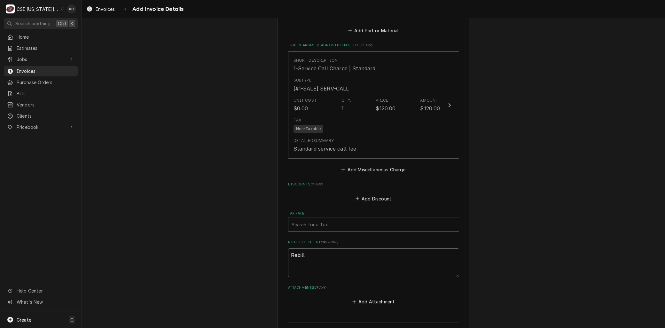
type textarea "x"
type textarea "Rebill f"
type textarea "x"
type textarea "Rebill fro"
type textarea "x"
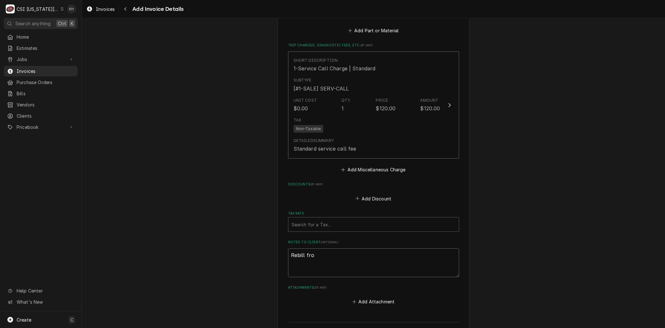
type textarea "Rebill from"
type textarea "x"
type textarea "Rebill from"
type textarea "x"
type textarea "Rebill from I"
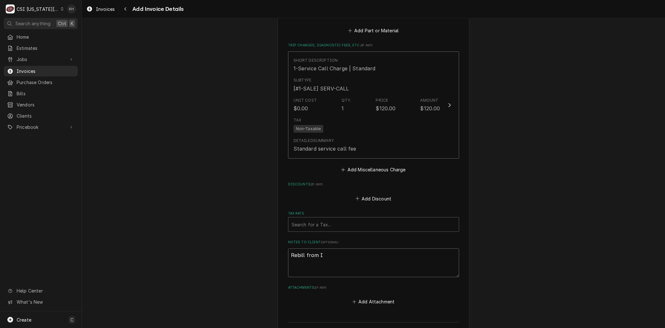
type textarea "x"
type textarea "Rebill from IN"
type textarea "x"
type textarea "Rebill from INV"
type textarea "x"
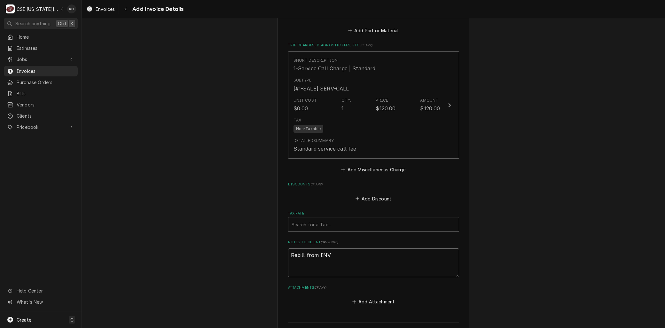
type textarea "Rebill from INV"
type textarea "x"
type textarea "Rebill from INV 3"
type textarea "x"
type textarea "Rebill from INV 30"
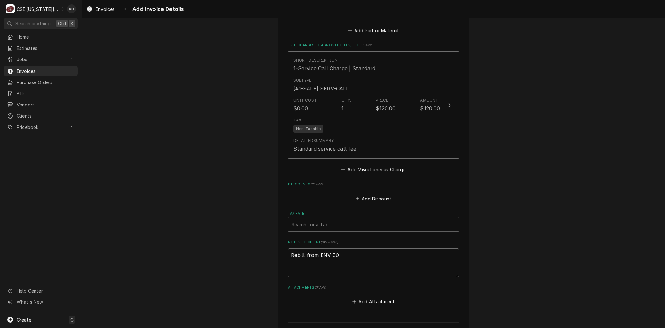
type textarea "x"
type textarea "Rebill from INV 303"
type textarea "x"
type textarea "Rebill from INV 30"
type textarea "x"
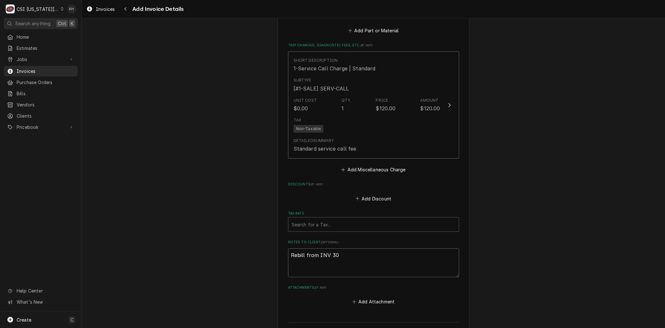
type textarea "Rebill from INV 302"
type textarea "x"
type textarea "Rebill from INV 3021"
type textarea "x"
type textarea "Rebill from INV 30216"
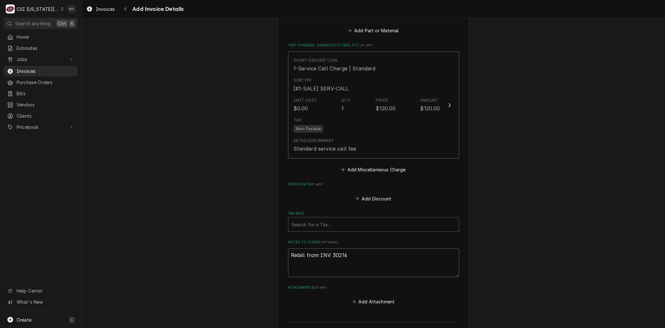
type textarea "x"
type textarea "Rebill from INV 302163"
type textarea "x"
type textarea "Rebill from INV 302163"
type textarea "x"
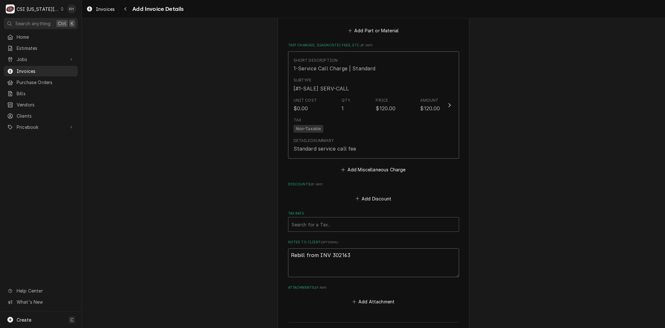
type textarea "Rebill from INV 302163 -"
type textarea "x"
type textarea "Rebill from INV 302163 -"
type textarea "x"
type textarea "Rebill from INV 302163 - N"
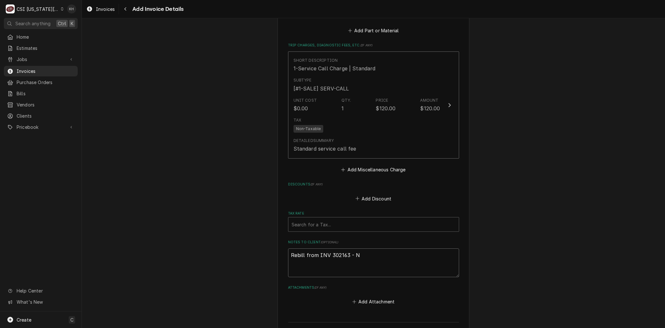
type textarea "x"
type textarea "Rebill from INV 302163 - No"
type textarea "x"
type textarea "Rebill from INV 302163 - Non"
type textarea "x"
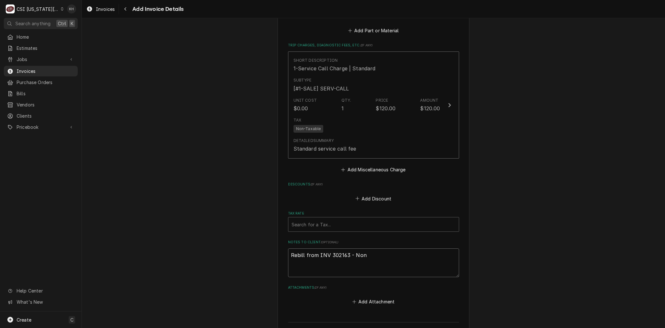
type textarea "Rebill from INV 302163 - No"
type textarea "x"
type textarea "Rebill from INV 302163 - N"
type textarea "x"
type textarea "Rebill from INV 302163 -"
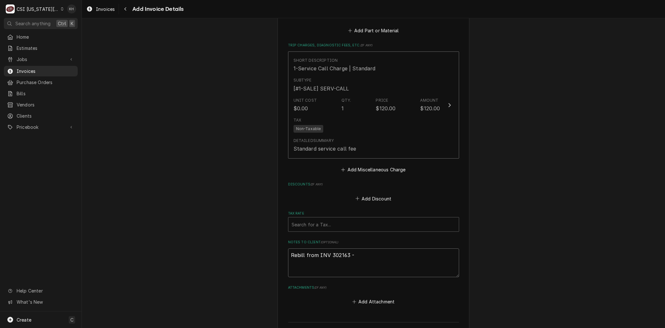
type textarea "x"
type textarea "Rebill from INV 302163 - F"
type textarea "x"
type textarea "Rebill from INV 302163 - Fi"
type textarea "x"
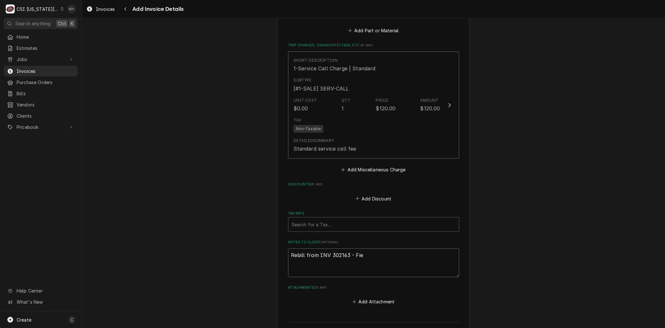
type textarea "Rebill from INV 302163 - Fier"
type textarea "x"
type textarea "Rebill from INV 302163 - Fiero"
type textarea "x"
type textarea "Rebill from INV 302163 - Fiero"
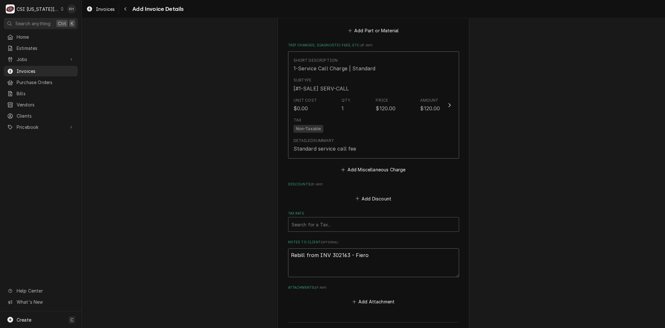
type textarea "x"
type textarea "Rebill from INV 302163 - Fiero F"
type textarea "x"
type textarea "Rebill from INV 302163 - Fiero Fo"
type textarea "x"
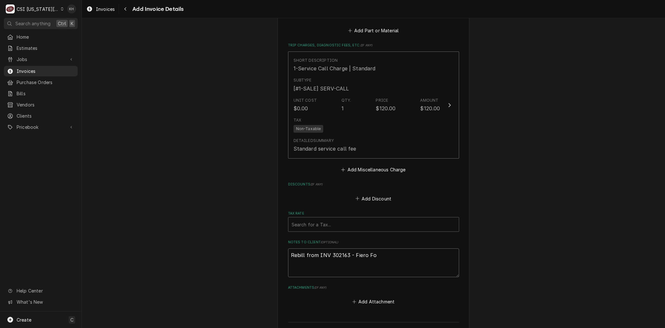
type textarea "Rebill from INV 302163 - Fiero For"
type textarea "x"
type textarea "Rebill from INV 302163 - Fiero Forn"
type textarea "x"
type textarea "Rebill from INV 302163 - Fiero Forni"
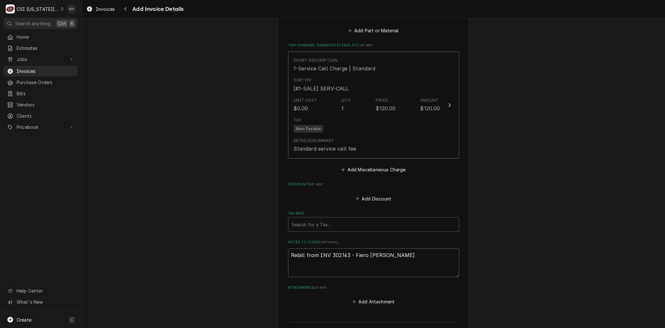
type textarea "x"
type textarea "Rebill from INV 302163 - Fiero Forni"
type textarea "x"
type textarea "Rebill from INV 302163 - Fiero Forn"
type textarea "x"
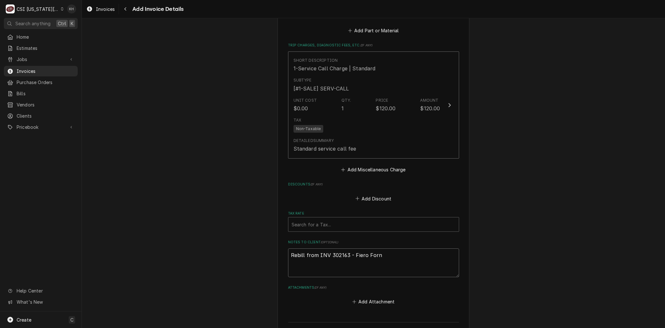
type textarea "Rebill from INV 302163 - Fiero For"
type textarea "x"
type textarea "Rebill from INV 302163 - Fiero Fo"
type textarea "x"
type textarea "Rebill from INV 302163 - Fiero"
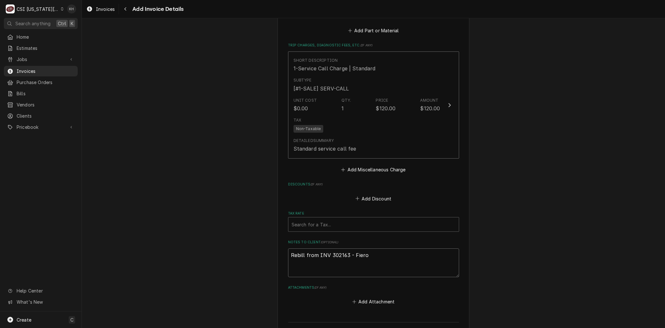
type textarea "x"
type textarea "Rebill from INV 302163 - Fier"
type textarea "x"
type textarea "Rebill from INV 302163 - Fie"
type textarea "x"
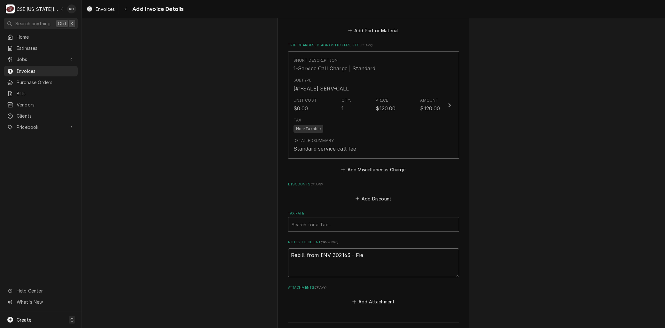
type textarea "Rebill from INV 302163 - Fi"
type textarea "x"
type textarea "Rebill from INV 302163 - F"
type textarea "x"
type textarea "Rebill from INV 302163 -"
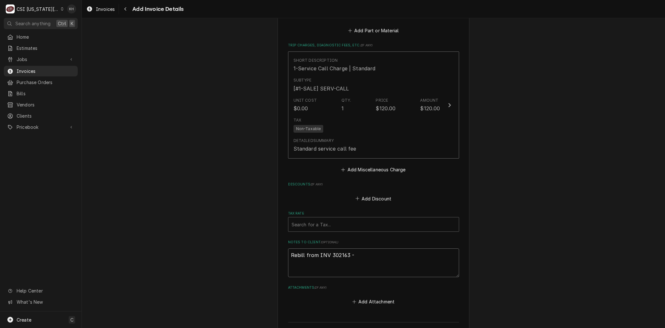
type textarea "x"
type textarea "Rebill from INV 302163 - p"
type textarea "x"
type textarea "Rebill from INV 302163 - pa"
type textarea "x"
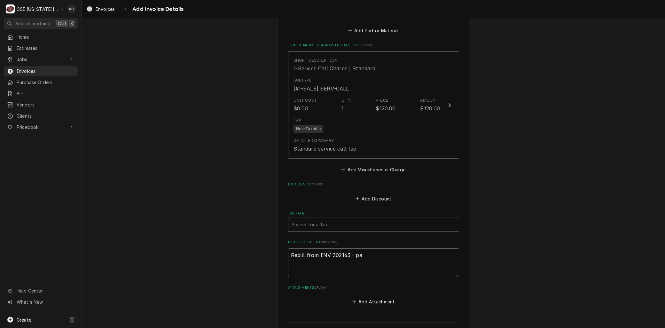
type textarea "Rebill from INV 302163 - par"
type textarea "x"
type textarea "Rebill from INV 302163 - part"
type textarea "x"
type textarea "Rebill from INV 302163 - part"
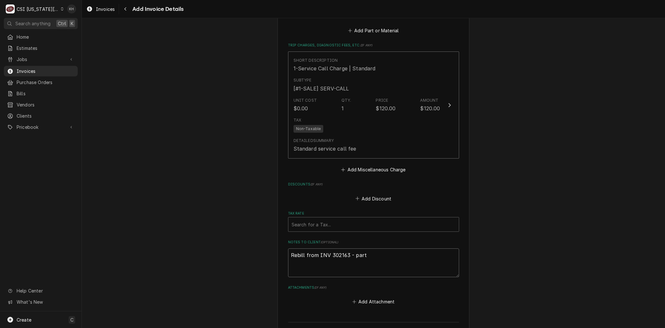
type textarea "x"
type textarea "Rebill from INV 302163 - part o"
type textarea "x"
type textarea "Rebill from INV 302163 - part on"
type textarea "x"
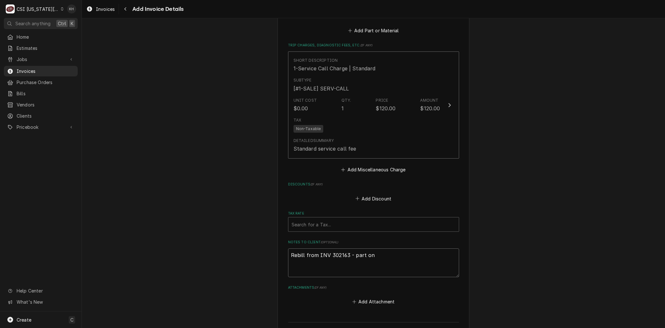
type textarea "Rebill from INV 302163 - part onl"
type textarea "x"
type textarea "Rebill from INV 302163 - part only"
type textarea "x"
type textarea "Rebill from INV 302163 - part only"
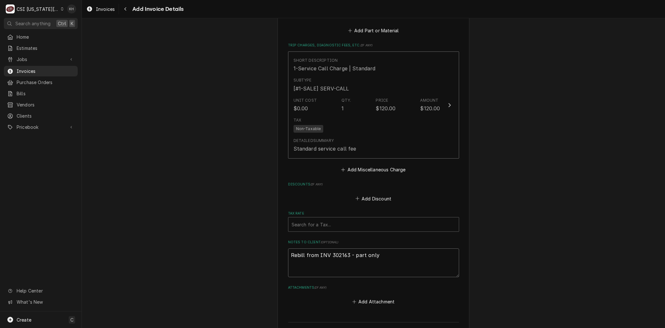
type textarea "x"
type textarea "Rebill from INV 302163 - part only w"
type textarea "x"
type textarea "Rebill from INV 302163 - part only wa"
type textarea "x"
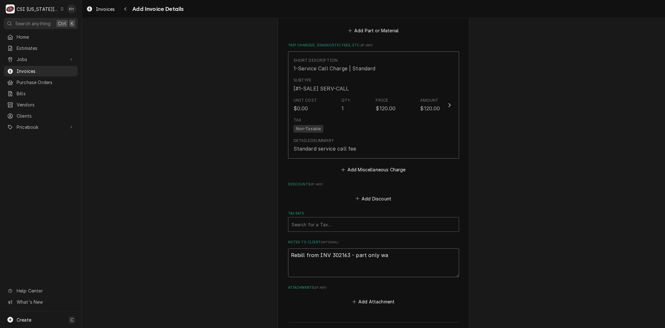
type textarea "Rebill from INV 302163 - part only war"
type textarea "x"
type textarea "Rebill from INV 302163 - part only warr"
type textarea "x"
type textarea "Rebill from INV 302163 - part only warra"
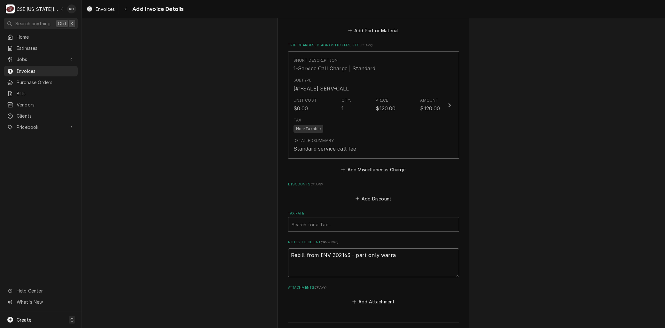
type textarea "x"
type textarea "Rebill from INV 302163 - part only warrant"
type textarea "x"
type textarea "Rebill from INV 302163 - part only warranty"
click at [349, 248] on textarea "Rebill from INV 302163 - part only warranty" at bounding box center [373, 262] width 171 height 29
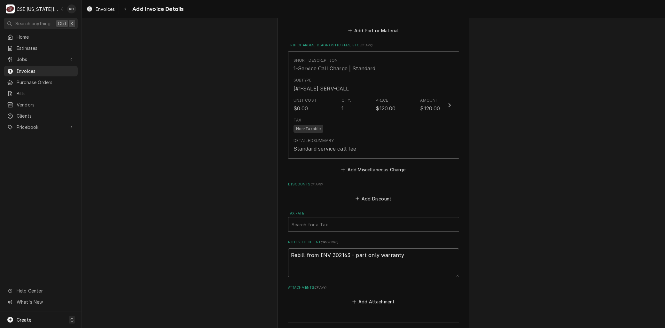
click at [354, 248] on textarea "Rebill from INV 302163 - part only warranty" at bounding box center [373, 262] width 171 height 29
type textarea "x"
type textarea "Rebill from INV 302163 - art only warranty"
type textarea "x"
type textarea "Rebill from INV 302163 - Part only warranty"
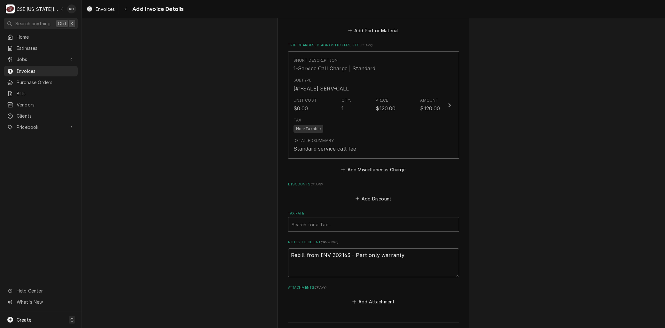
drag, startPoint x: 247, startPoint y: 242, endPoint x: 241, endPoint y: 244, distance: 5.6
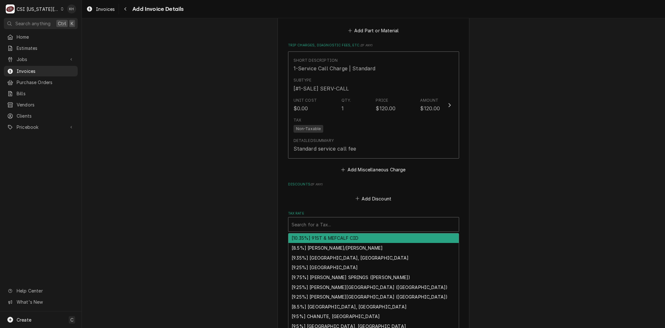
click at [325, 219] on div "Tax Rate" at bounding box center [373, 225] width 164 height 12
type textarea "x"
type input "l"
type textarea "x"
type input "lo"
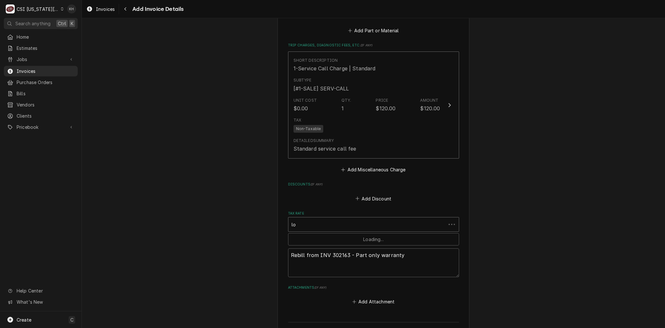
type textarea "x"
type input "lou"
type textarea "x"
type input "louis"
type textarea "x"
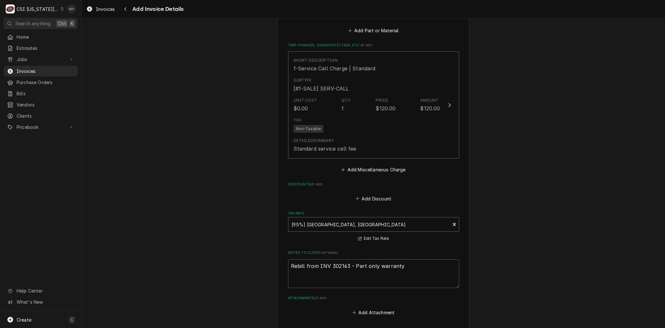
scroll to position [603, 0]
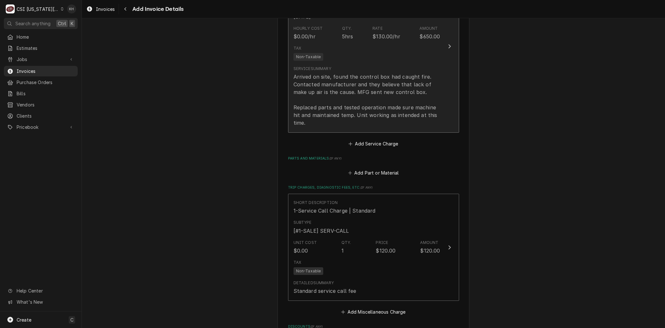
click at [323, 97] on div "Arrived on site, found the control box had caught fire. Contacted manufacturer …" at bounding box center [366, 100] width 147 height 54
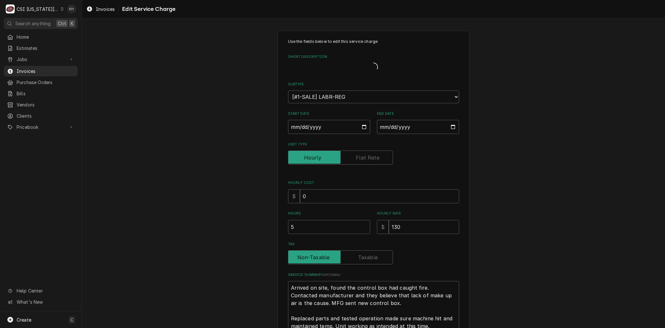
type textarea "x"
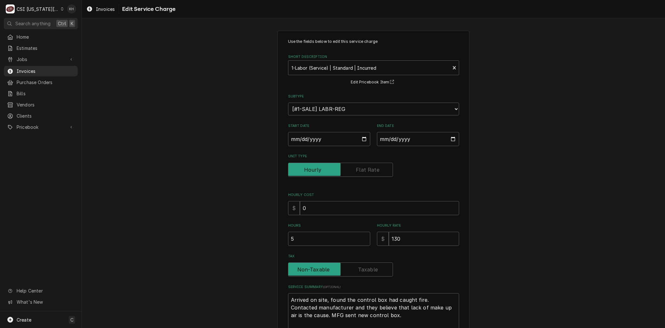
click at [363, 272] on label "Tax" at bounding box center [340, 269] width 105 height 14
click at [363, 272] on input "Tax" at bounding box center [340, 269] width 99 height 14
checkbox input "true"
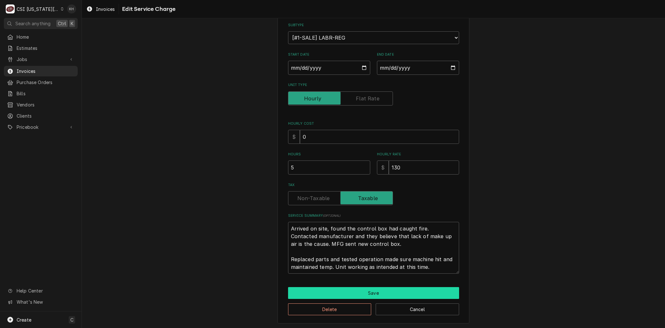
click at [364, 290] on button "Save" at bounding box center [373, 293] width 171 height 12
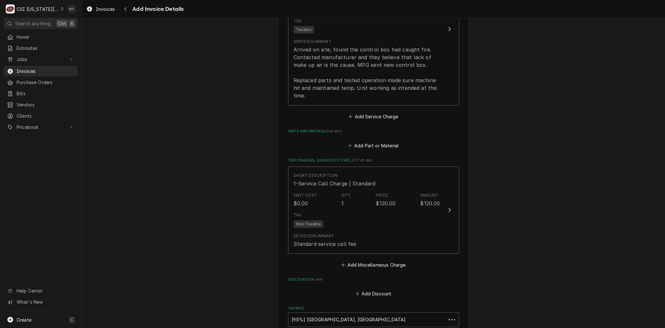
scroll to position [861, 0]
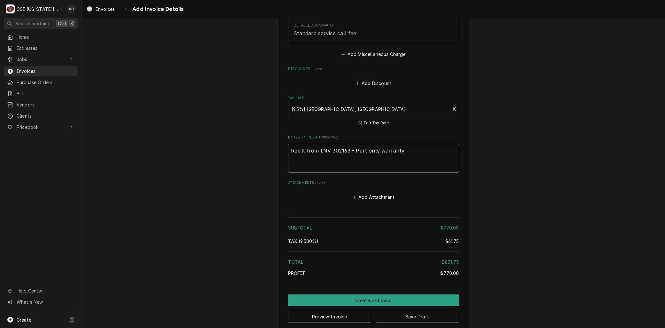
drag, startPoint x: 398, startPoint y: 143, endPoint x: 234, endPoint y: 133, distance: 163.6
click at [420, 311] on button "Save Draft" at bounding box center [417, 317] width 83 height 12
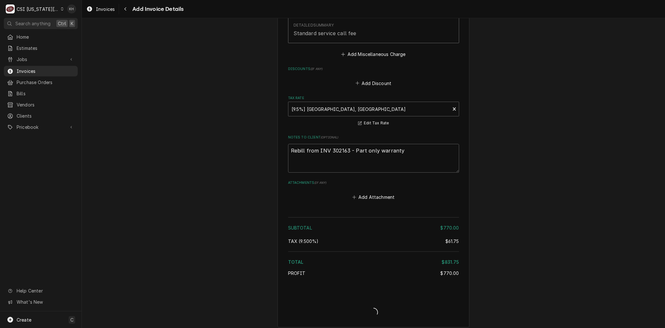
scroll to position [857, 0]
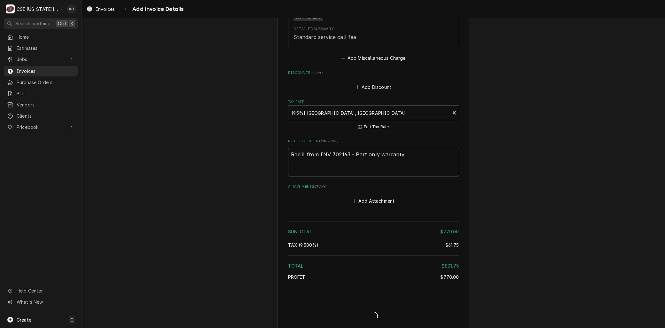
type textarea "x"
